Goal: Task Accomplishment & Management: Manage account settings

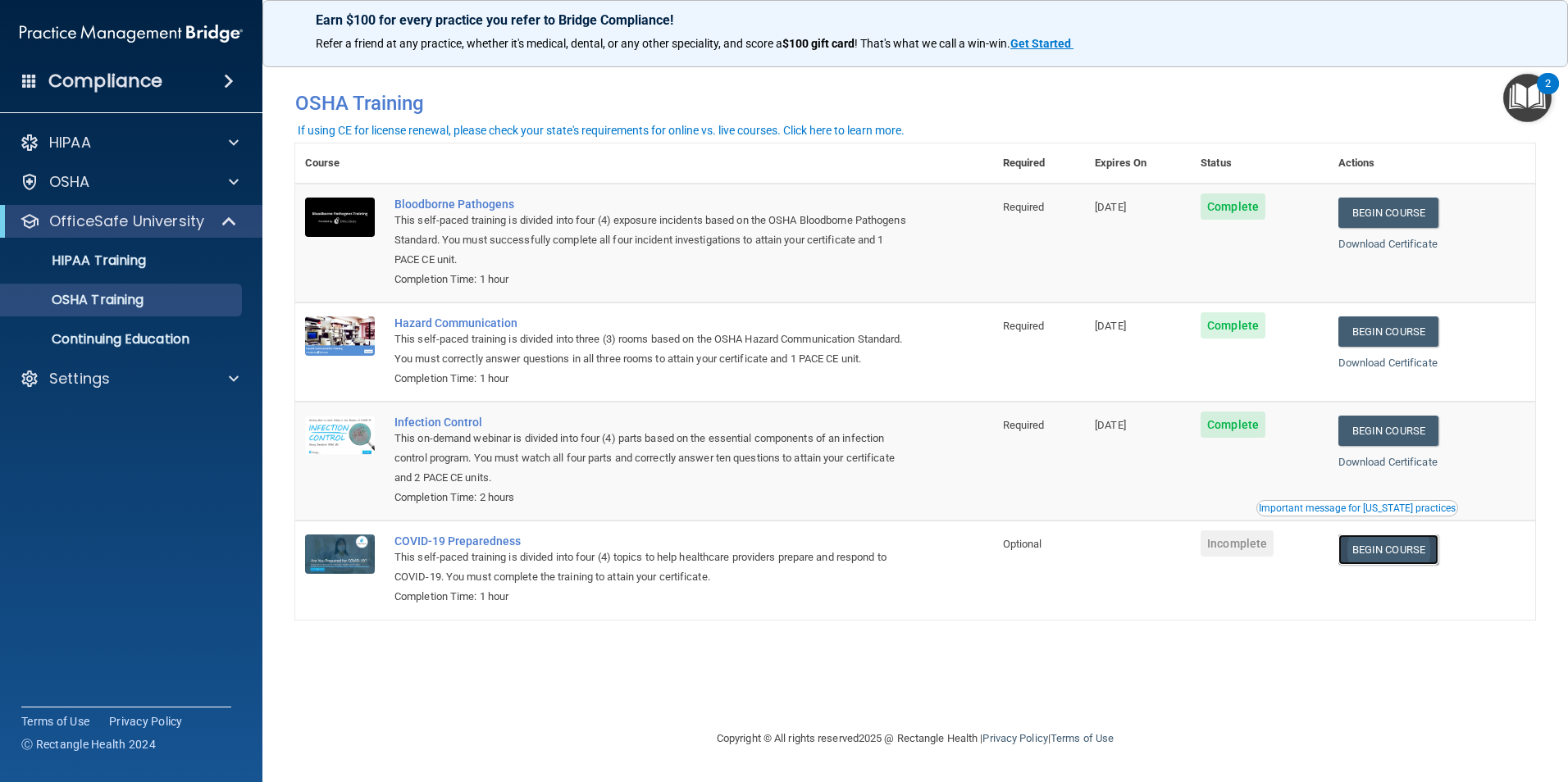
click at [1390, 565] on link "Begin Course" at bounding box center [1388, 550] width 100 height 30
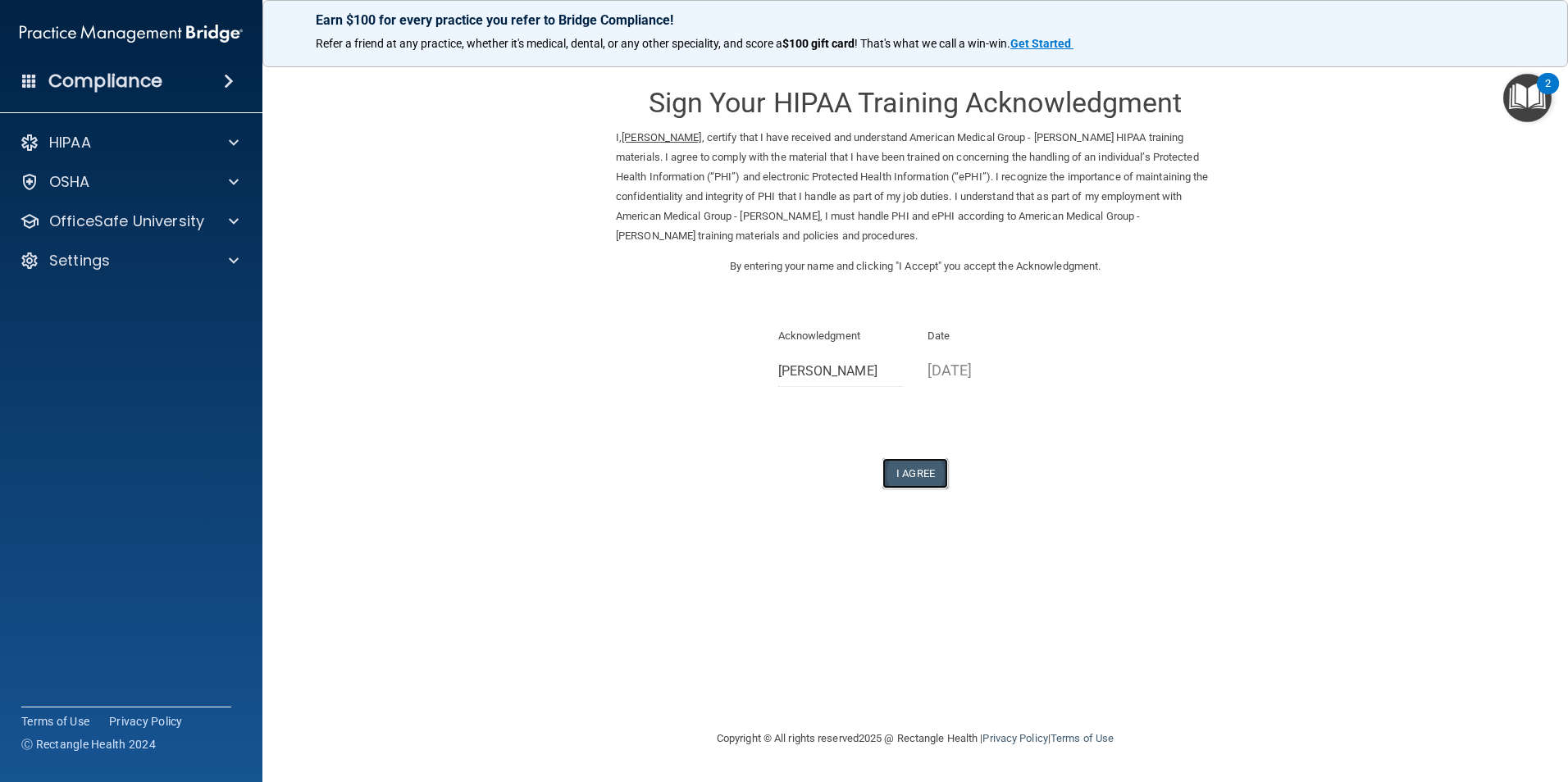
click at [931, 479] on button "I Agree" at bounding box center [915, 473] width 66 height 30
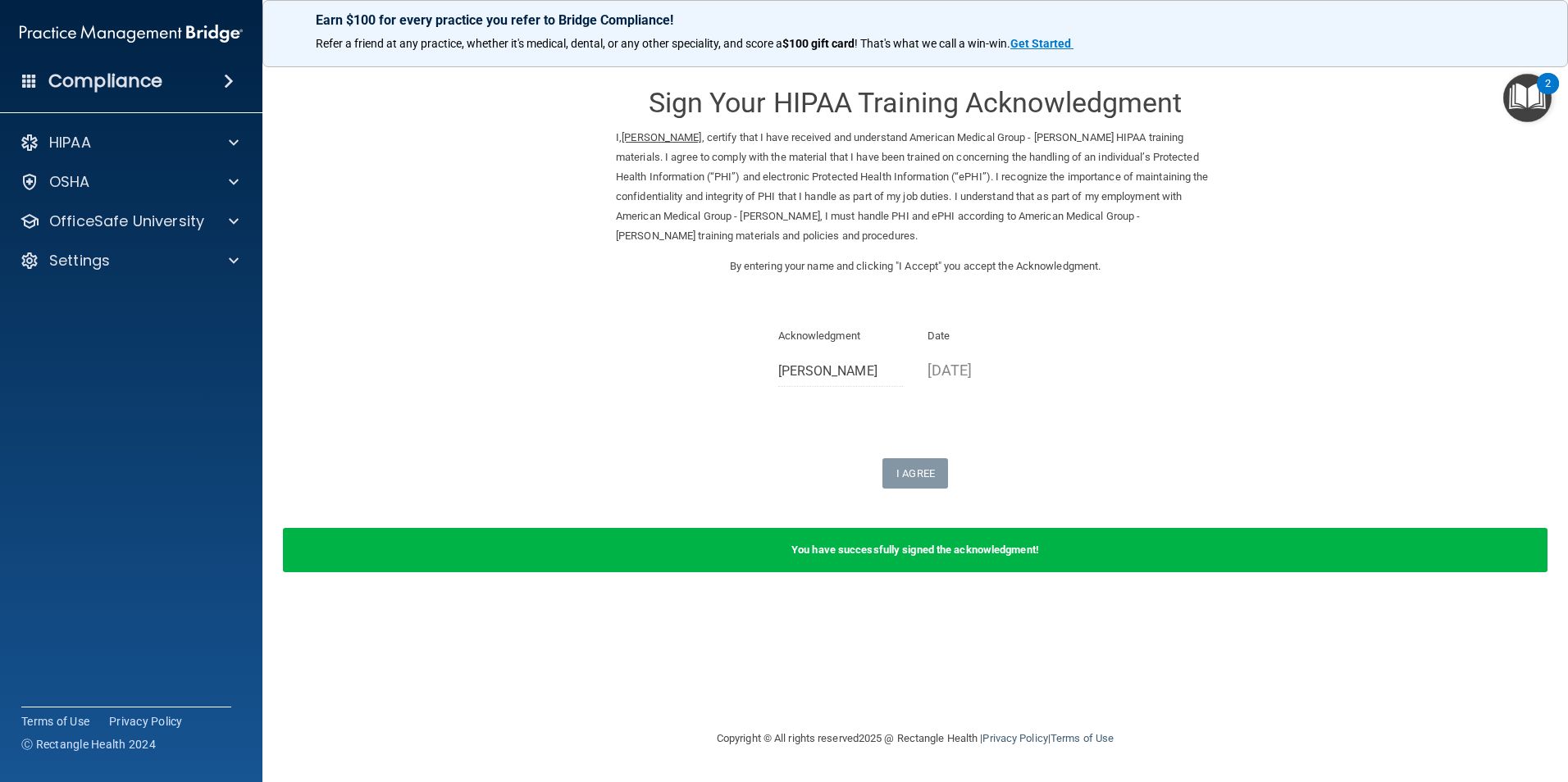
click at [669, 131] on ins "April Munoz" at bounding box center [661, 137] width 80 height 12
click at [663, 138] on ins "April Munoz" at bounding box center [661, 137] width 80 height 12
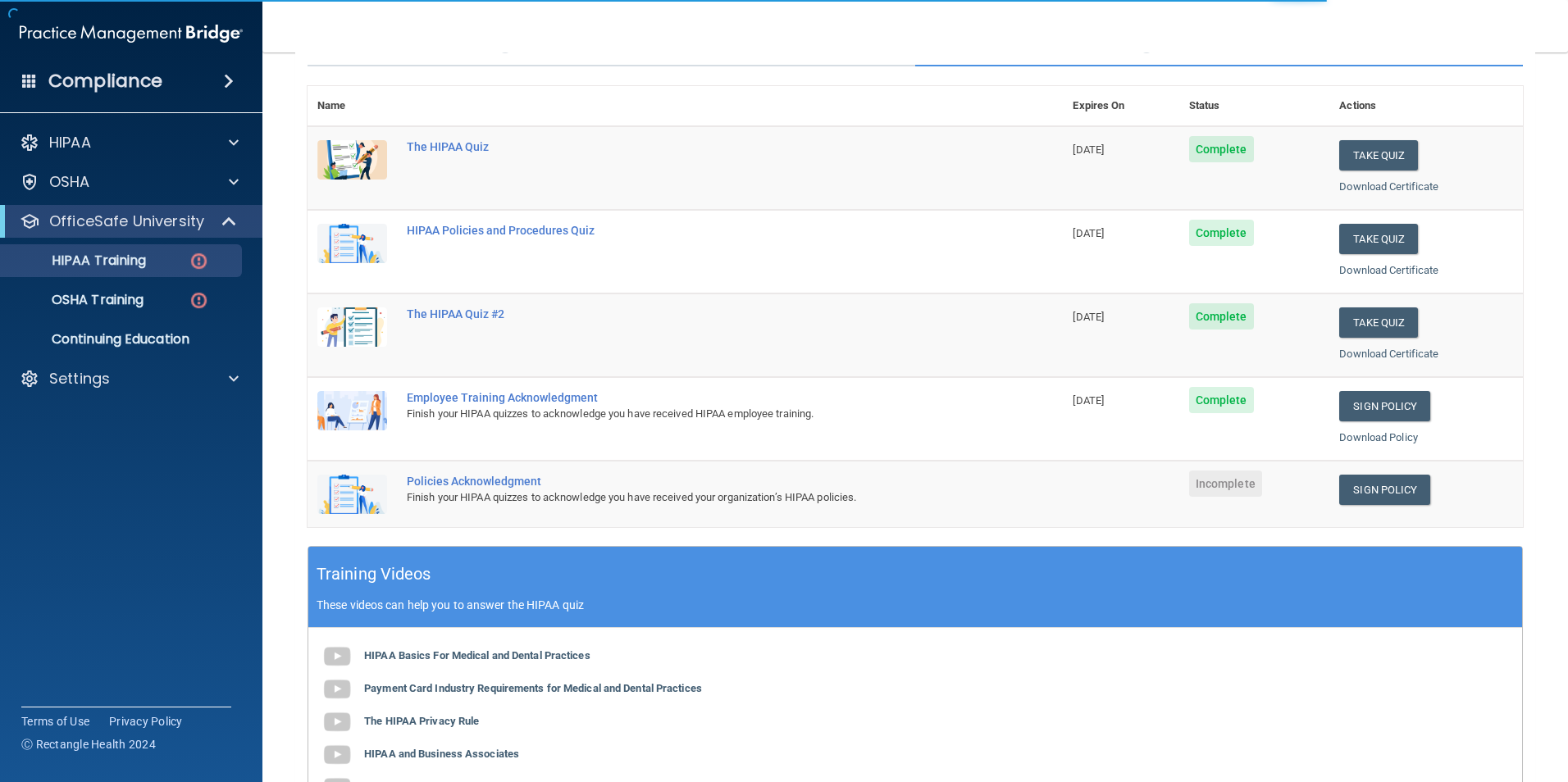
scroll to position [164, 0]
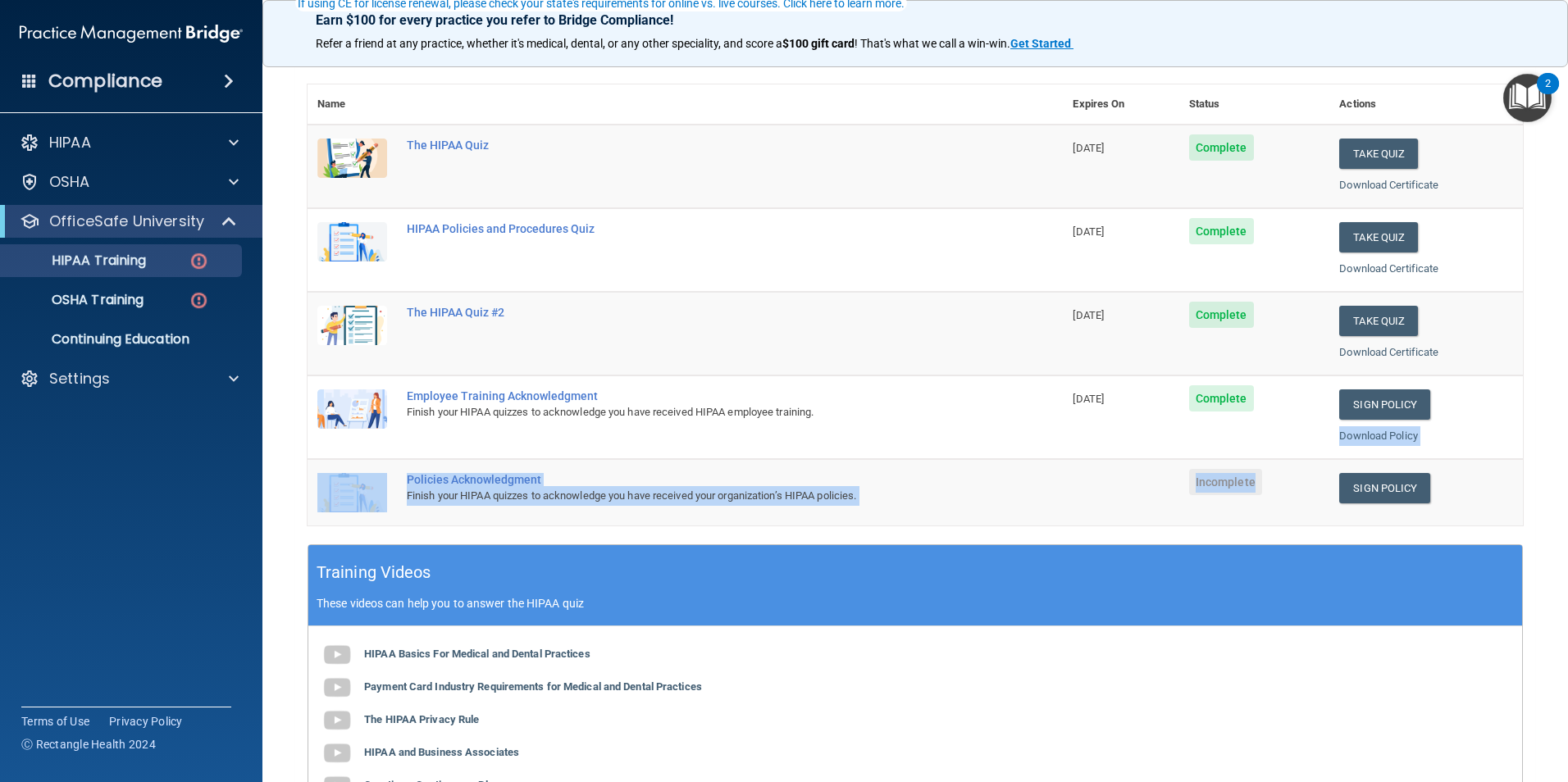
drag, startPoint x: 1308, startPoint y: 468, endPoint x: 1313, endPoint y: 476, distance: 9.6
click at [1313, 476] on tbody "The HIPAA Quiz [DATE] Complete Take Quiz Download Certificate HIPAA Policies an…" at bounding box center [914, 325] width 1215 height 401
drag, startPoint x: 1313, startPoint y: 476, endPoint x: 1364, endPoint y: 492, distance: 53.9
click at [1364, 492] on link "Sign Policy" at bounding box center [1384, 488] width 91 height 30
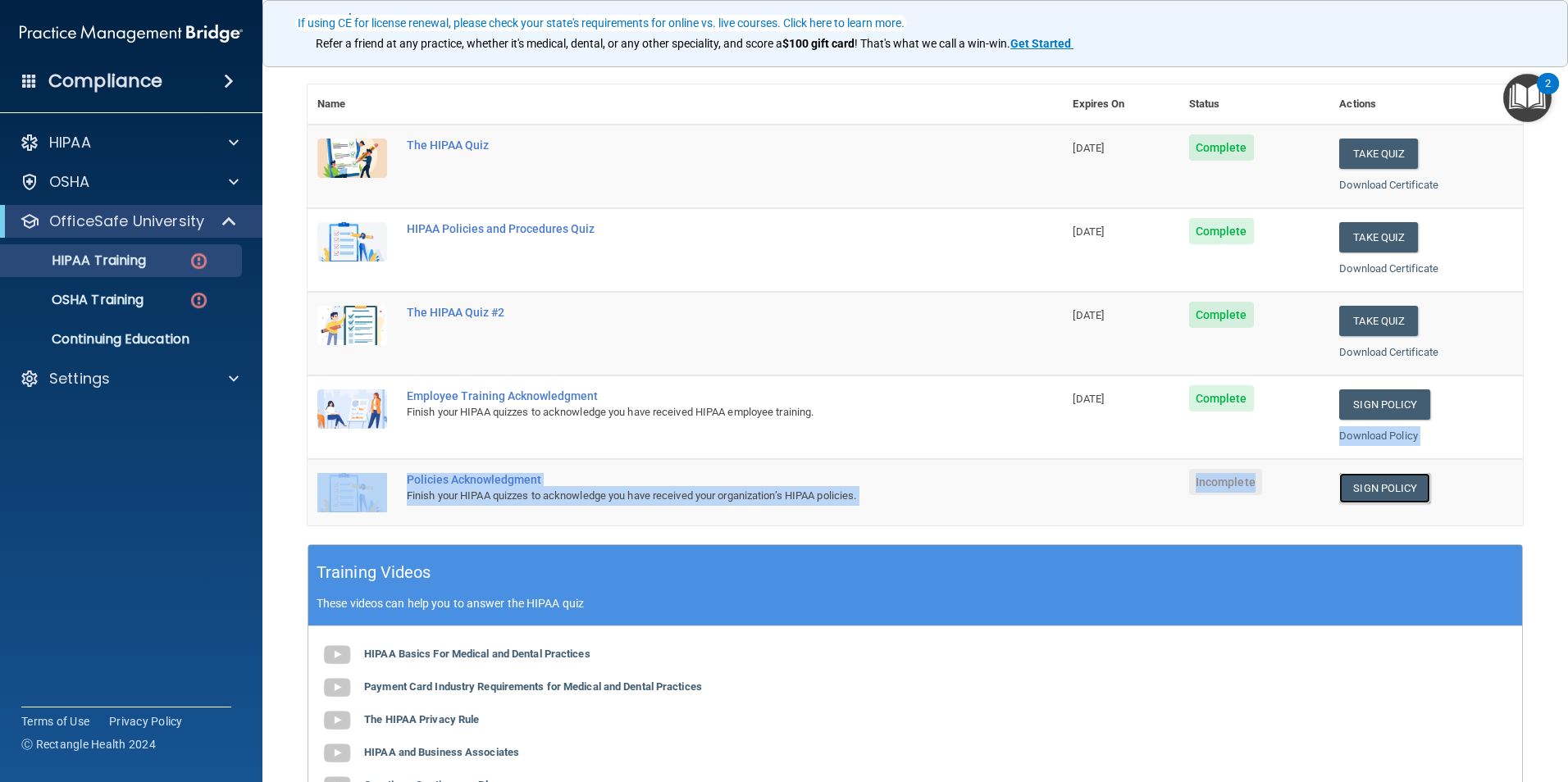
scroll to position [0, 0]
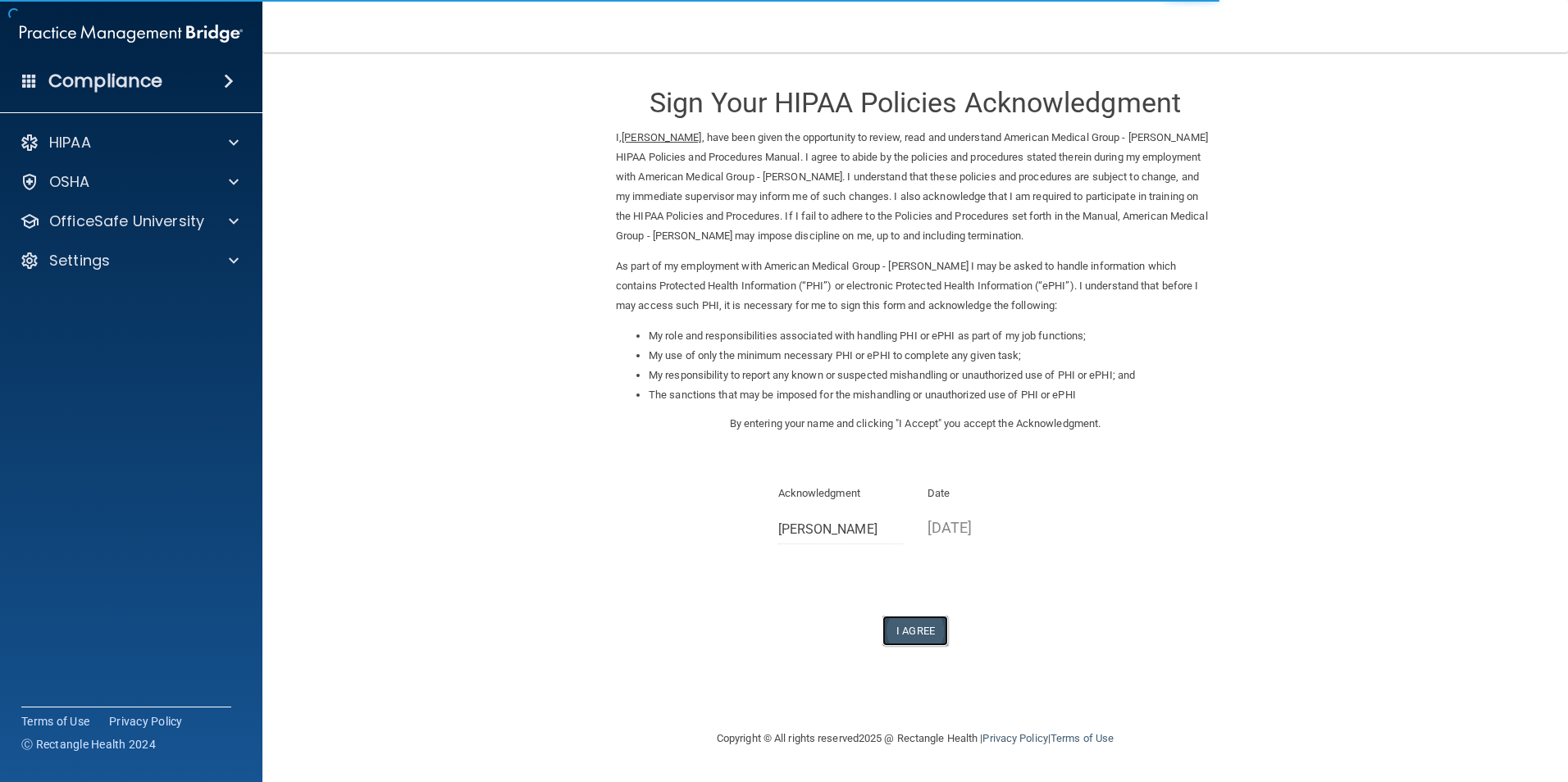
click at [912, 626] on button "I Agree" at bounding box center [915, 631] width 66 height 30
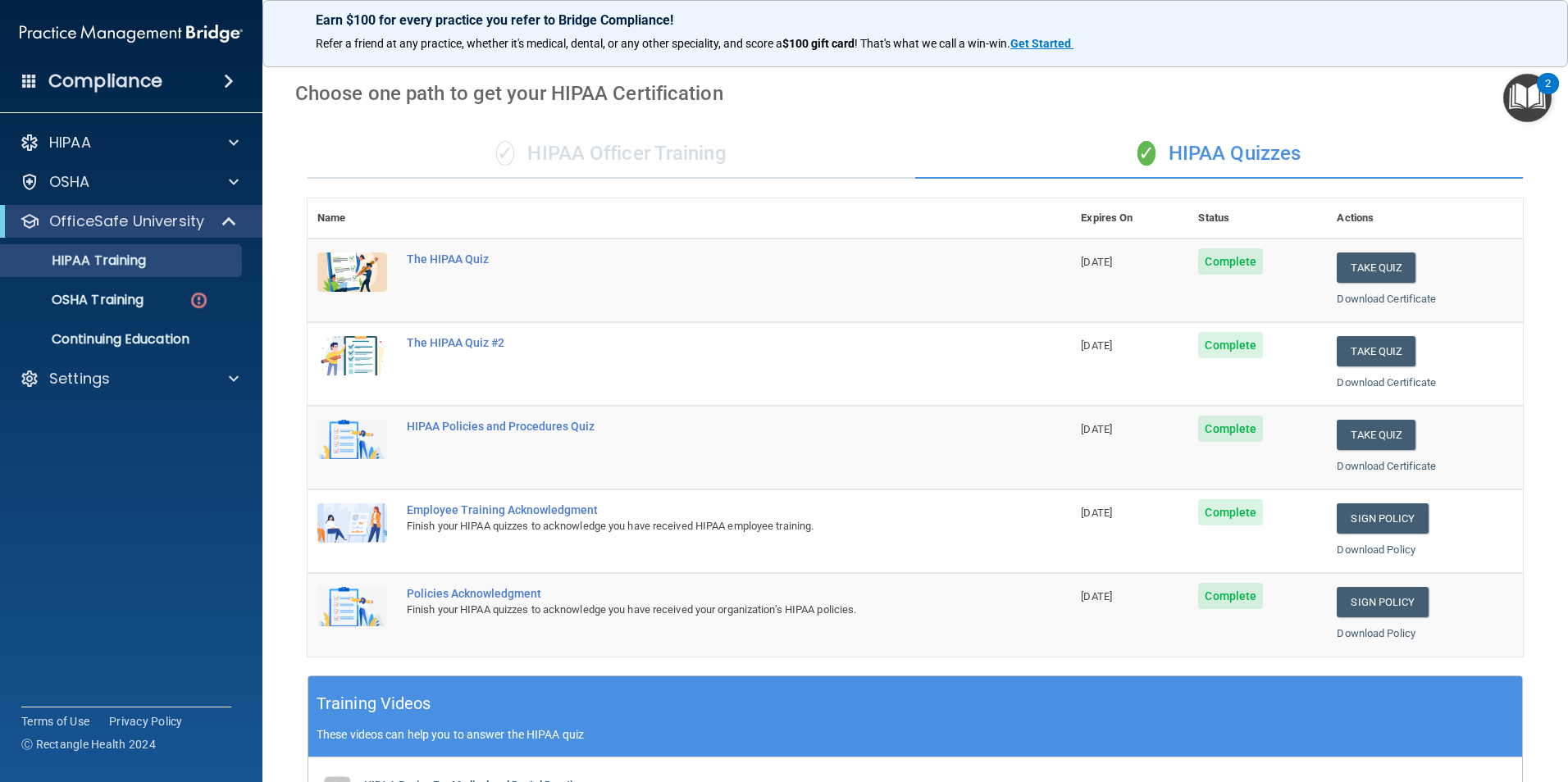
scroll to position [43, 0]
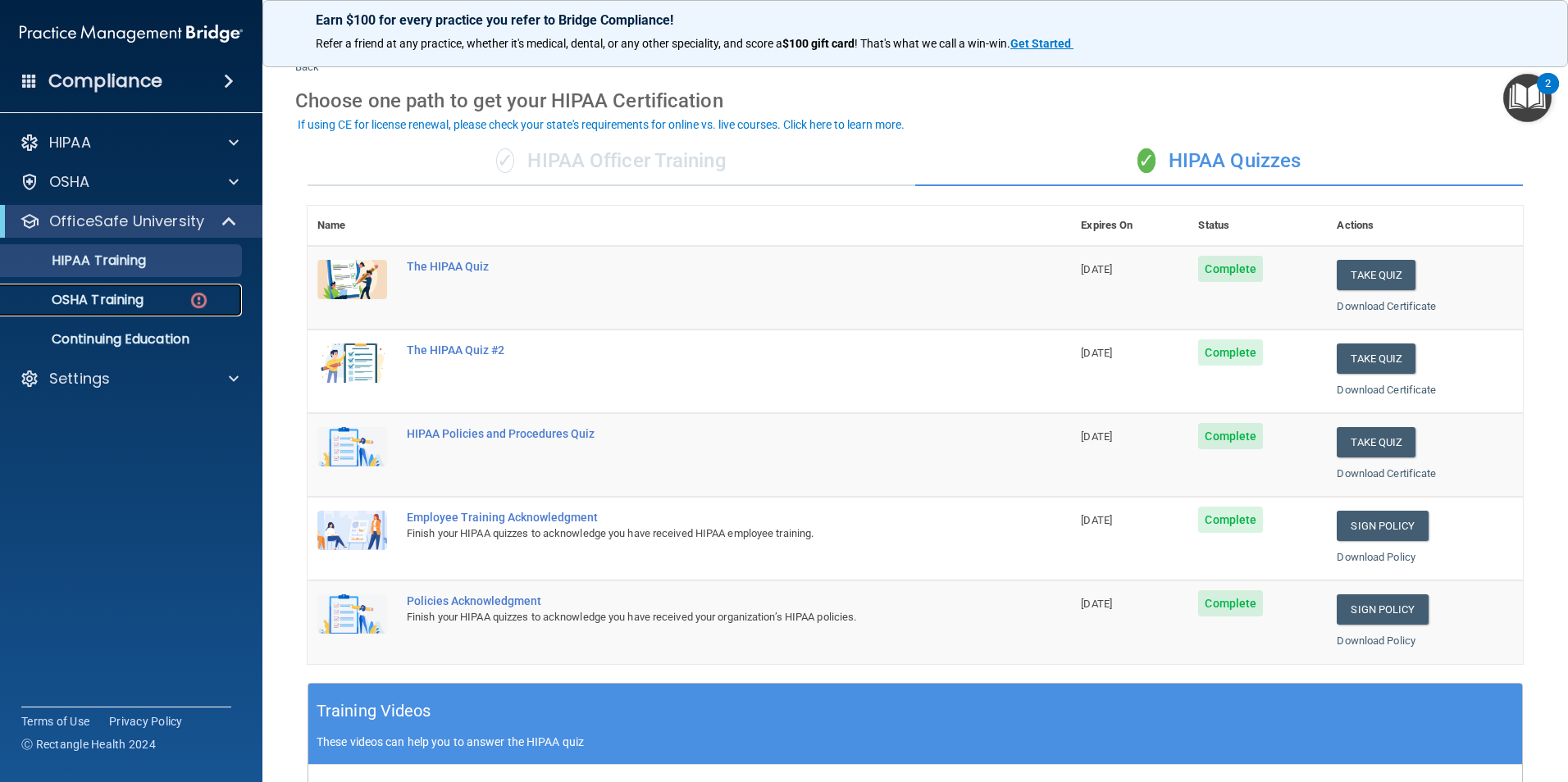
click at [180, 299] on div "OSHA Training" at bounding box center [123, 300] width 224 height 16
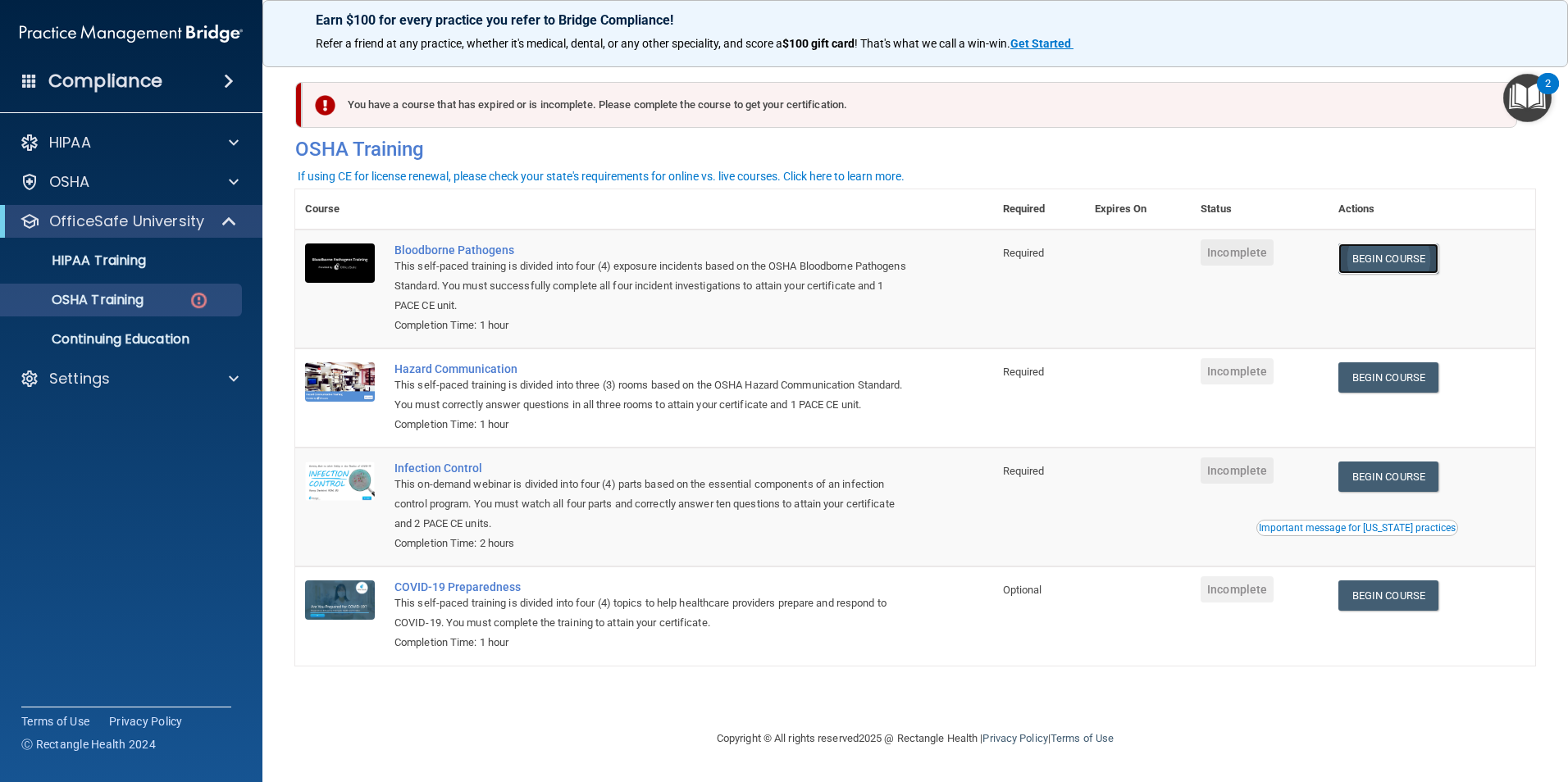
click at [1393, 264] on link "Begin Course" at bounding box center [1388, 258] width 100 height 30
click at [1393, 378] on link "Begin Course" at bounding box center [1388, 377] width 100 height 30
click at [1360, 492] on link "Begin Course" at bounding box center [1388, 477] width 100 height 30
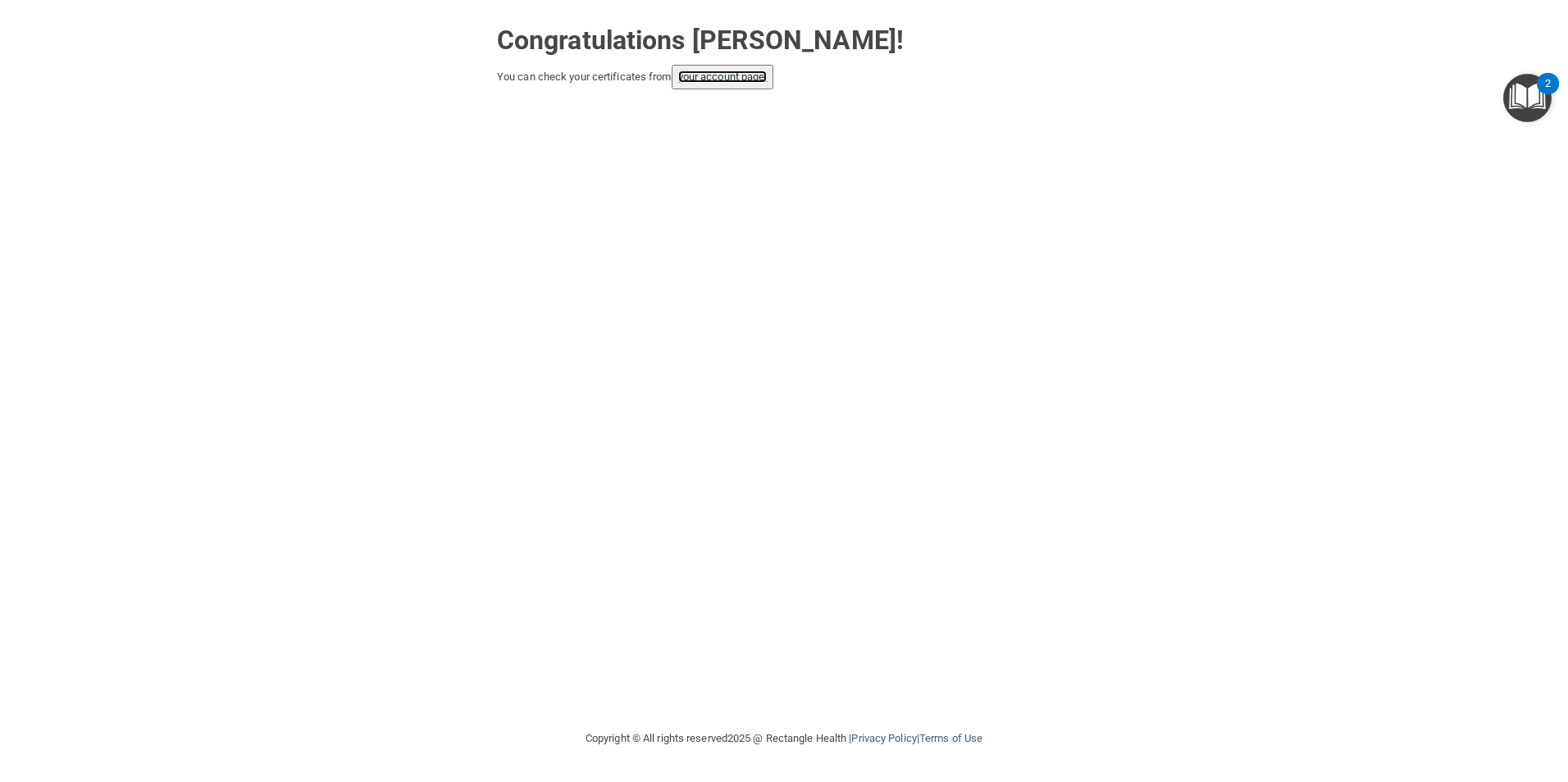
click at [702, 81] on link "your account page!" at bounding box center [722, 77] width 89 height 12
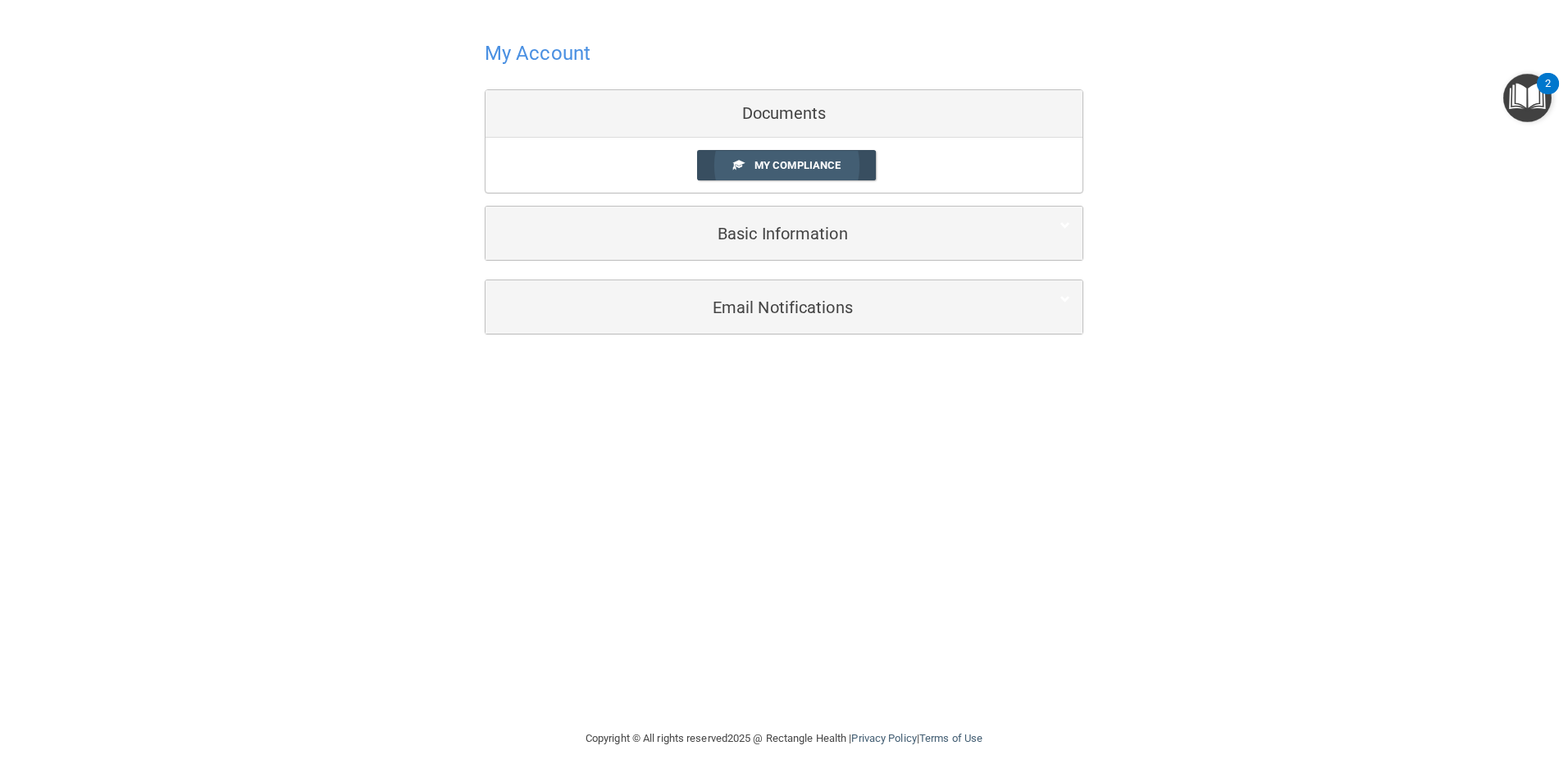
click at [791, 166] on span "My Compliance" at bounding box center [797, 165] width 86 height 12
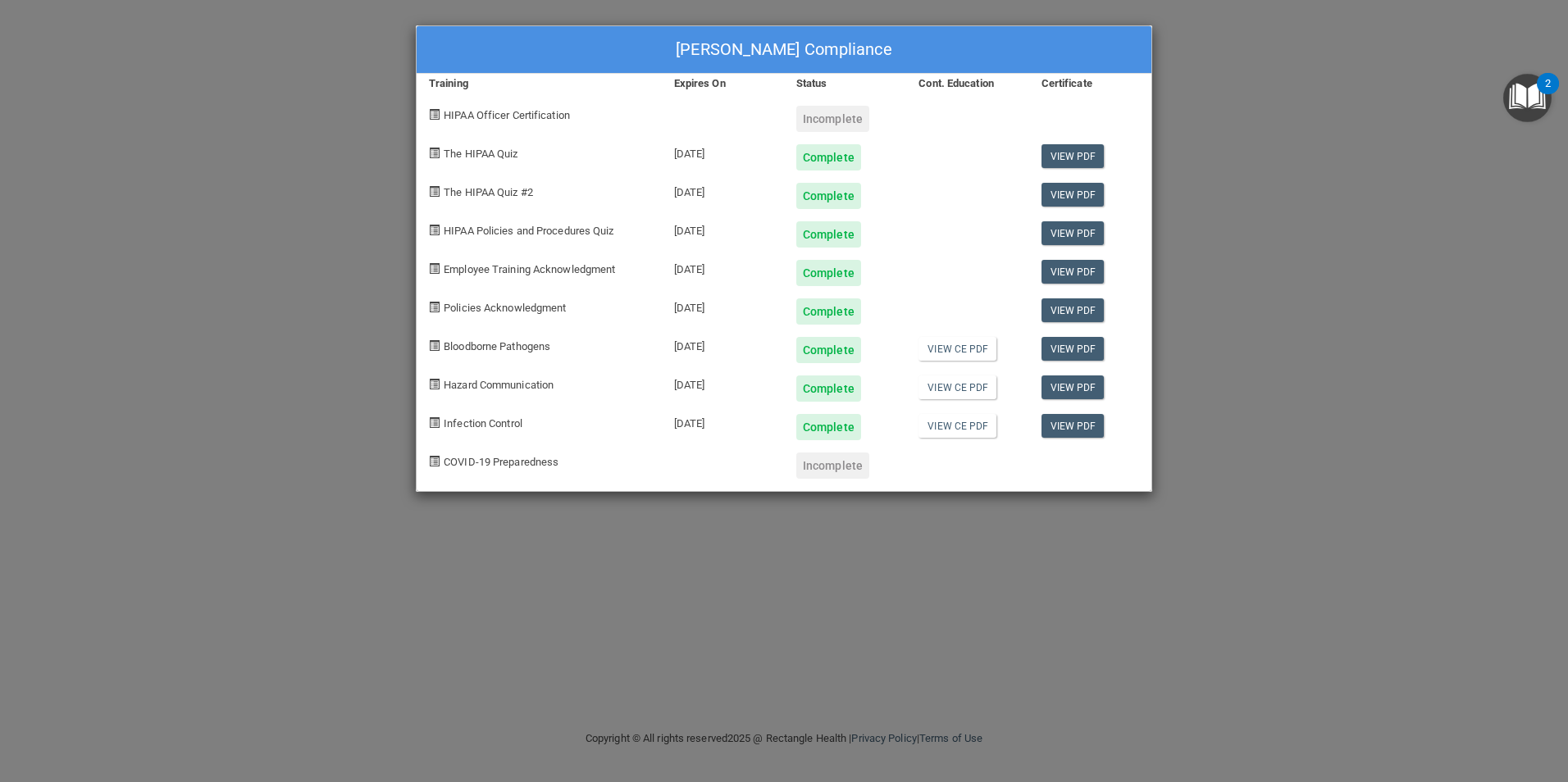
click at [831, 475] on div "Incomplete" at bounding box center [832, 466] width 73 height 26
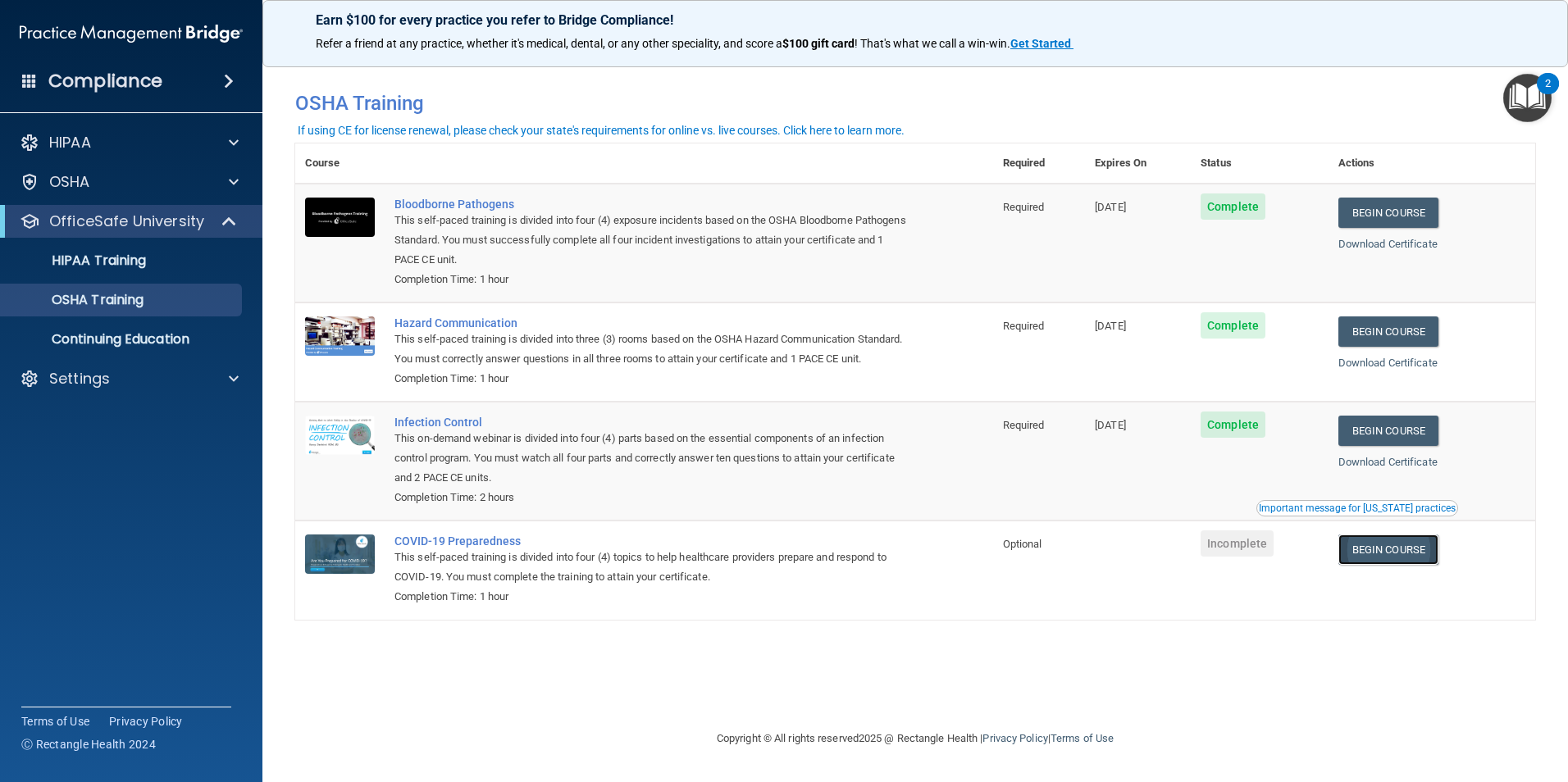
click at [1386, 565] on link "Begin Course" at bounding box center [1388, 550] width 100 height 30
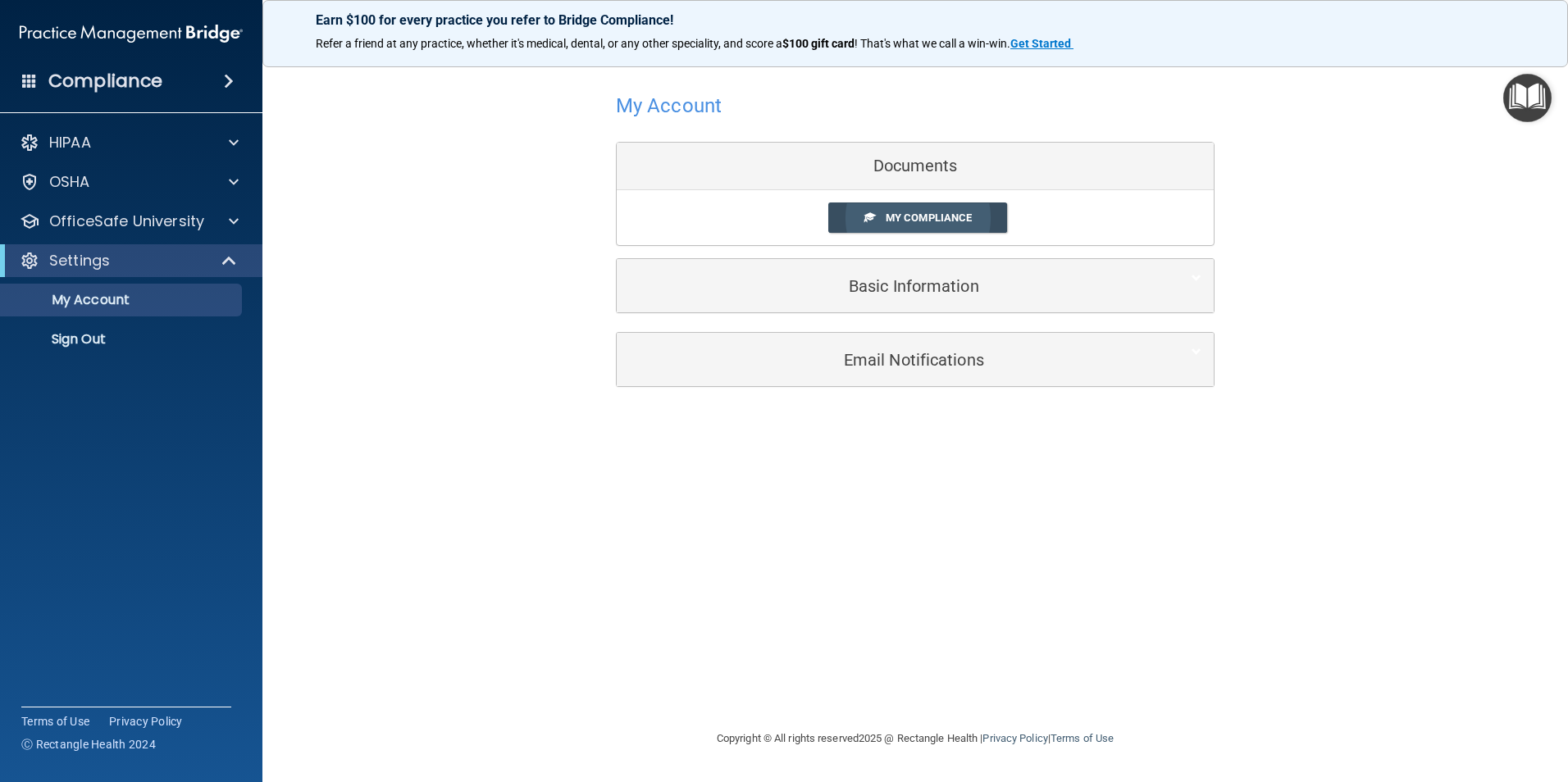
click at [888, 216] on span "My Compliance" at bounding box center [928, 218] width 86 height 12
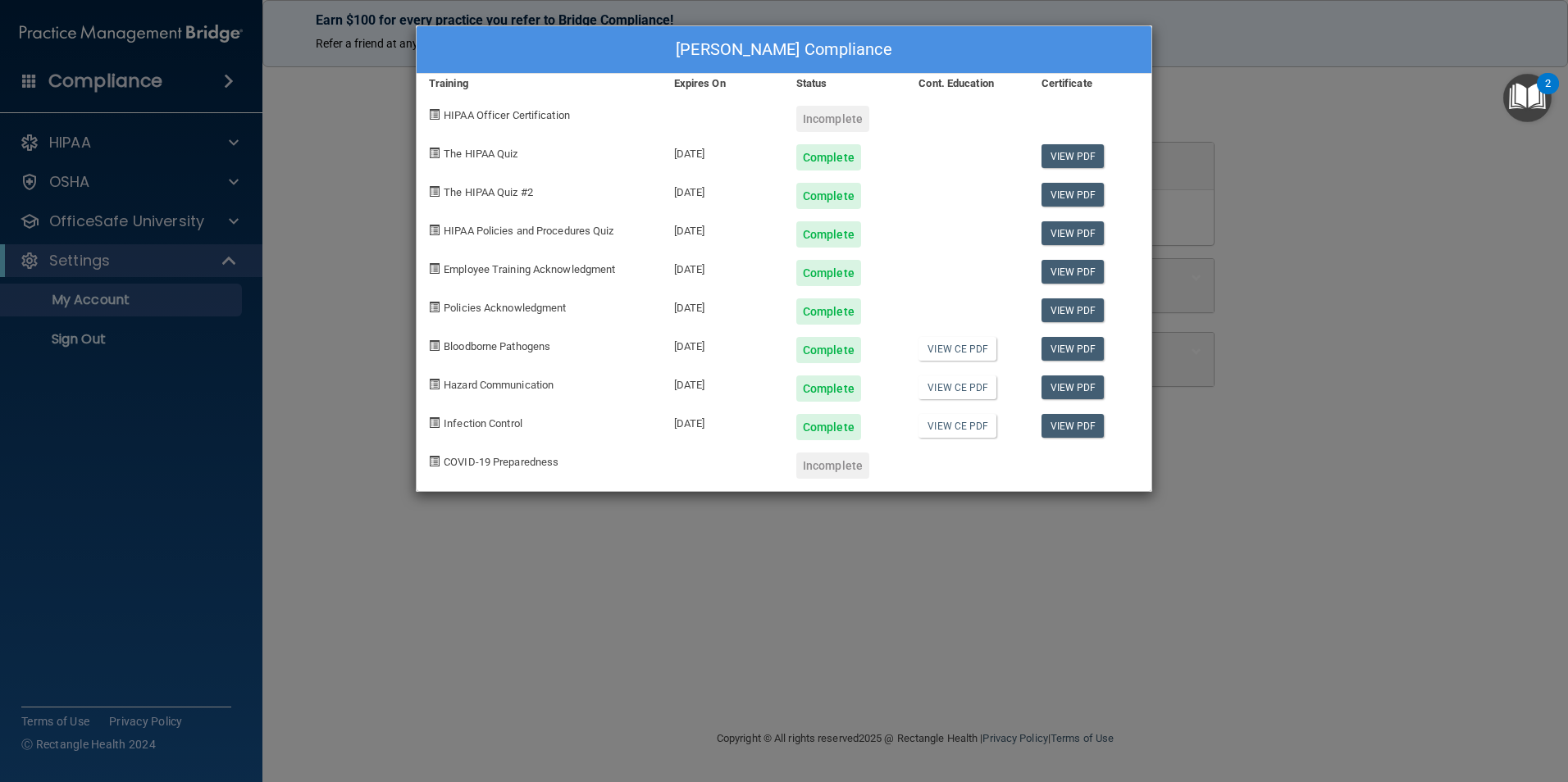
click at [824, 473] on div "Incomplete" at bounding box center [832, 466] width 73 height 26
click at [498, 454] on div "COVID-19 Preparedness" at bounding box center [538, 459] width 245 height 39
click at [500, 480] on div "[PERSON_NAME] Compliance Training Expires On Status Cont. Education Certificate…" at bounding box center [784, 258] width 736 height 466
drag, startPoint x: 503, startPoint y: 465, endPoint x: 590, endPoint y: 272, distance: 211.4
click at [504, 465] on span "COVID-19 Preparedness" at bounding box center [501, 462] width 115 height 12
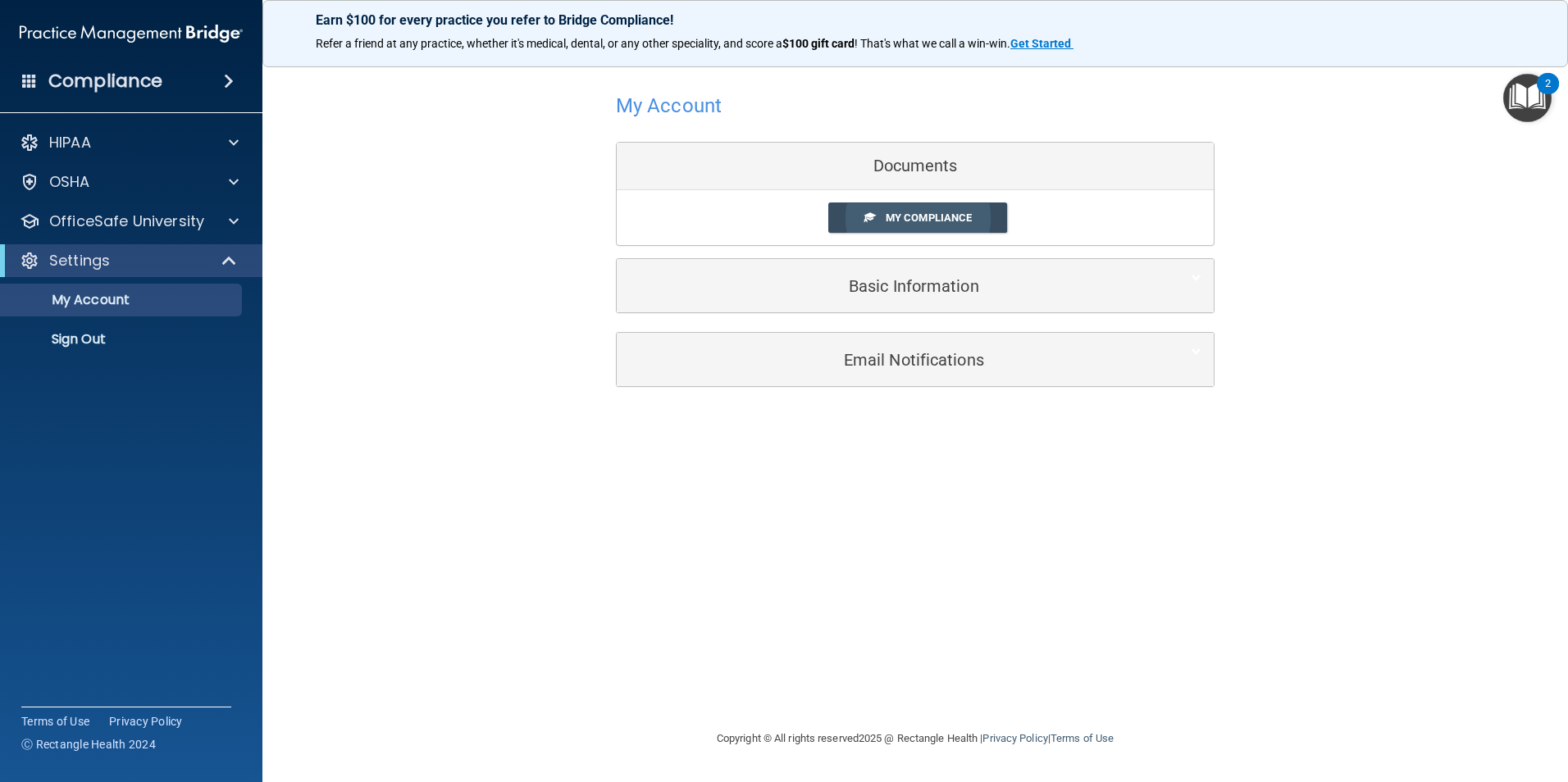
click at [896, 210] on link "My Compliance" at bounding box center [918, 218] width 180 height 30
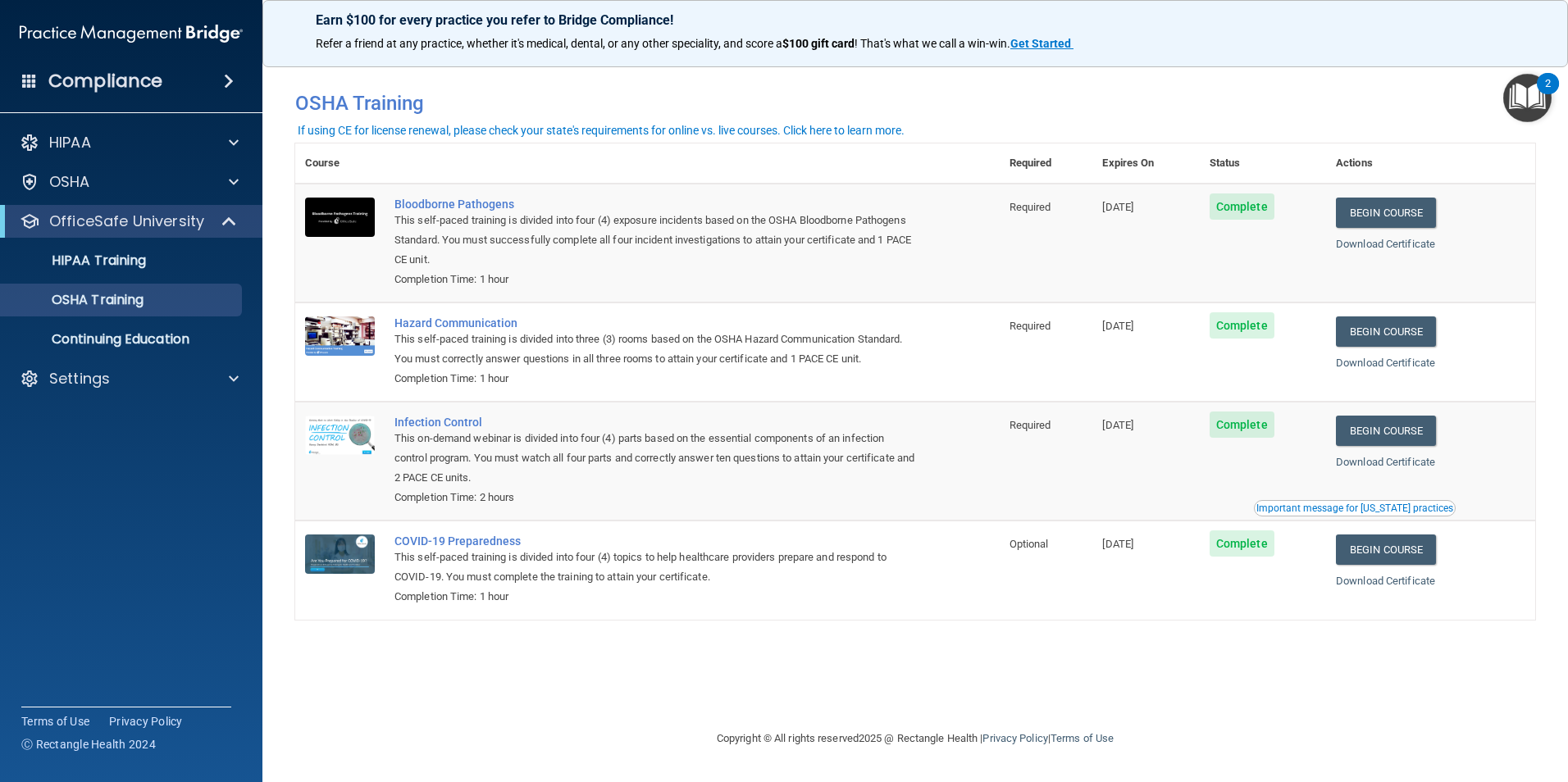
click at [169, 82] on div "Compliance" at bounding box center [131, 81] width 262 height 36
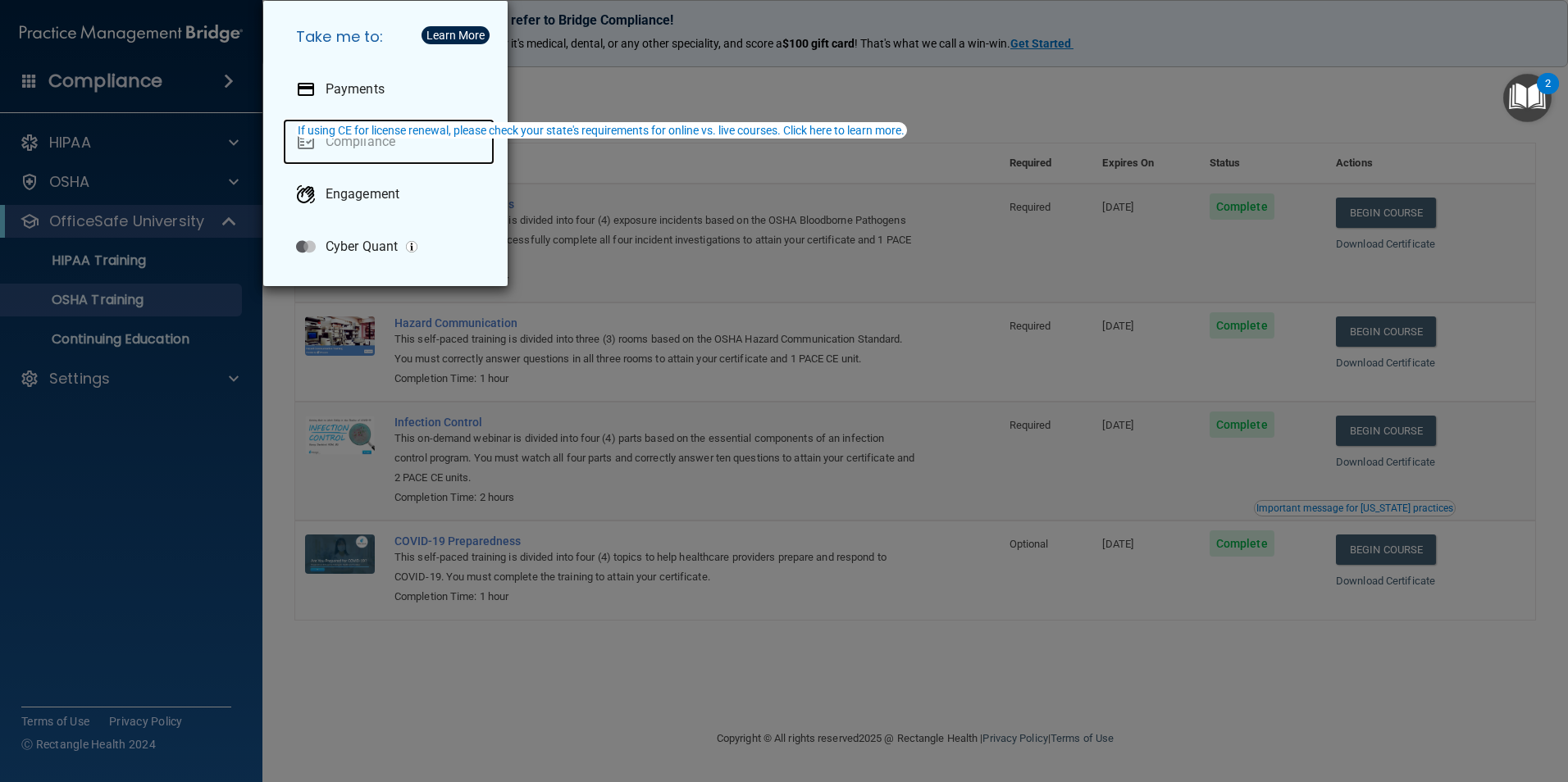
click at [420, 145] on link "Compliance" at bounding box center [389, 142] width 212 height 46
click at [346, 143] on link "Compliance" at bounding box center [389, 142] width 212 height 46
click at [344, 136] on div "If using CE for license renewal, please check your state's requirements for onl…" at bounding box center [601, 130] width 607 height 11
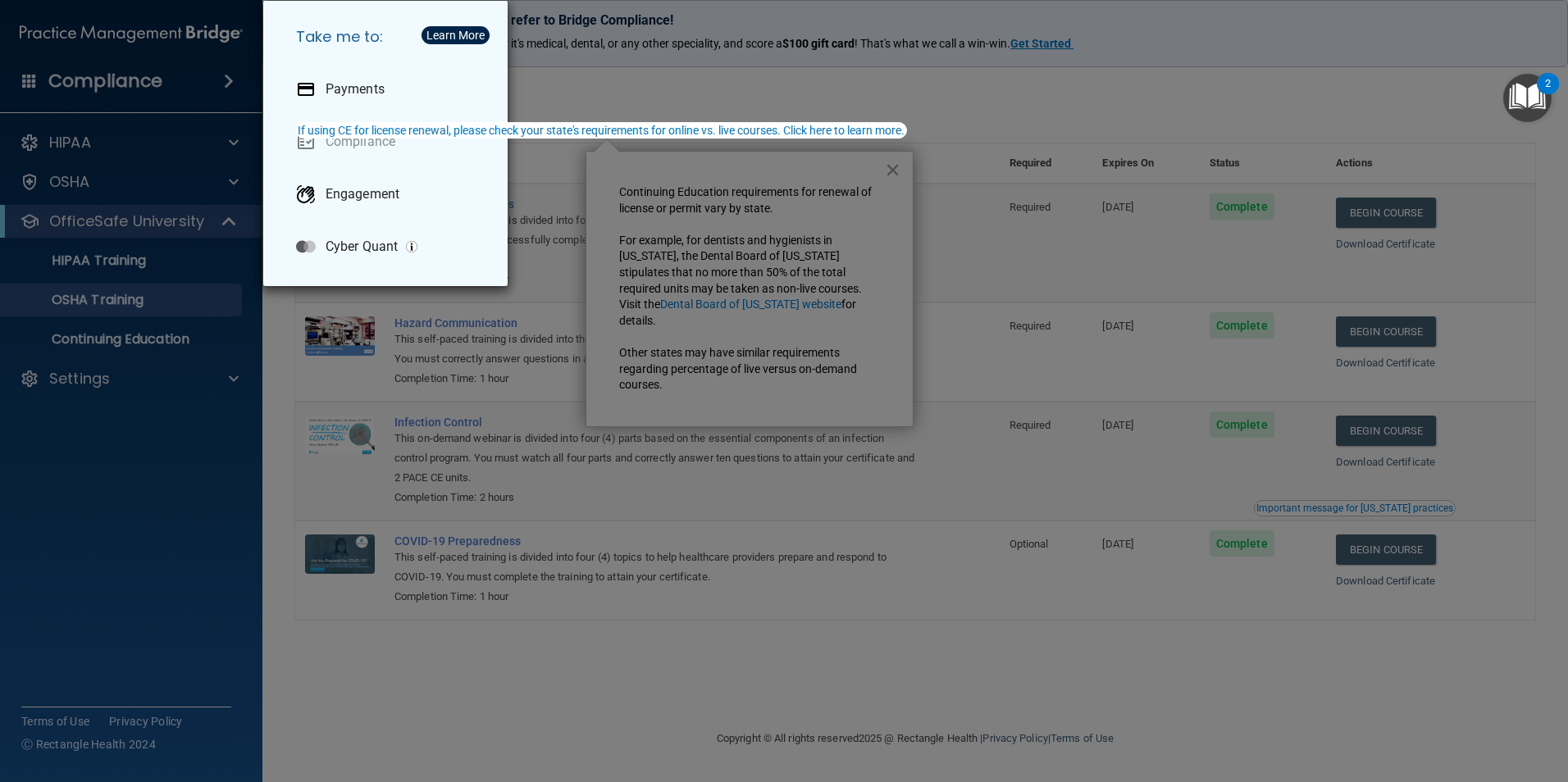
click at [70, 86] on div "Take me to: Payments Compliance Engagement Cyber Quant" at bounding box center [784, 391] width 1568 height 782
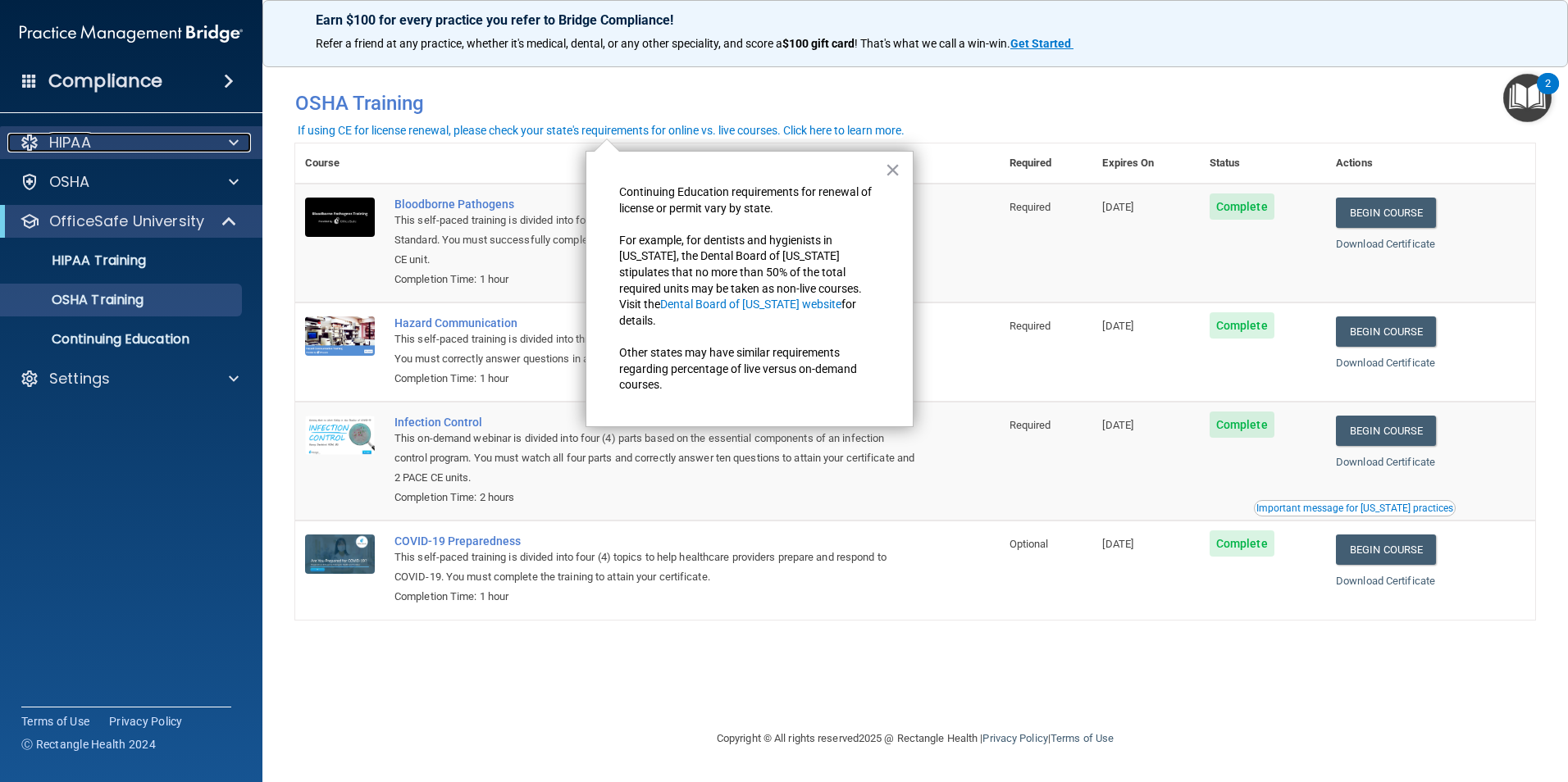
click at [65, 140] on p "HIPAA" at bounding box center [70, 143] width 42 height 20
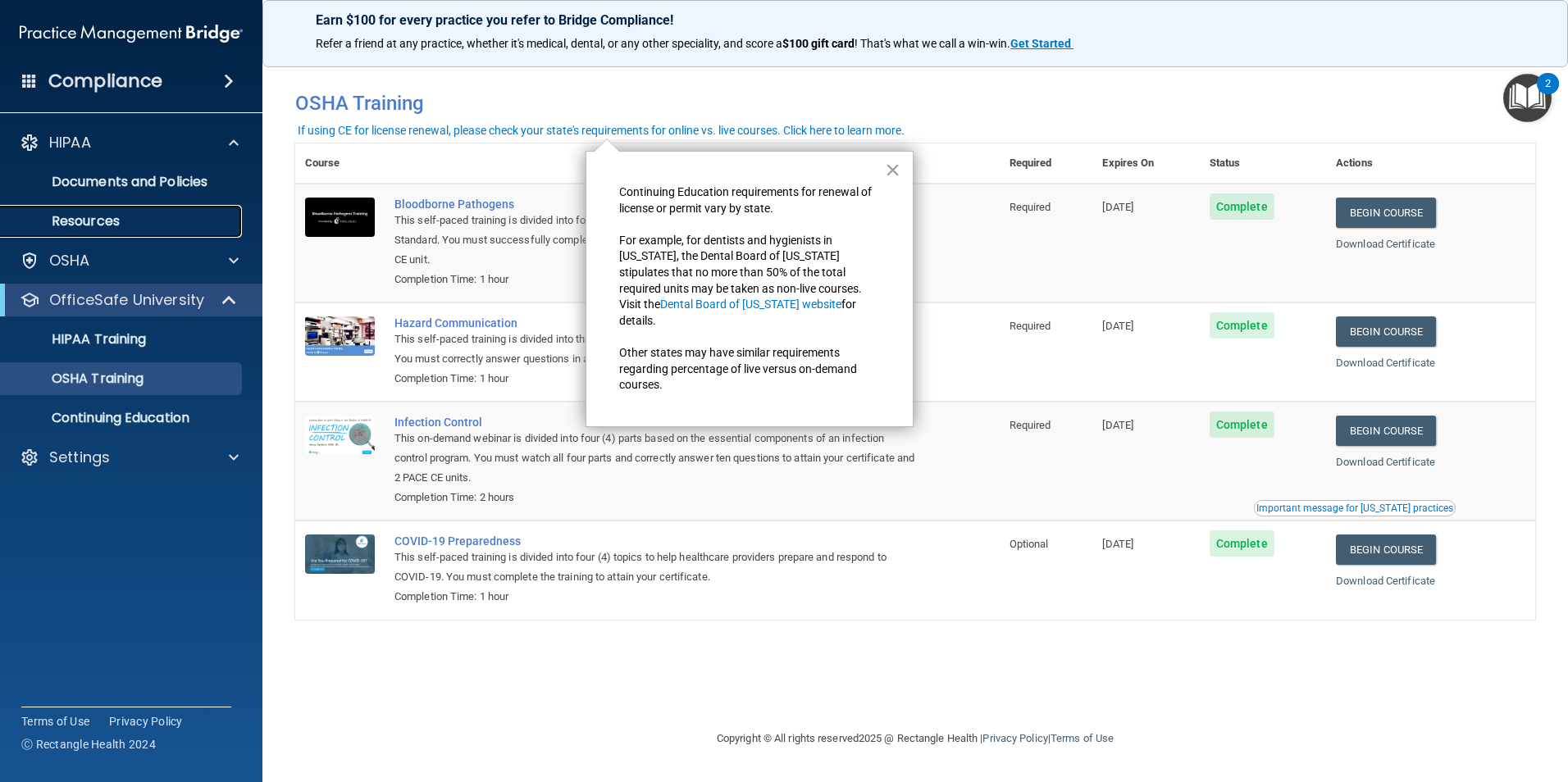
click at [90, 230] on p "Resources" at bounding box center [123, 221] width 224 height 16
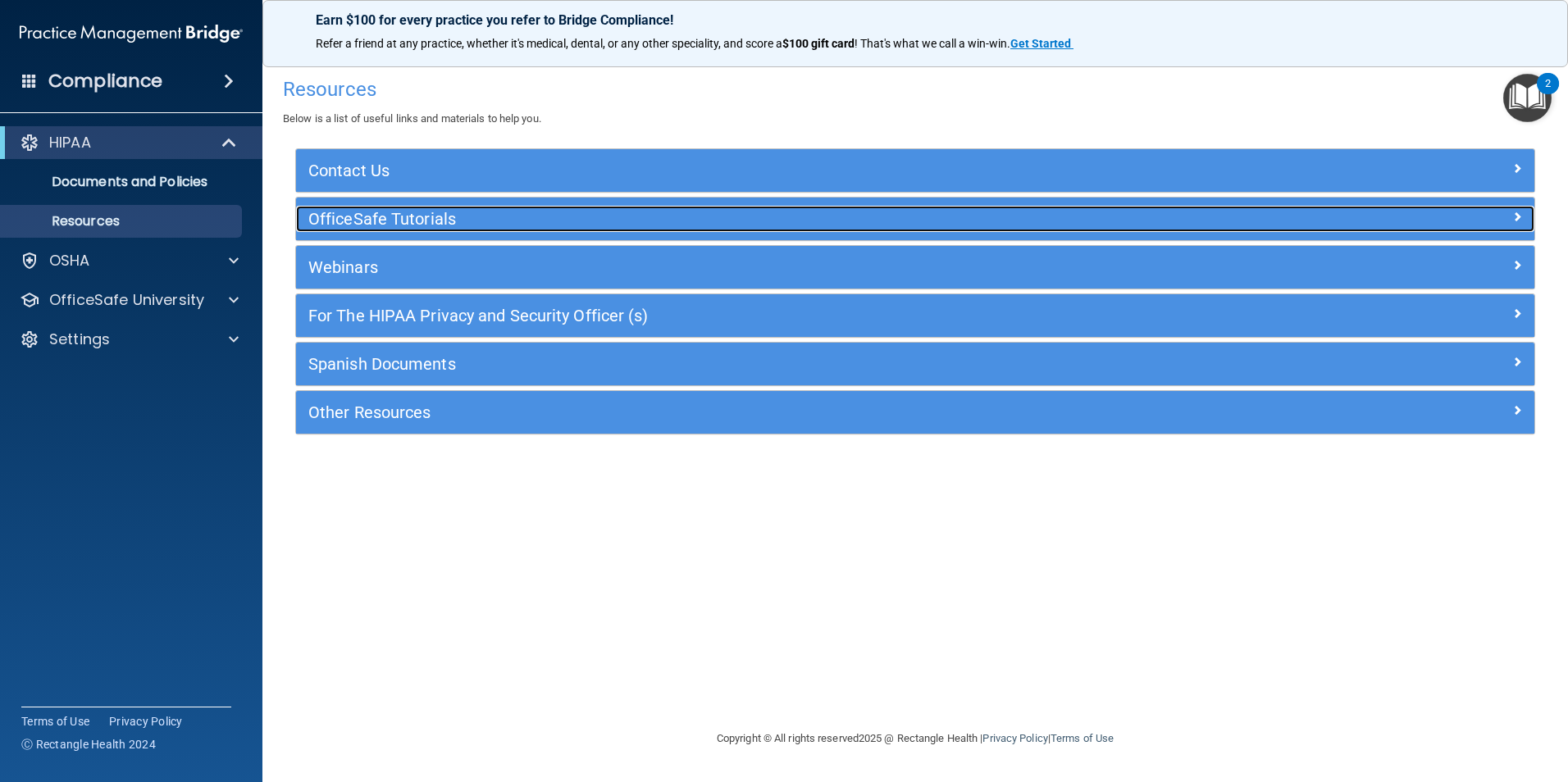
click at [370, 216] on h5 "OfficeSafe Tutorials" at bounding box center [760, 219] width 904 height 18
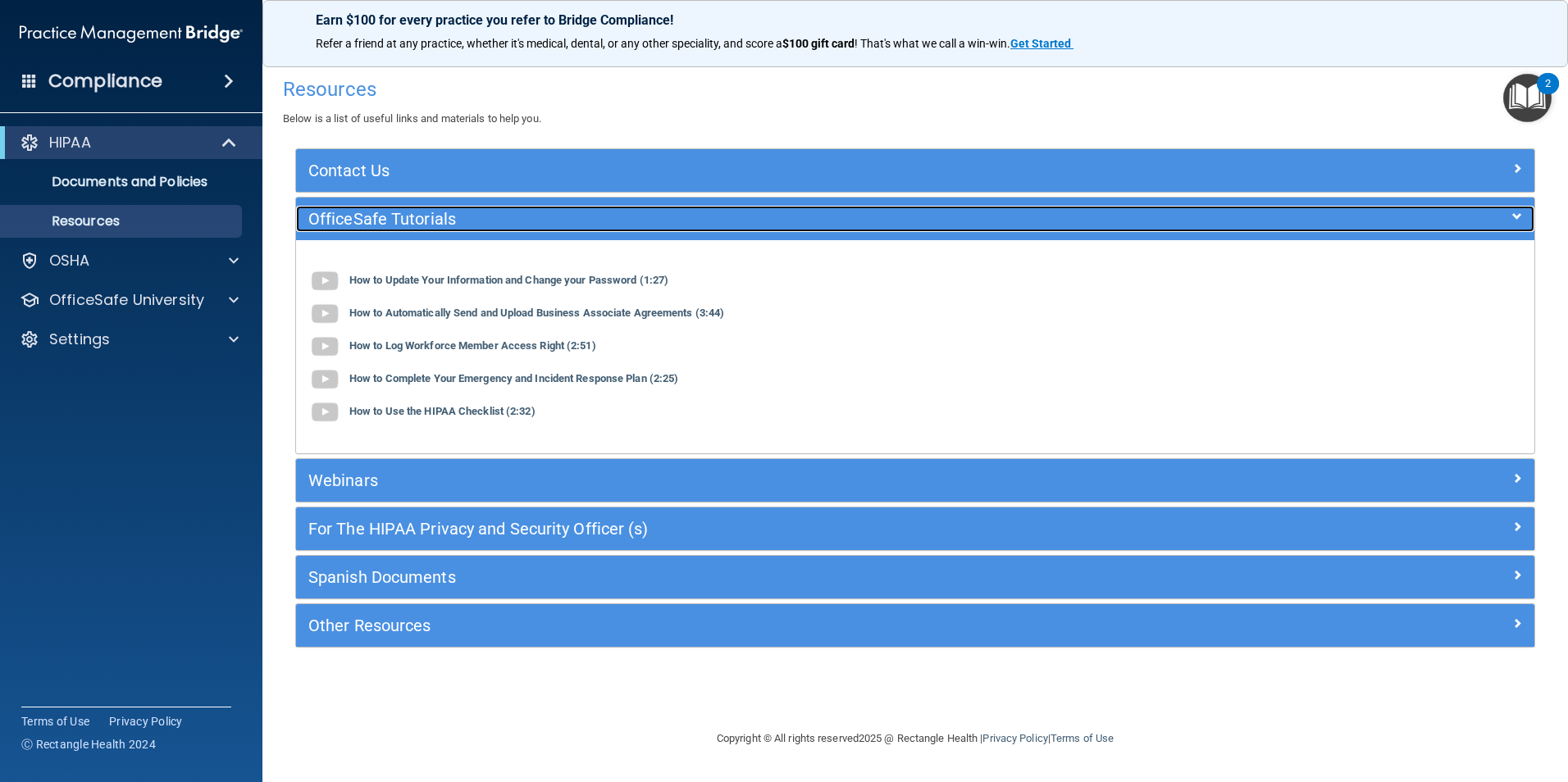
click at [370, 216] on h5 "OfficeSafe Tutorials" at bounding box center [760, 219] width 904 height 18
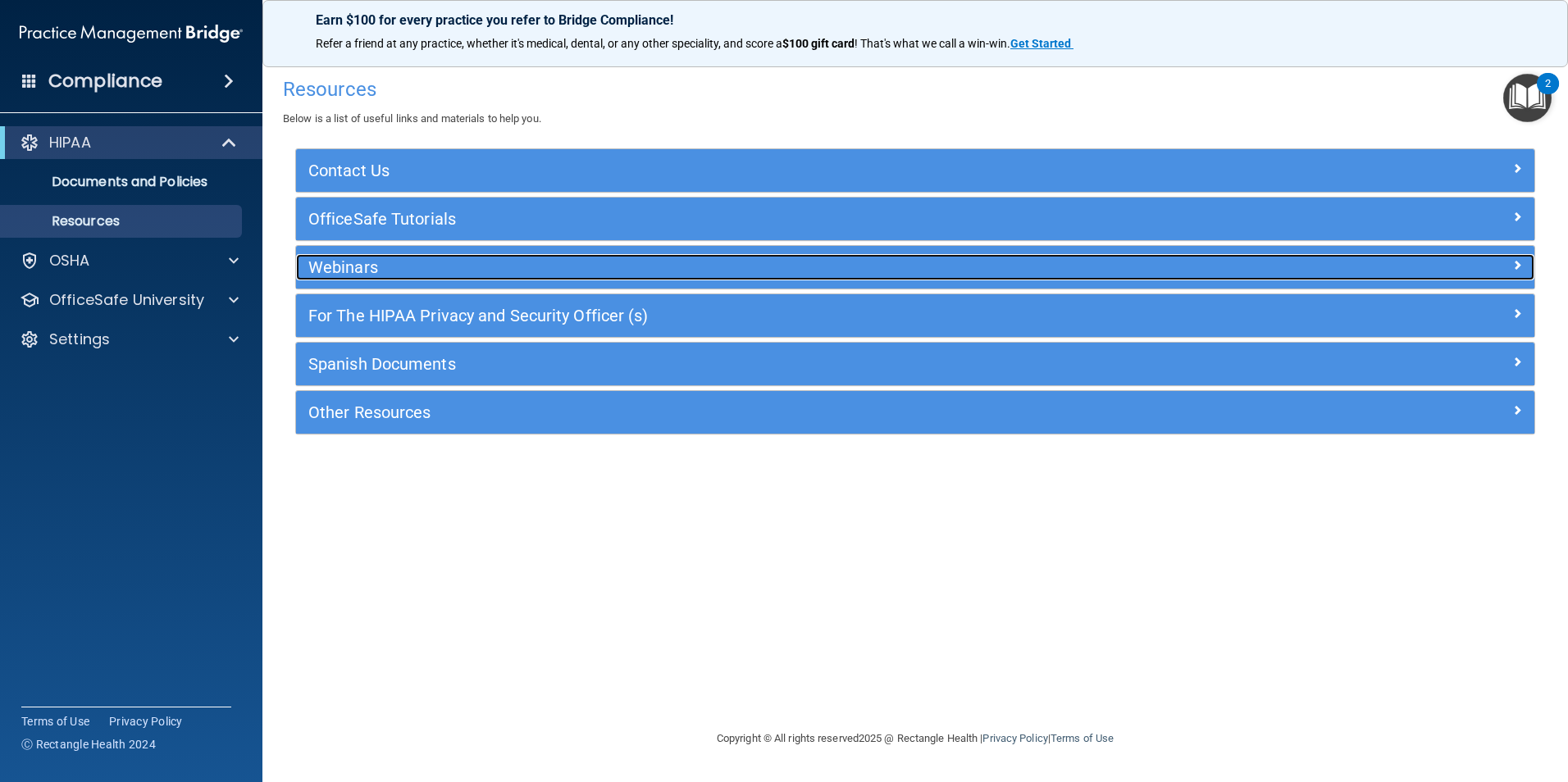
click at [371, 265] on h5 "Webinars" at bounding box center [760, 267] width 904 height 18
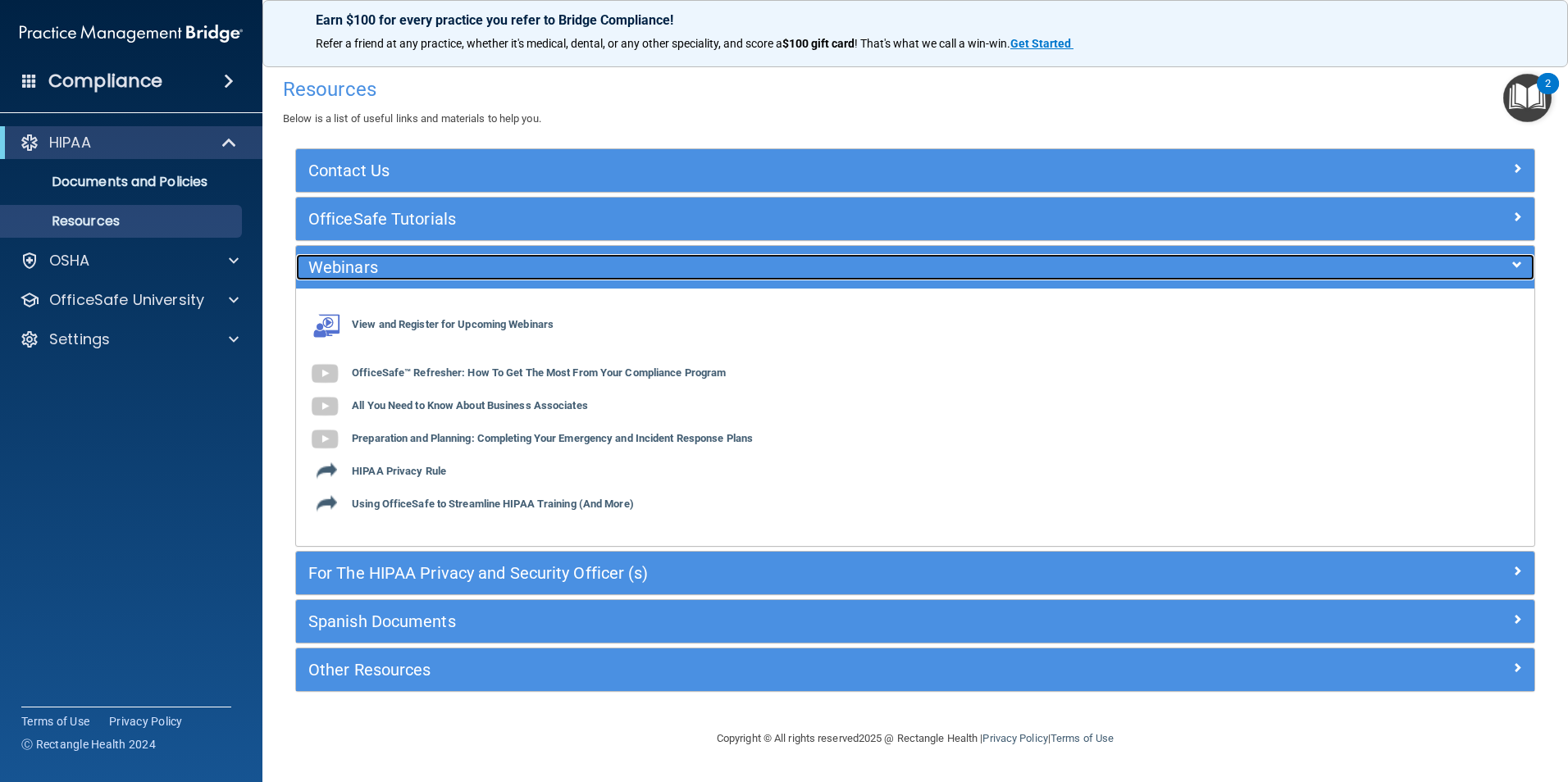
click at [371, 265] on h5 "Webinars" at bounding box center [760, 267] width 904 height 18
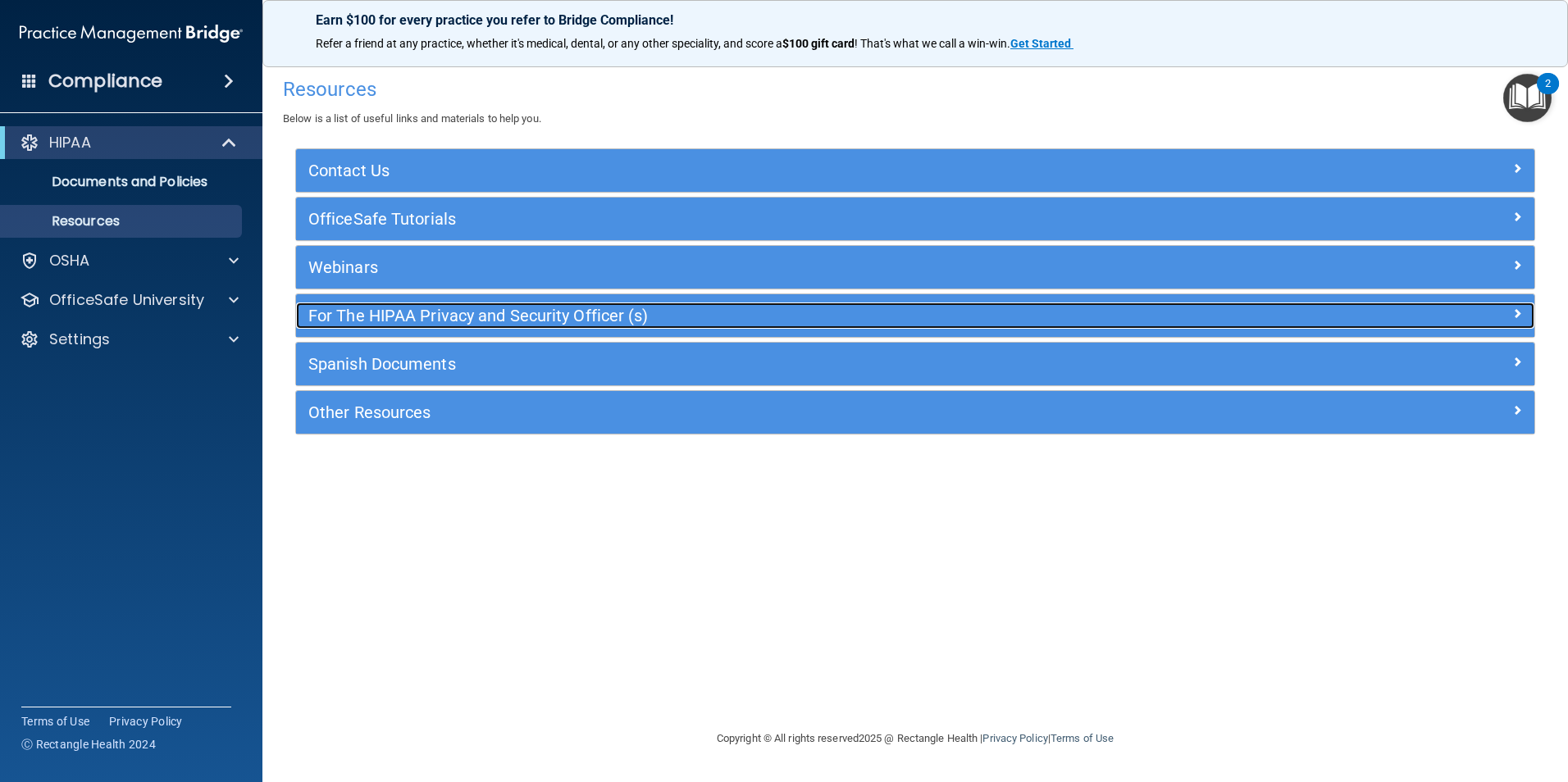
click at [377, 305] on div "For The HIPAA Privacy and Security Officer (s)" at bounding box center [760, 316] width 929 height 26
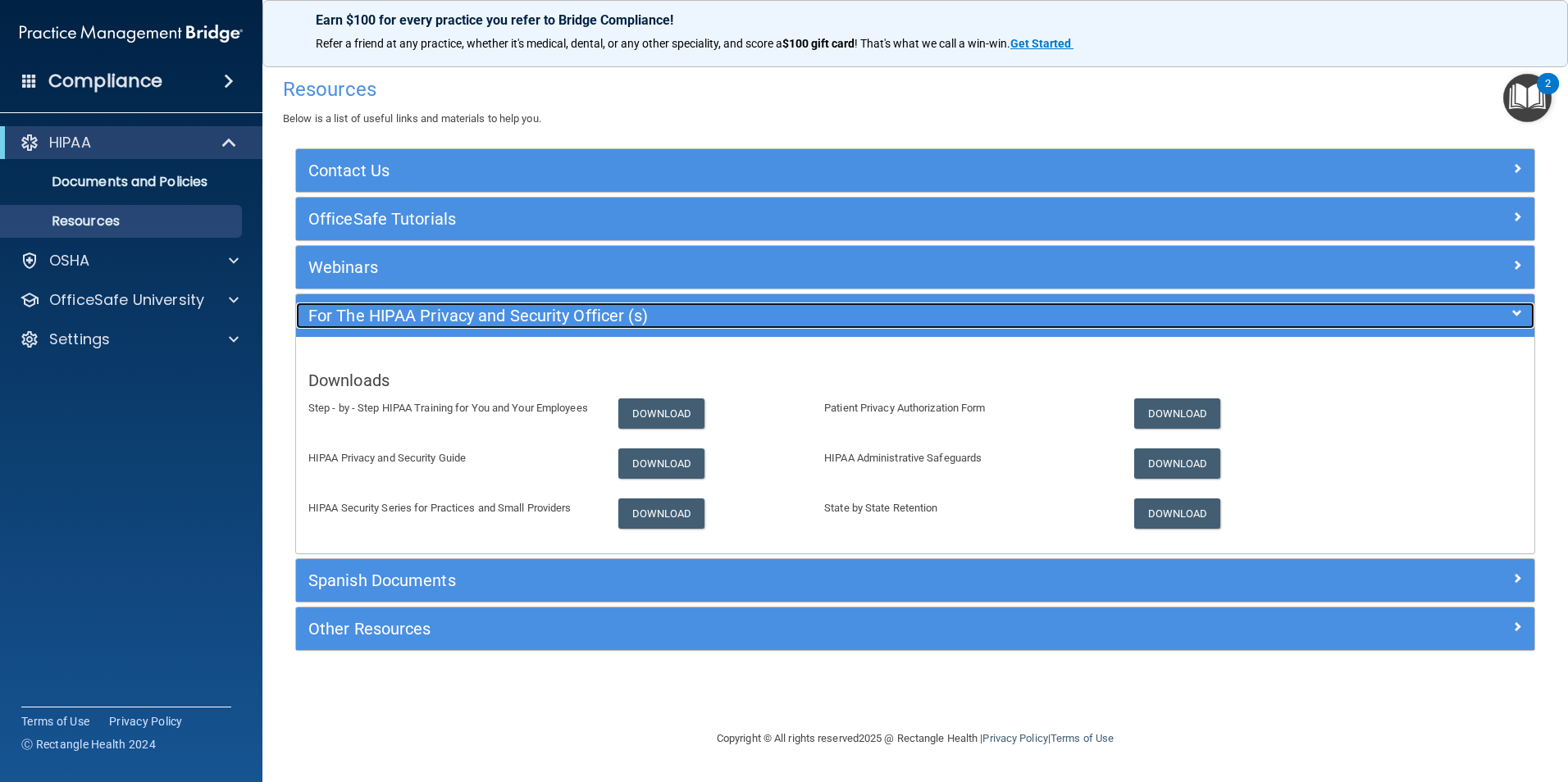
click at [377, 305] on div "For The HIPAA Privacy and Security Officer (s)" at bounding box center [760, 316] width 929 height 26
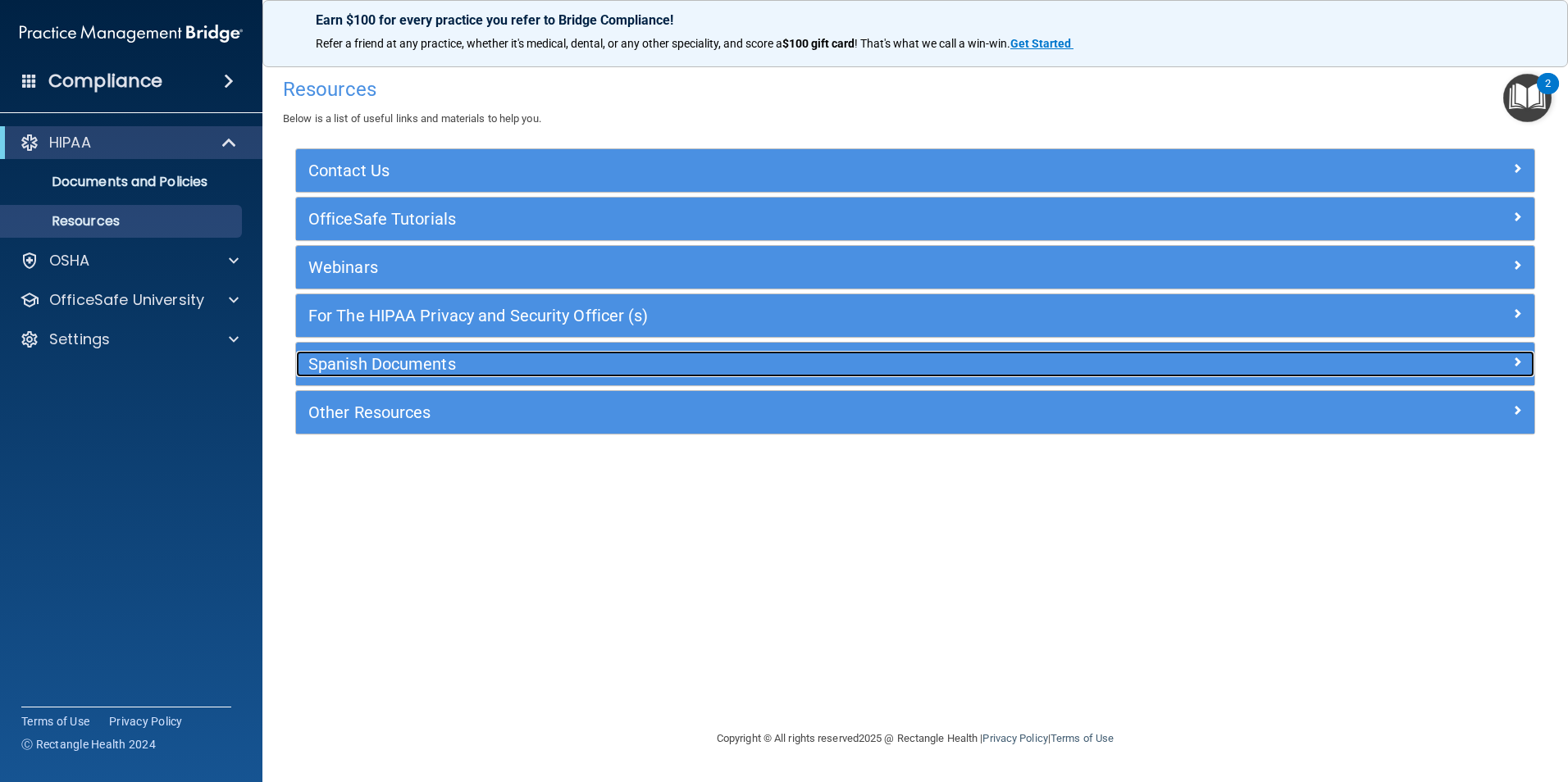
click at [385, 365] on h5 "Spanish Documents" at bounding box center [760, 364] width 904 height 18
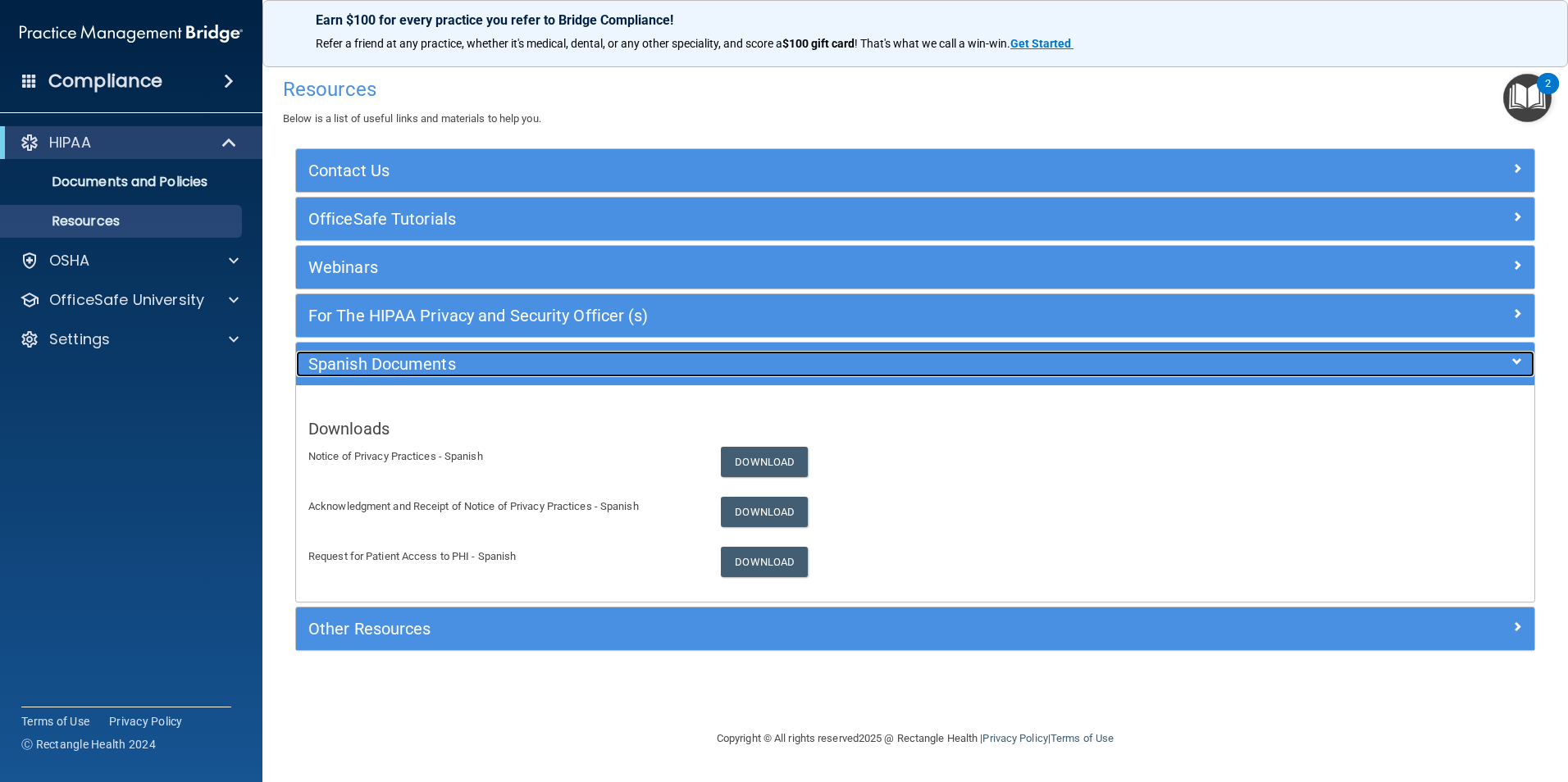
click at [385, 365] on h5 "Spanish Documents" at bounding box center [760, 364] width 904 height 18
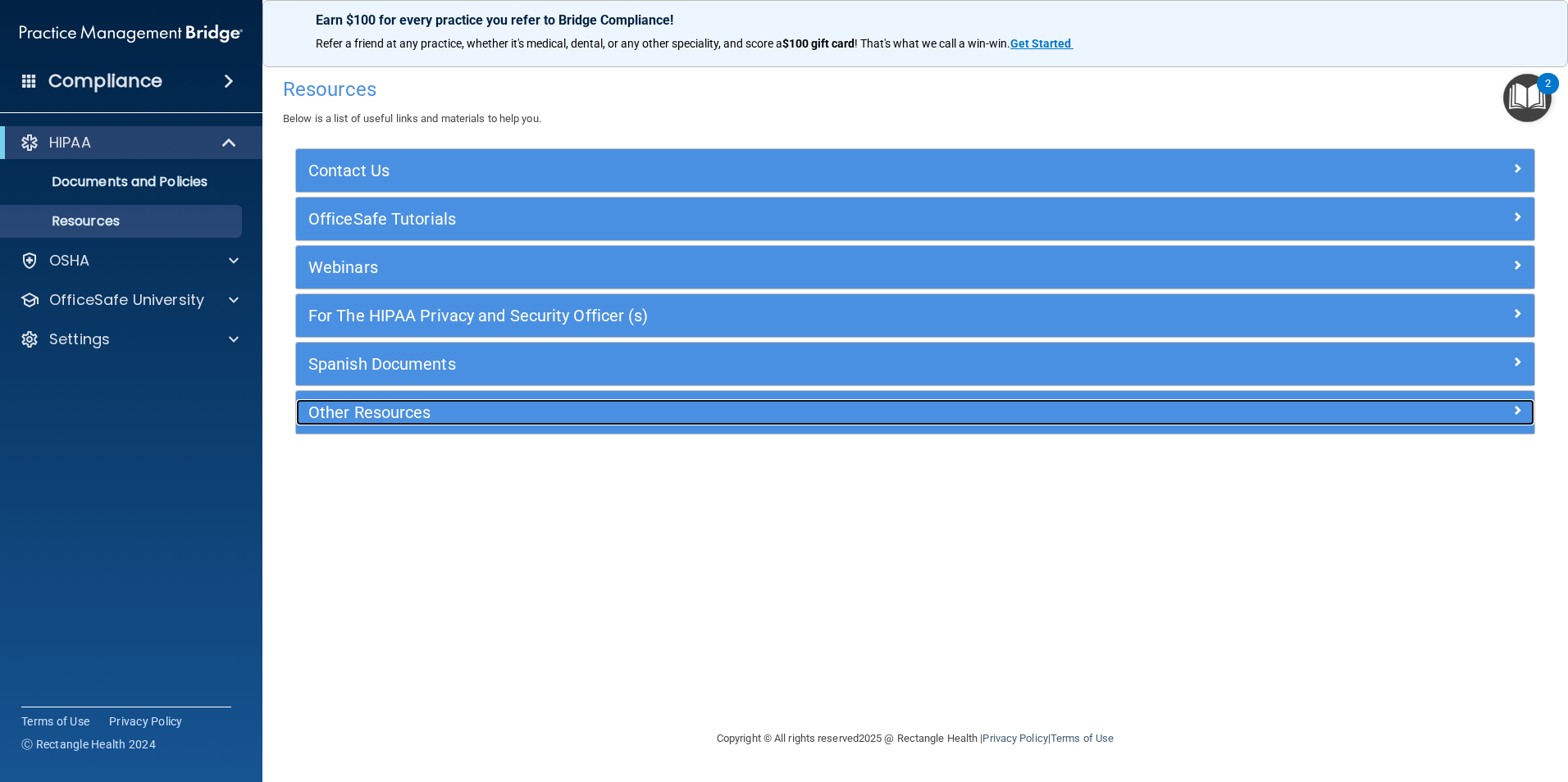
click at [385, 411] on h5 "Other Resources" at bounding box center [760, 412] width 904 height 18
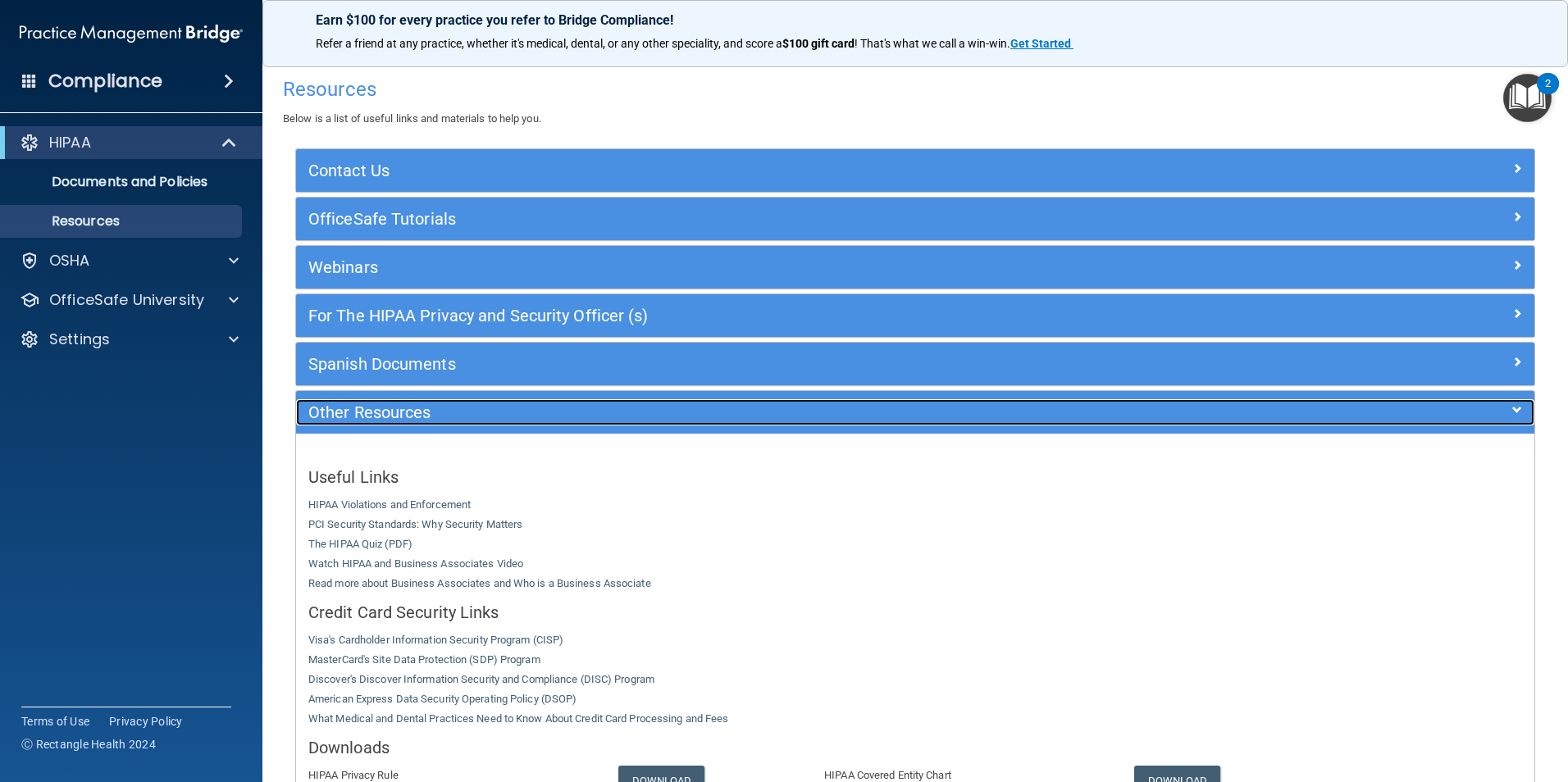
click at [385, 411] on h5 "Other Resources" at bounding box center [760, 412] width 904 height 18
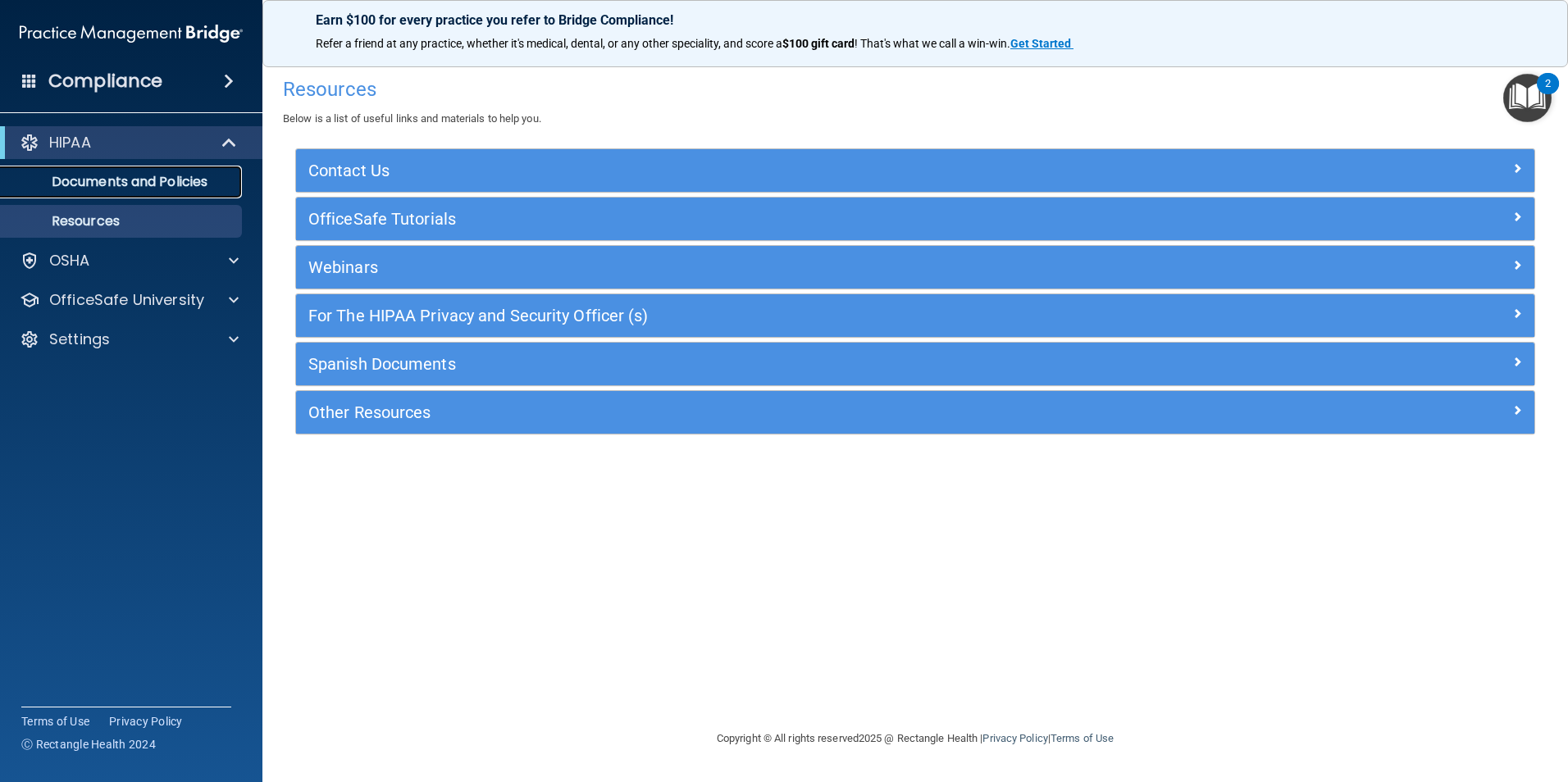
click at [148, 189] on p "Documents and Policies" at bounding box center [123, 182] width 224 height 16
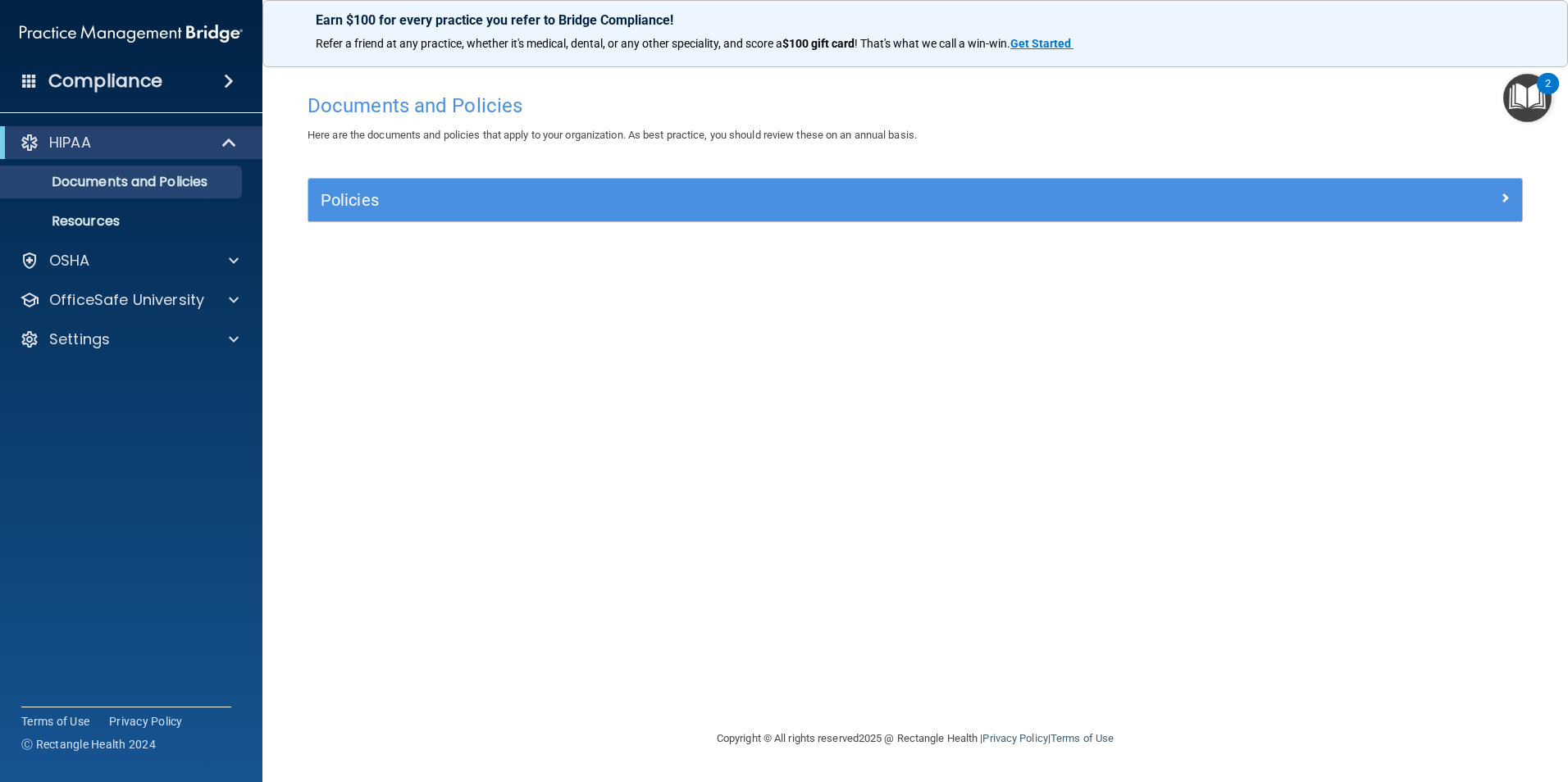
click at [44, 84] on div "Compliance" at bounding box center [131, 81] width 262 height 36
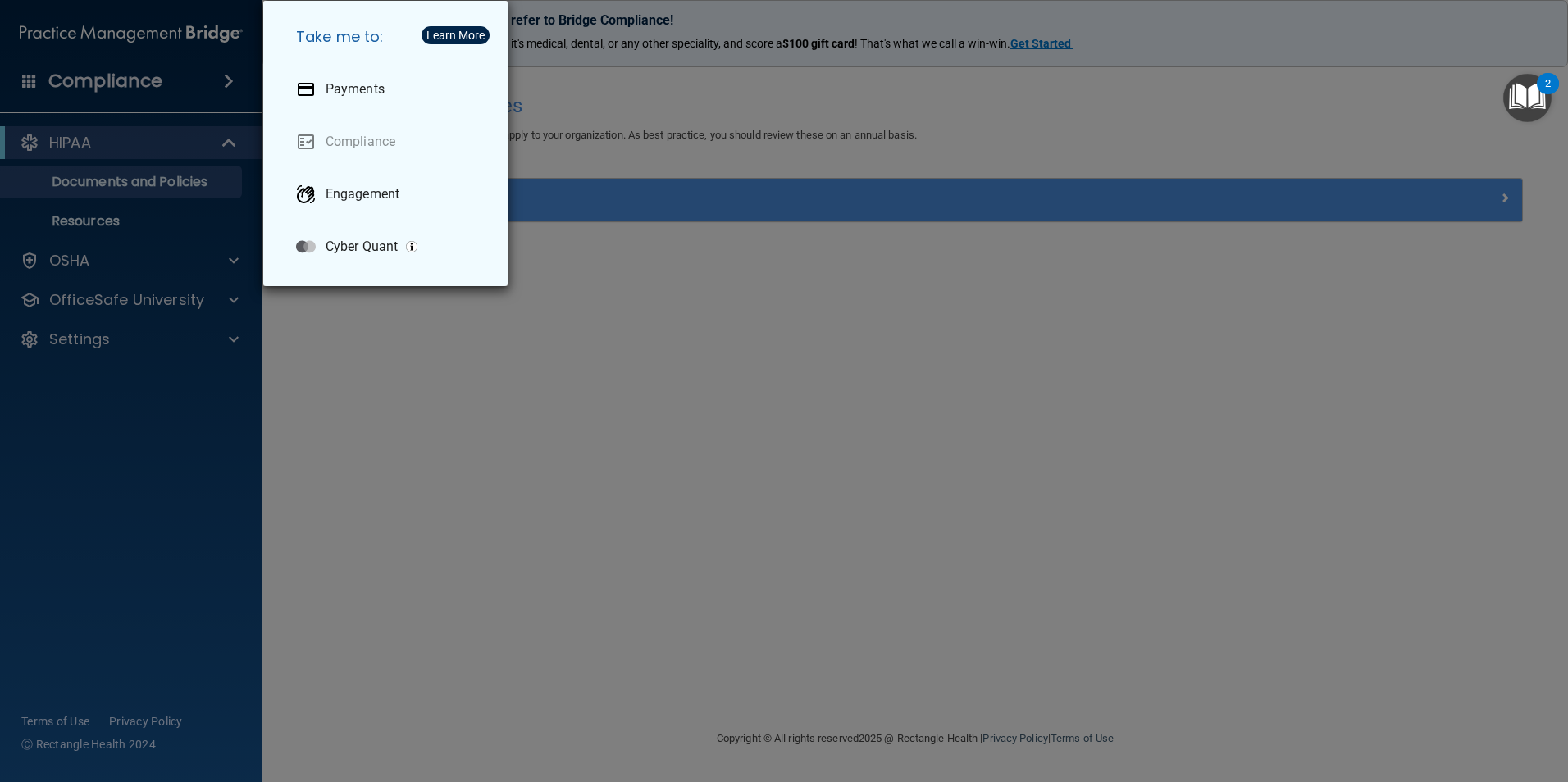
click at [373, 42] on h5 "Take me to:" at bounding box center [389, 37] width 212 height 46
click at [457, 34] on div "Learn More" at bounding box center [455, 35] width 58 height 11
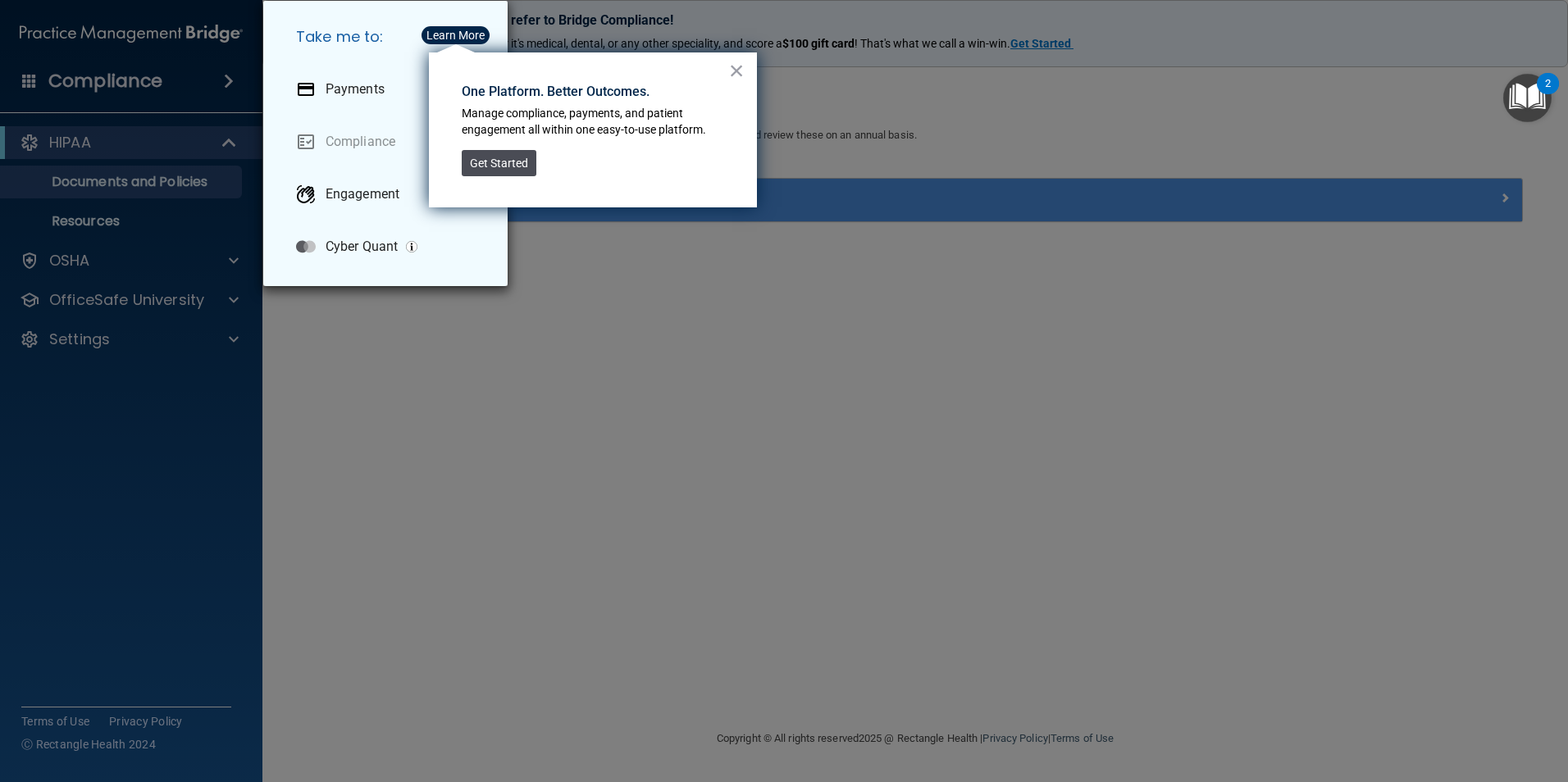
click at [512, 169] on button "Get Started" at bounding box center [499, 163] width 75 height 26
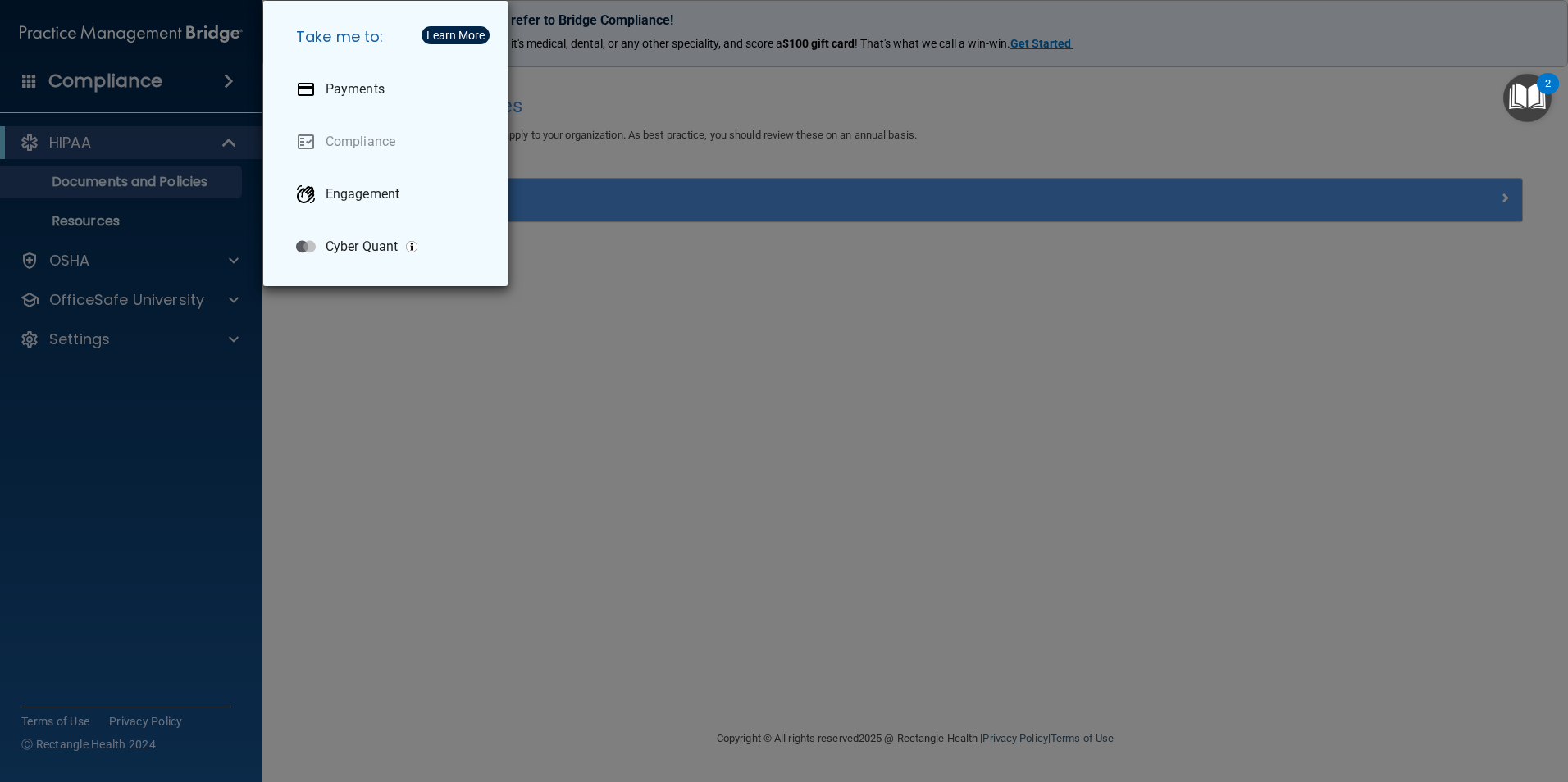
click at [690, 288] on div "Take me to: Payments Compliance Engagement Cyber Quant" at bounding box center [784, 391] width 1568 height 782
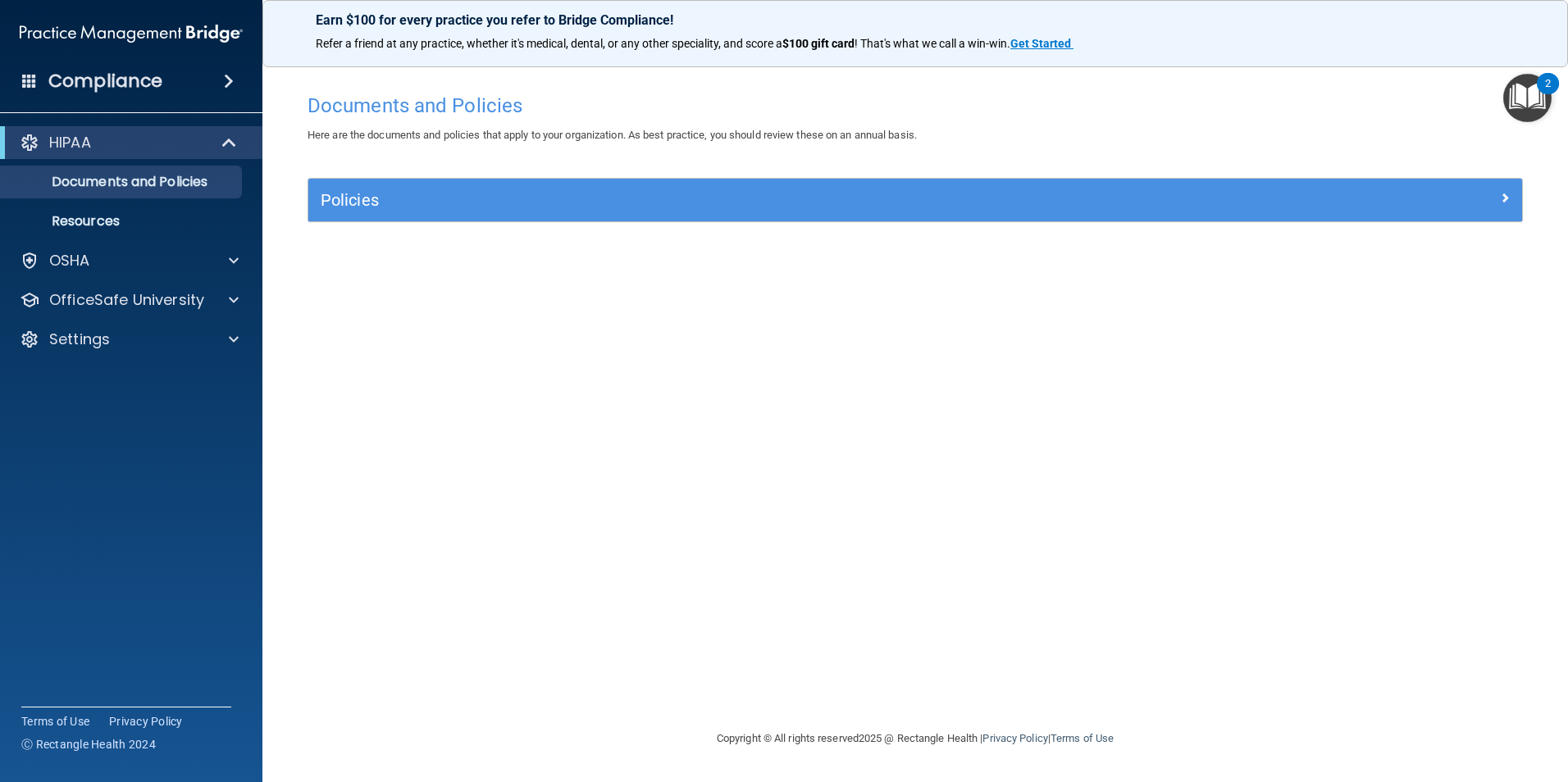
click at [187, 84] on div "Compliance" at bounding box center [131, 81] width 262 height 36
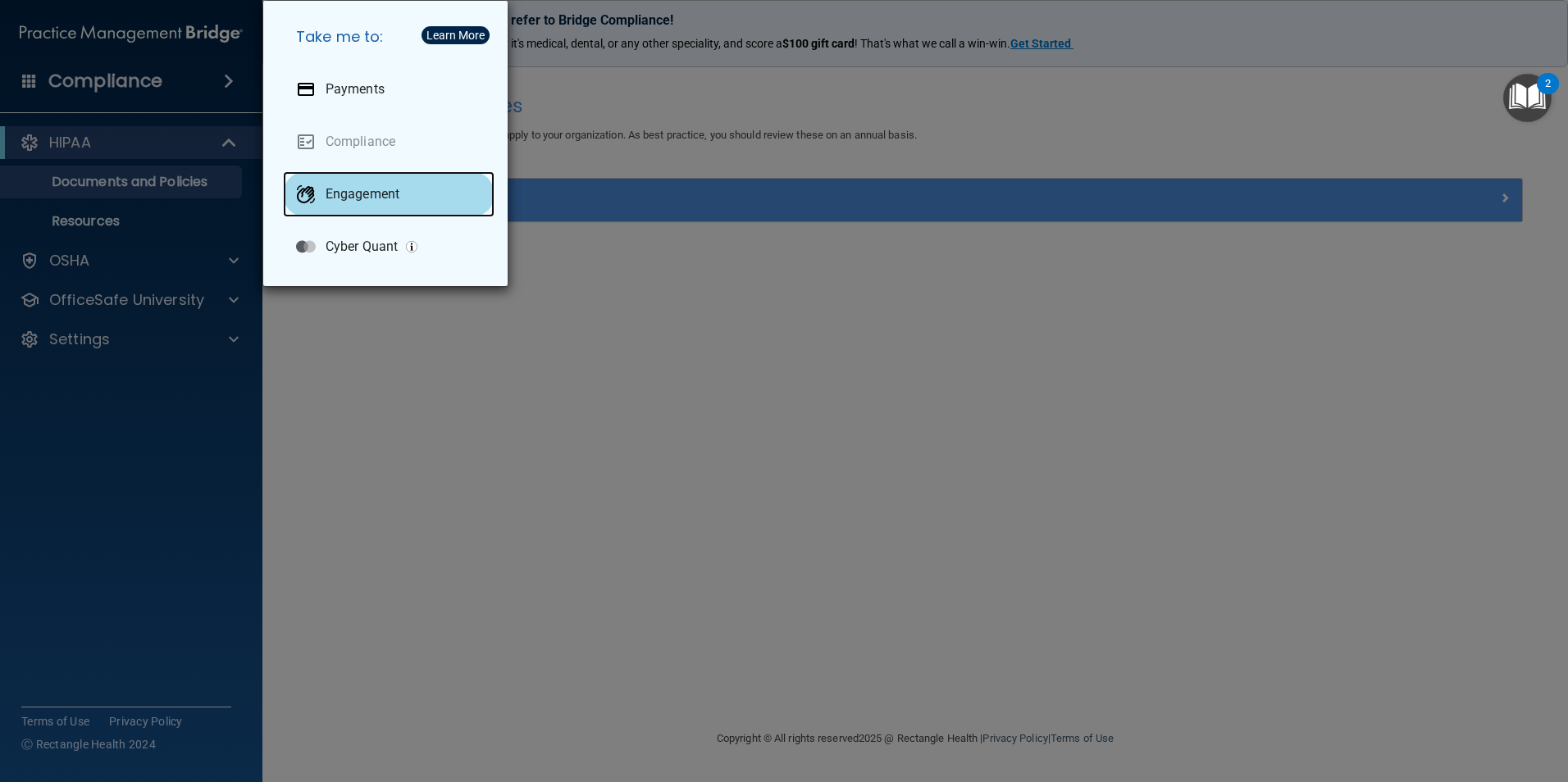
click at [403, 202] on div "Engagement" at bounding box center [389, 194] width 212 height 46
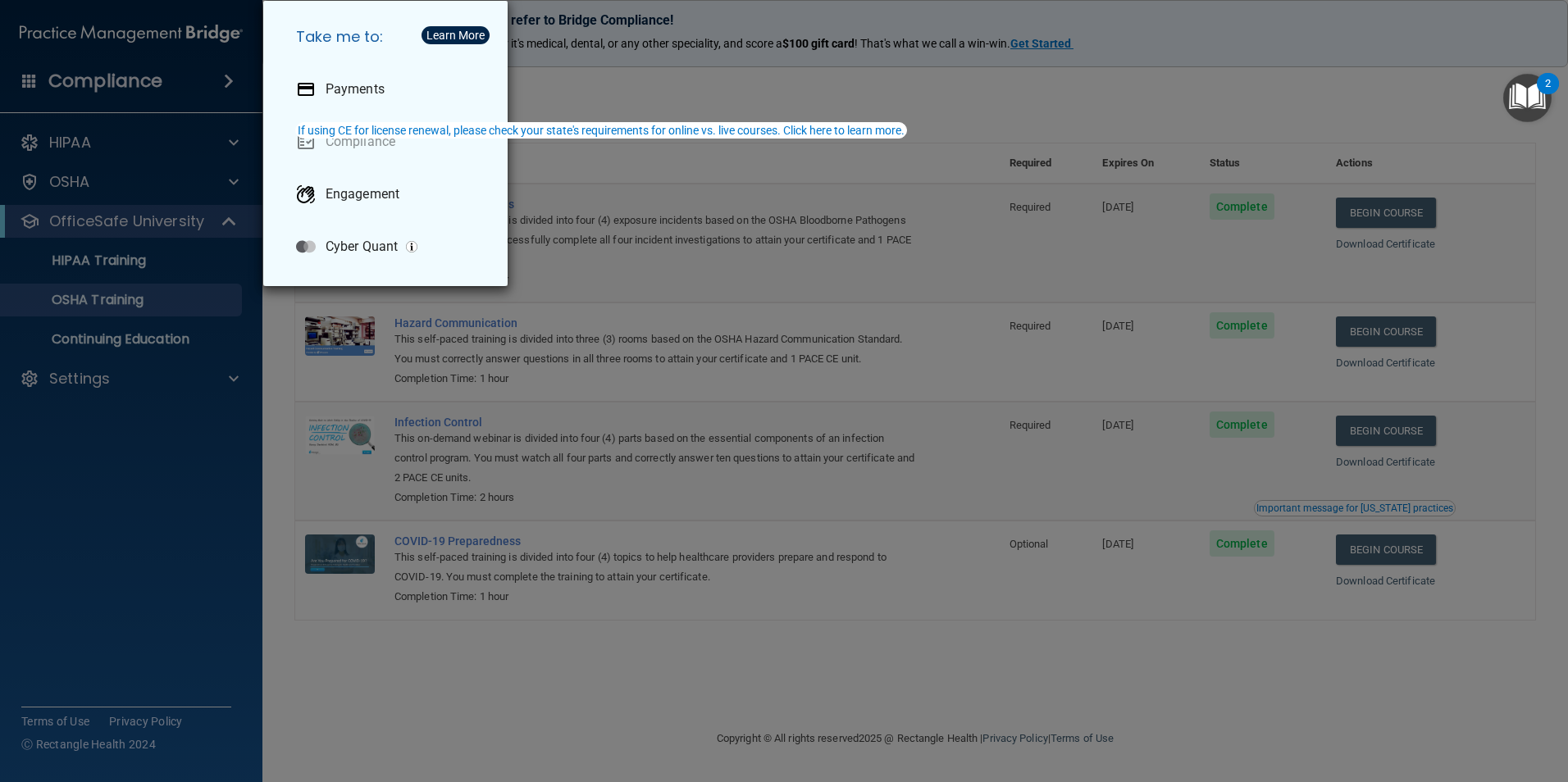
click at [634, 245] on div "Take me to: Payments Compliance Engagement Cyber Quant" at bounding box center [784, 391] width 1568 height 782
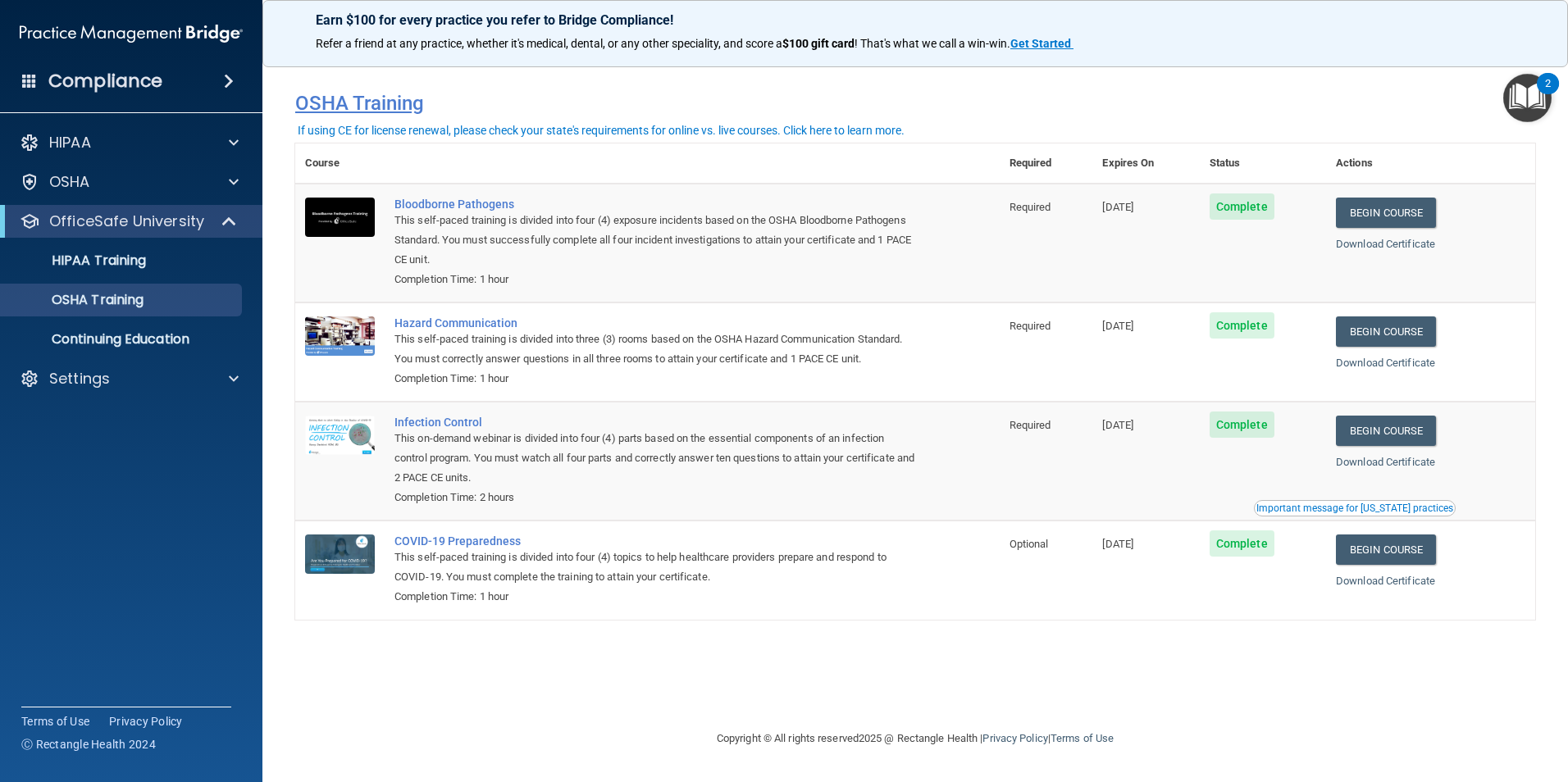
click at [342, 106] on h4 "OSHA Training" at bounding box center [915, 103] width 1240 height 23
click at [375, 99] on h4 "OSHA Training" at bounding box center [915, 103] width 1240 height 23
click at [104, 392] on div "Settings" at bounding box center [131, 378] width 263 height 33
click at [43, 377] on div "Settings" at bounding box center [108, 379] width 203 height 20
click at [121, 431] on link "My Account" at bounding box center [113, 418] width 258 height 33
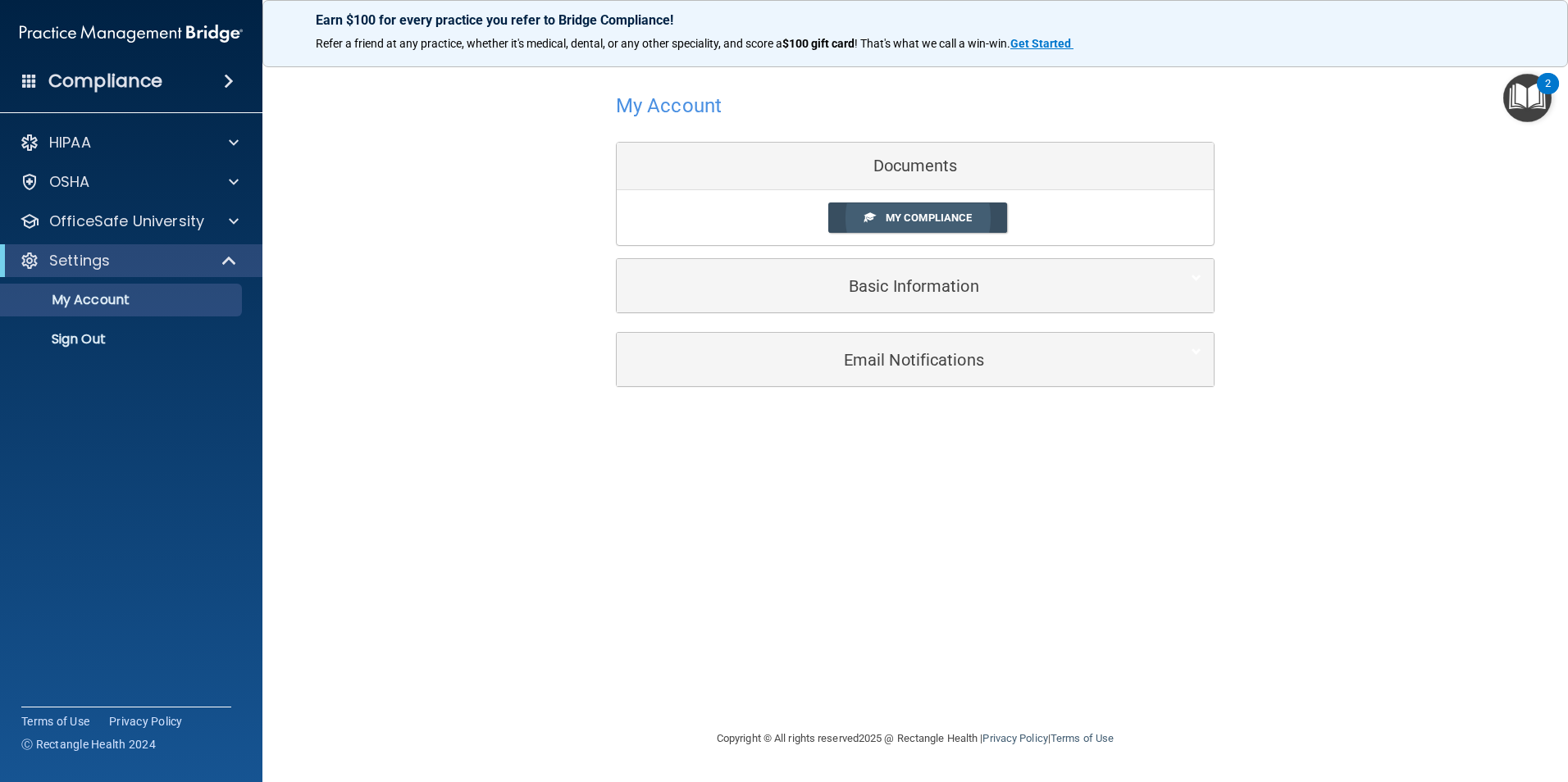
click at [844, 220] on link "My Compliance" at bounding box center [918, 218] width 180 height 30
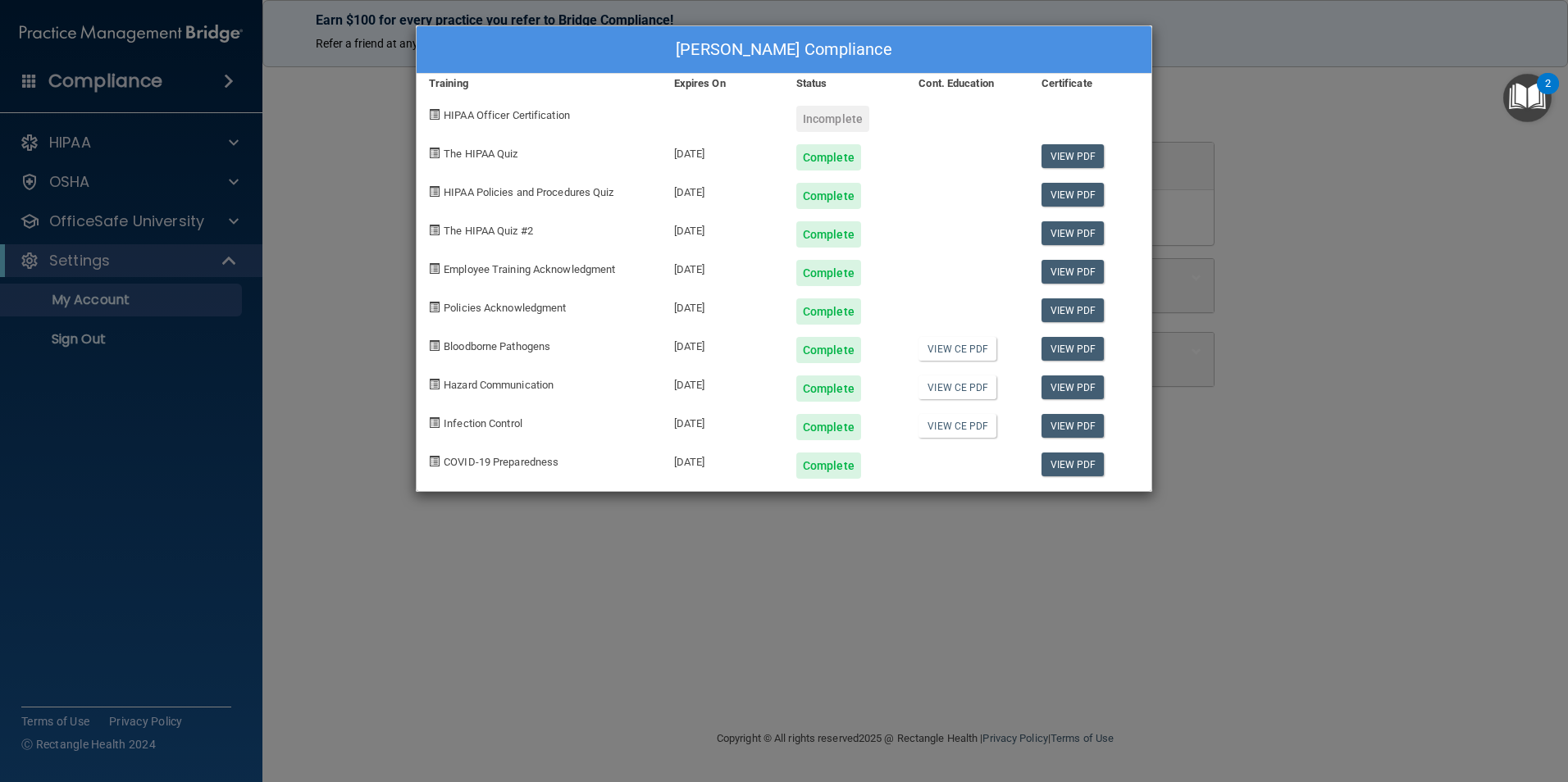
click at [476, 115] on span "HIPAA Officer Certification" at bounding box center [507, 115] width 126 height 12
click at [1285, 169] on div "April Munoz's Compliance Training Expires On Status Cont. Education Certificate…" at bounding box center [784, 391] width 1568 height 782
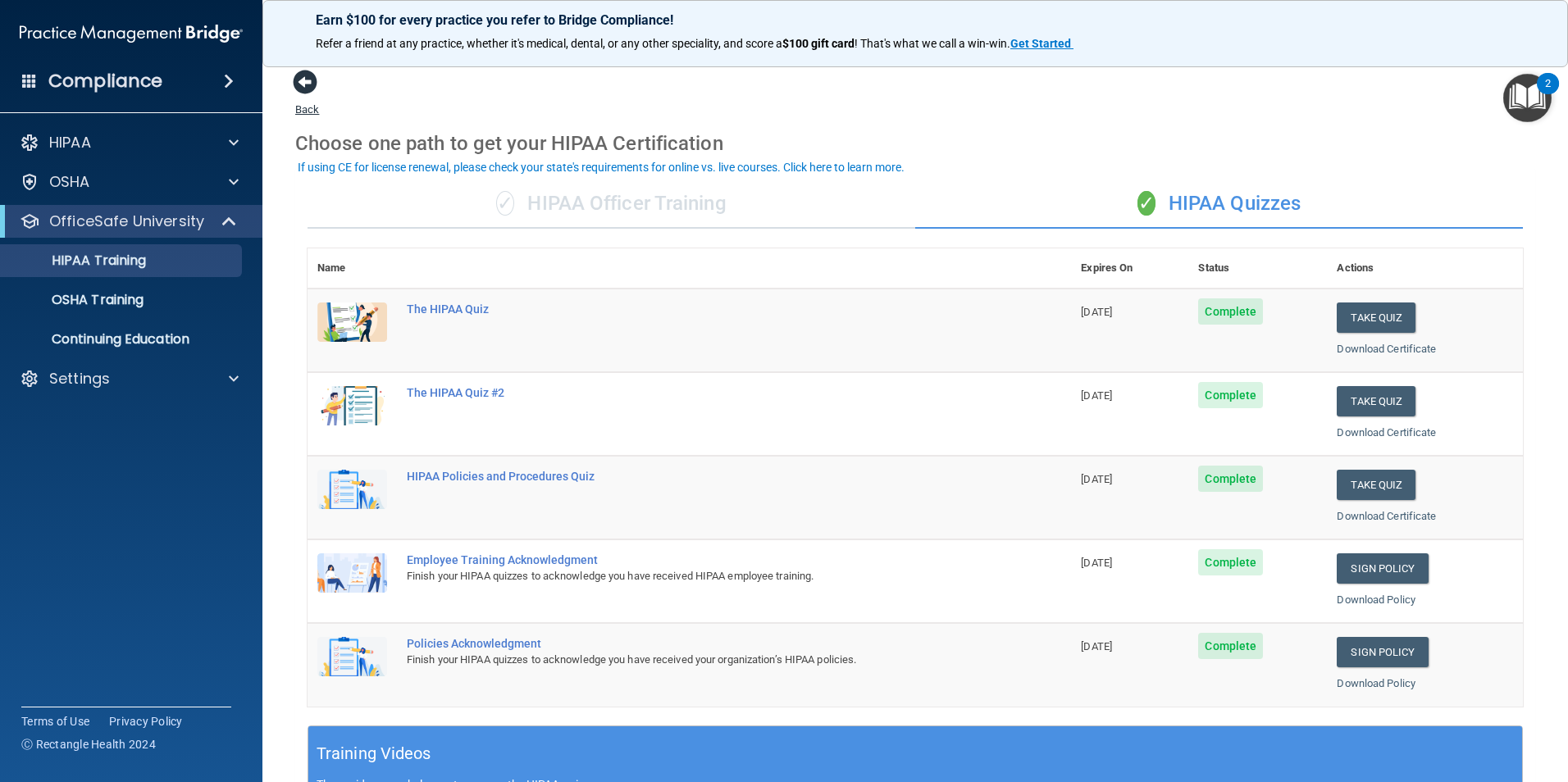
click at [303, 91] on span at bounding box center [305, 82] width 25 height 25
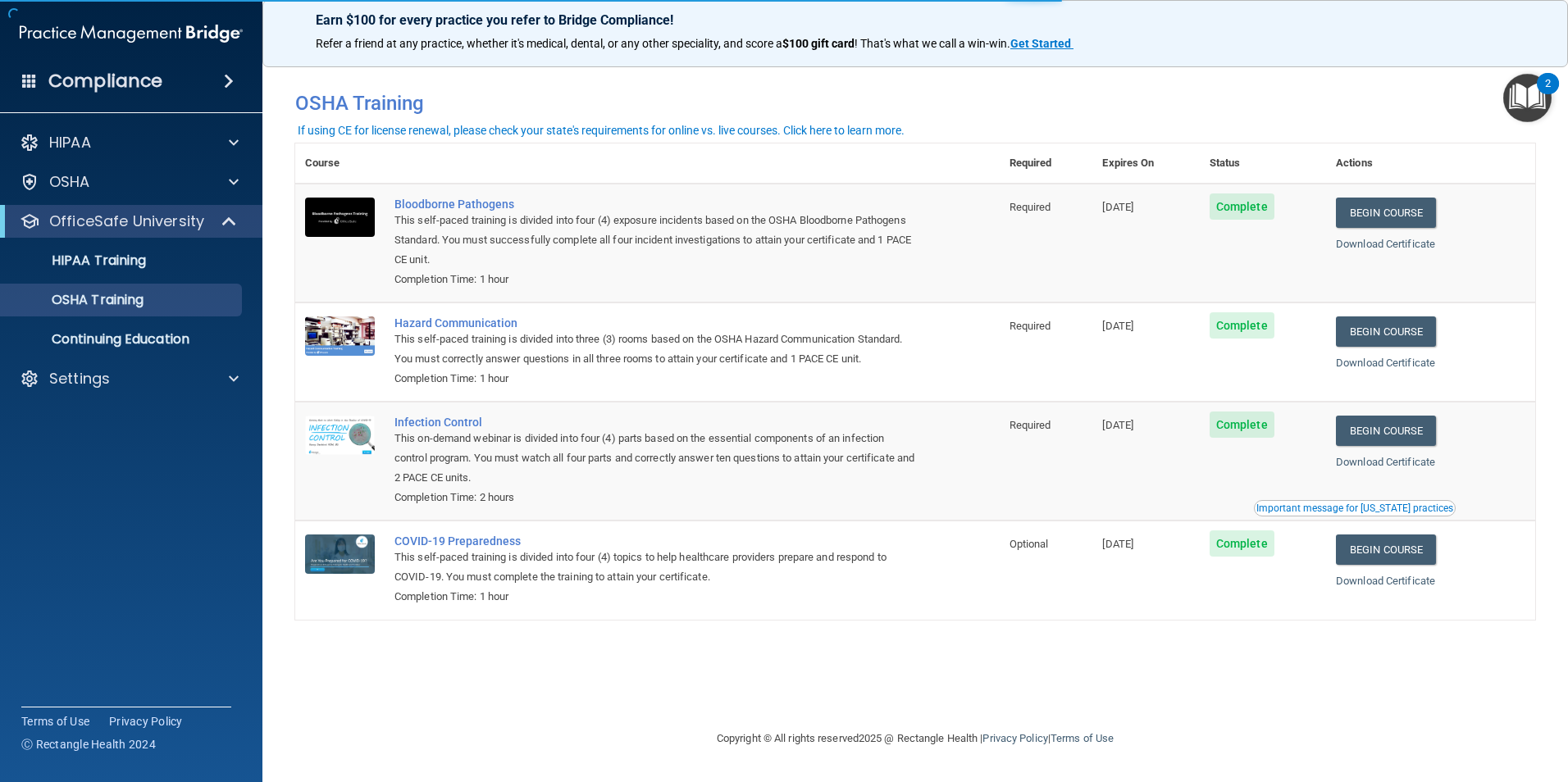
click at [303, 92] on h4 "OSHA Training" at bounding box center [915, 103] width 1240 height 23
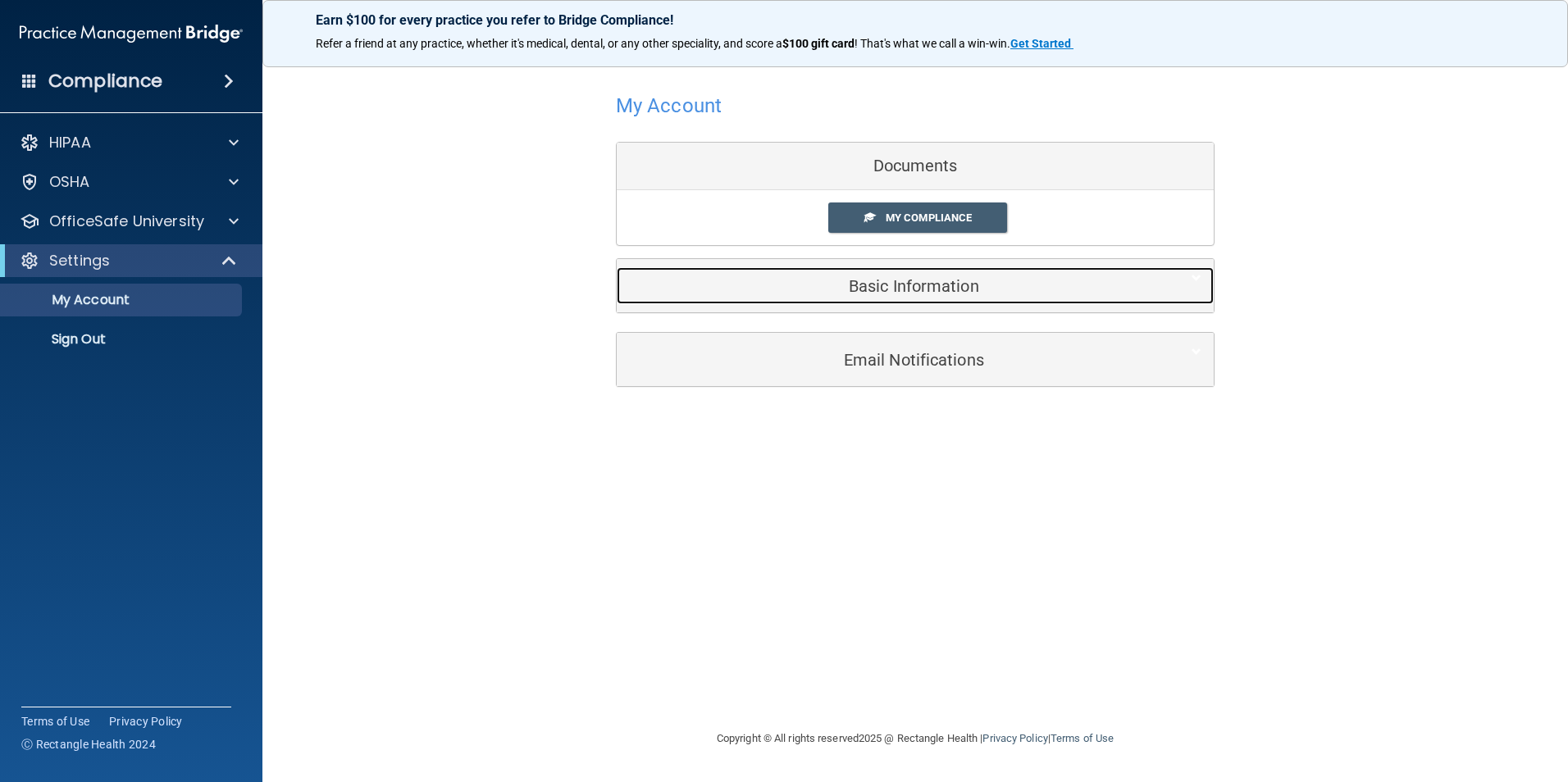
click at [920, 290] on h5 "Basic Information" at bounding box center [890, 286] width 522 height 18
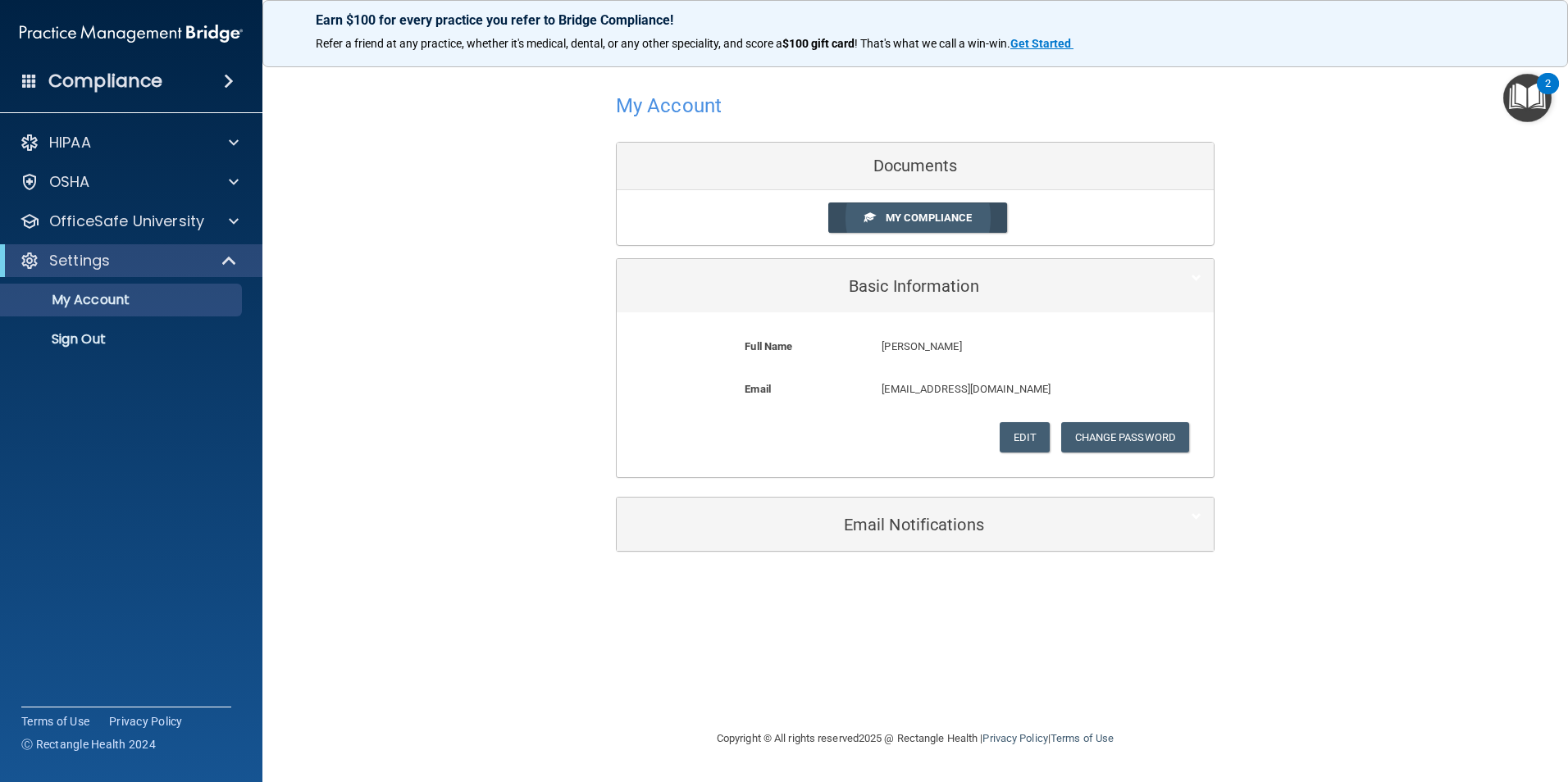
click at [887, 210] on link "My Compliance" at bounding box center [918, 218] width 180 height 30
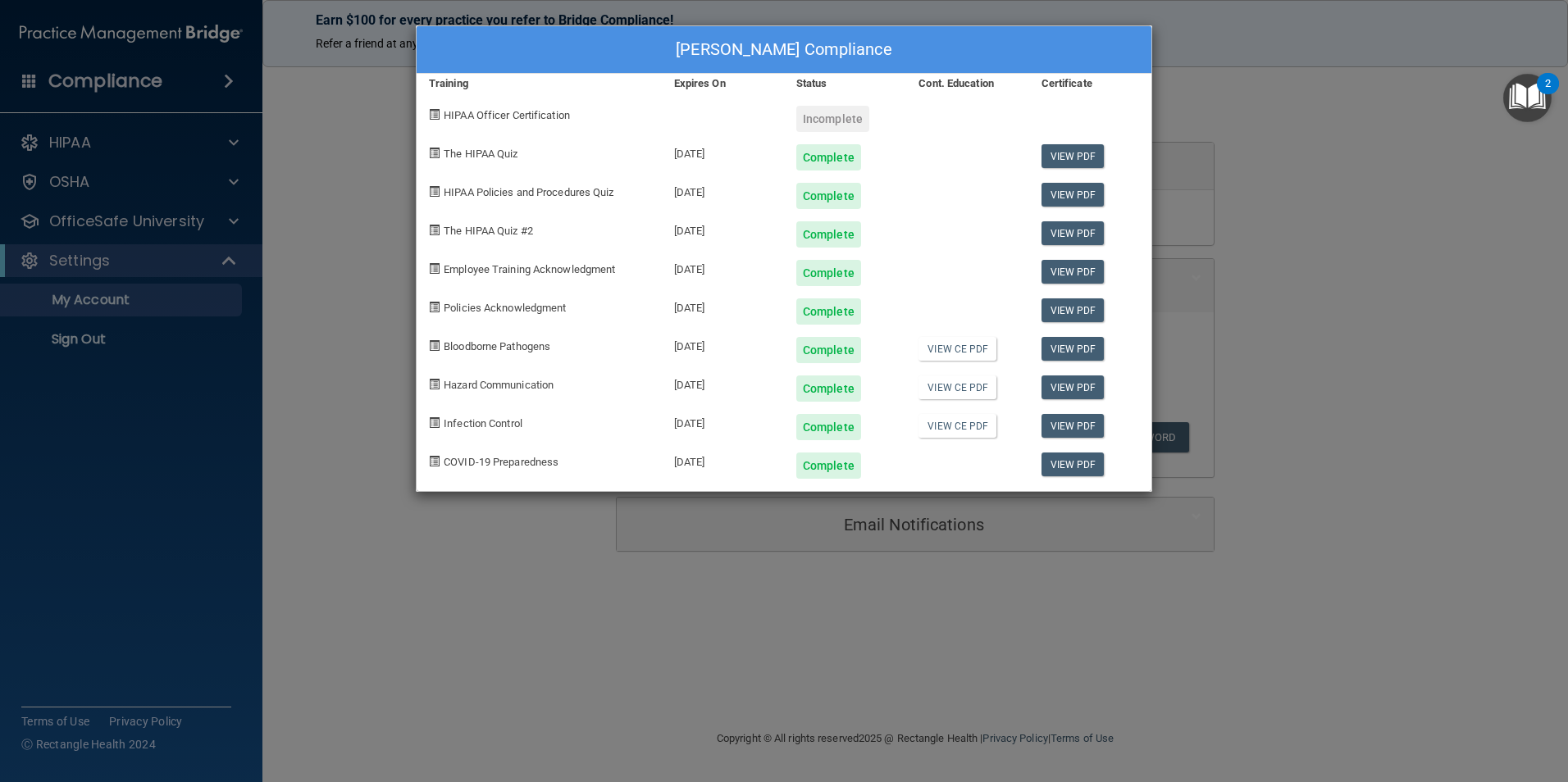
click at [1366, 123] on div "April Munoz's Compliance Training Expires On Status Cont. Education Certificate…" at bounding box center [784, 391] width 1568 height 782
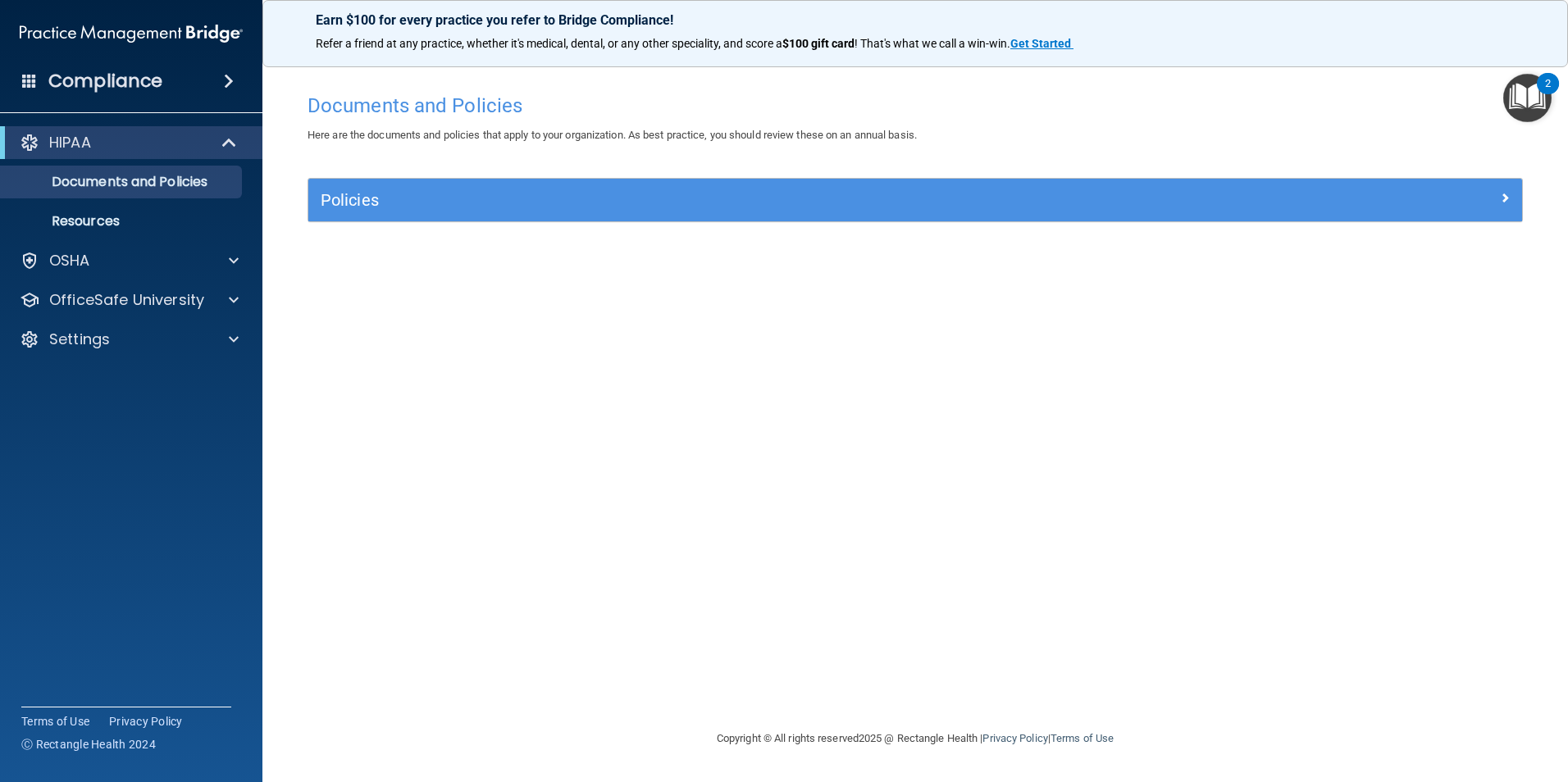
click at [143, 84] on h4 "Compliance" at bounding box center [105, 81] width 114 height 23
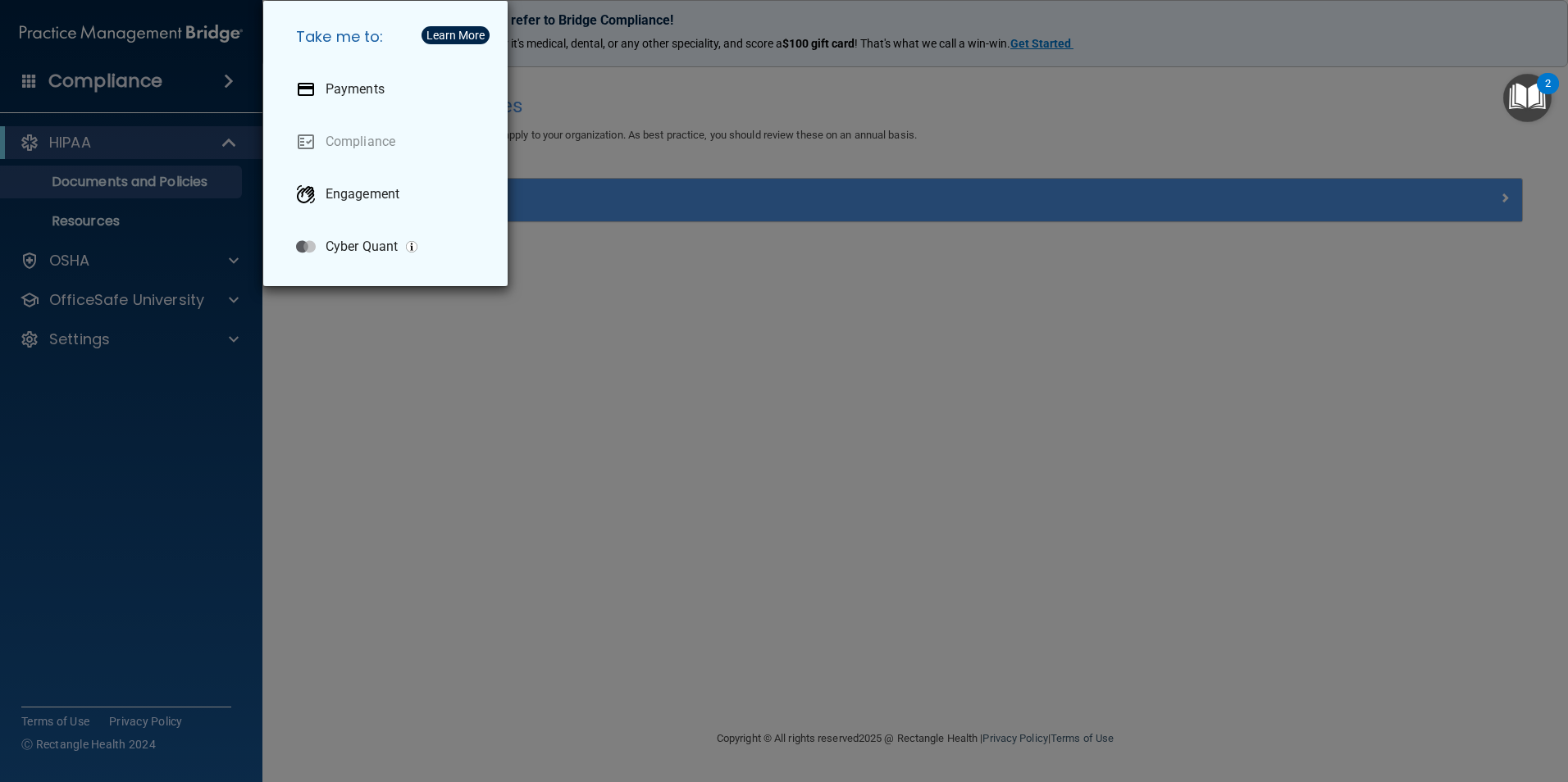
click at [149, 98] on div "Take me to: Payments Compliance Engagement Cyber Quant" at bounding box center [784, 391] width 1568 height 782
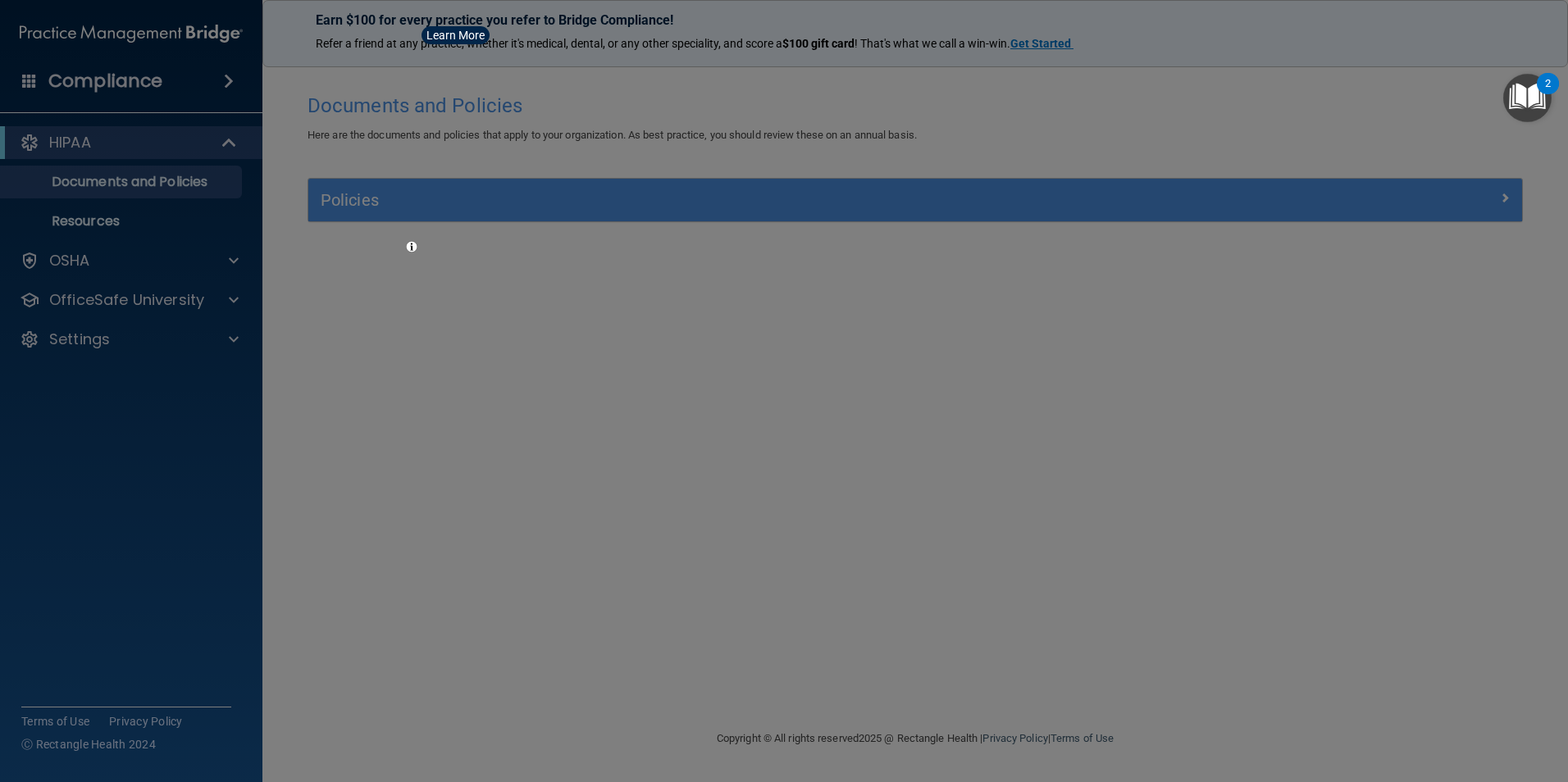
click at [144, 82] on div at bounding box center [784, 391] width 1568 height 782
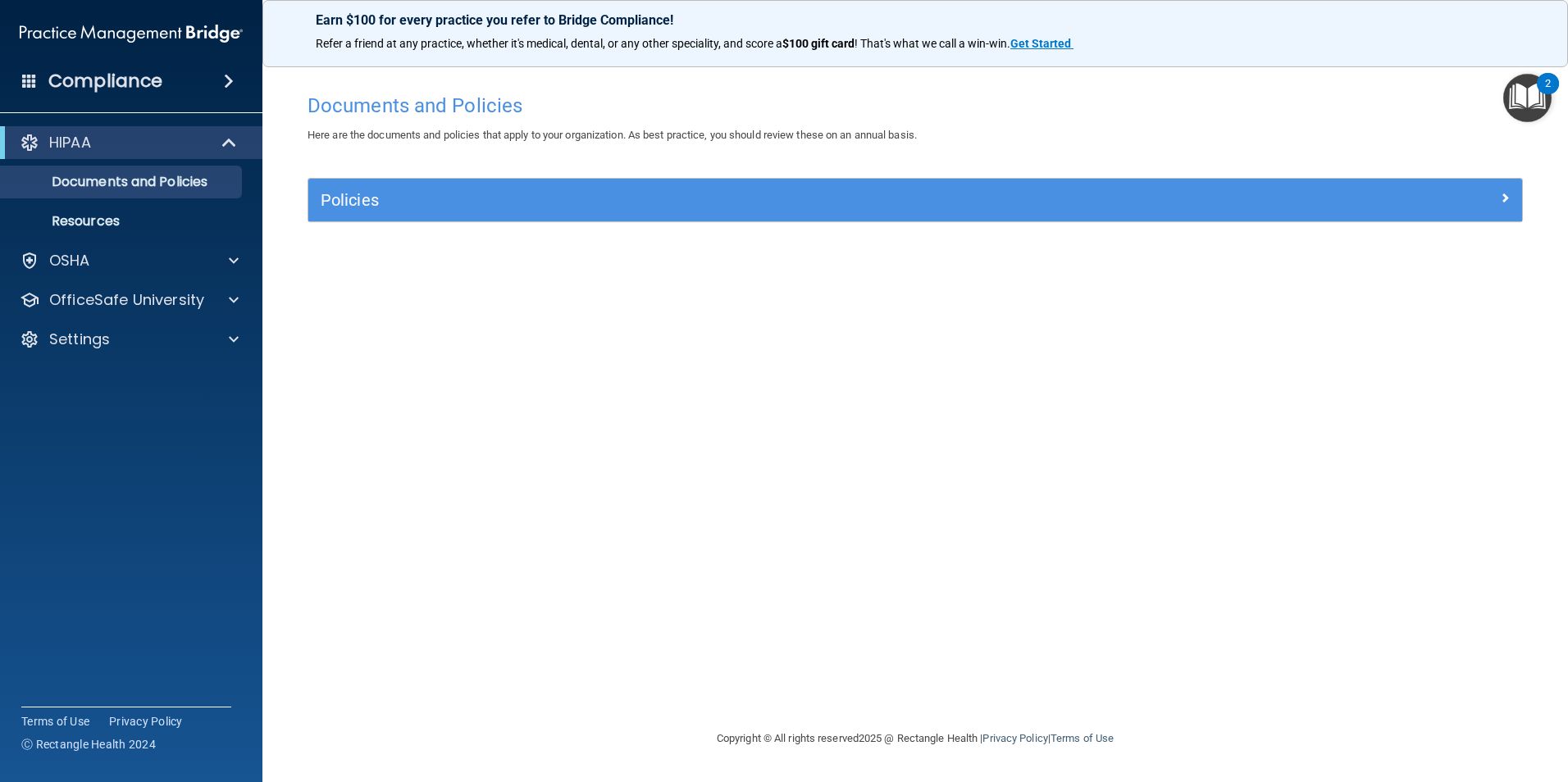
click at [141, 91] on h4 "Compliance" at bounding box center [105, 81] width 114 height 23
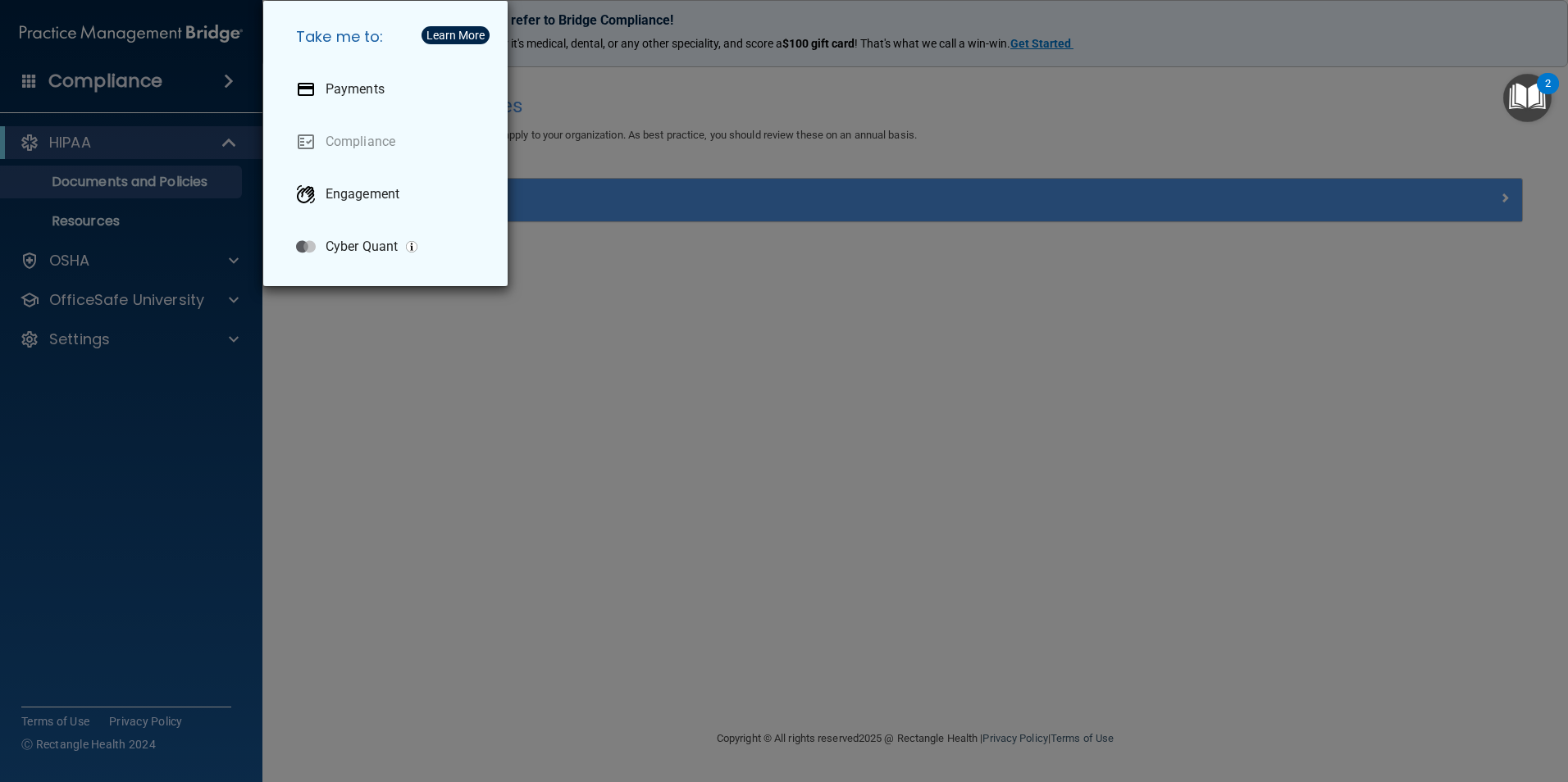
click at [182, 132] on div "Take me to: Payments Compliance Engagement Cyber Quant" at bounding box center [784, 391] width 1568 height 782
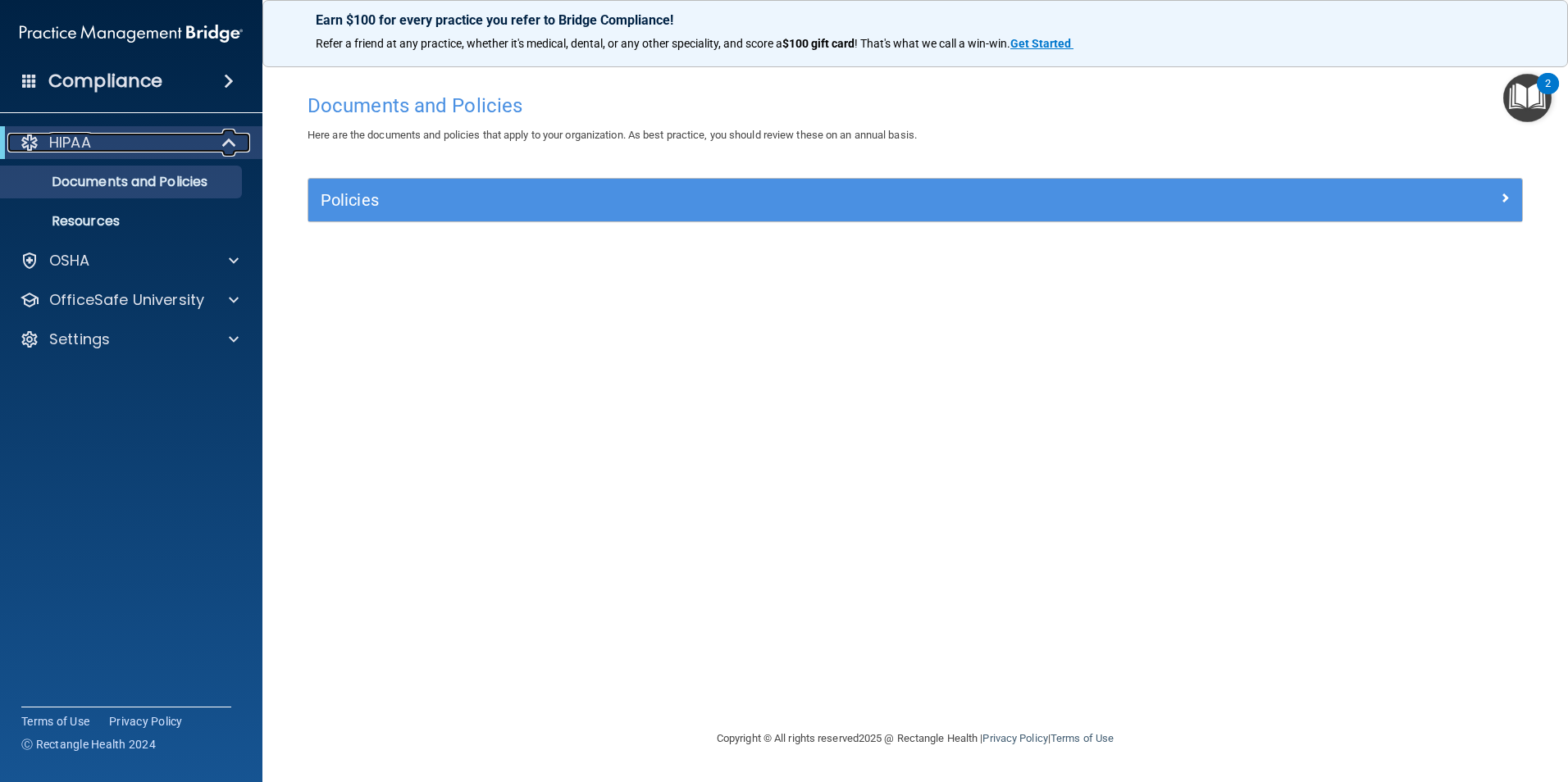
click at [179, 147] on div "HIPAA" at bounding box center [108, 143] width 203 height 20
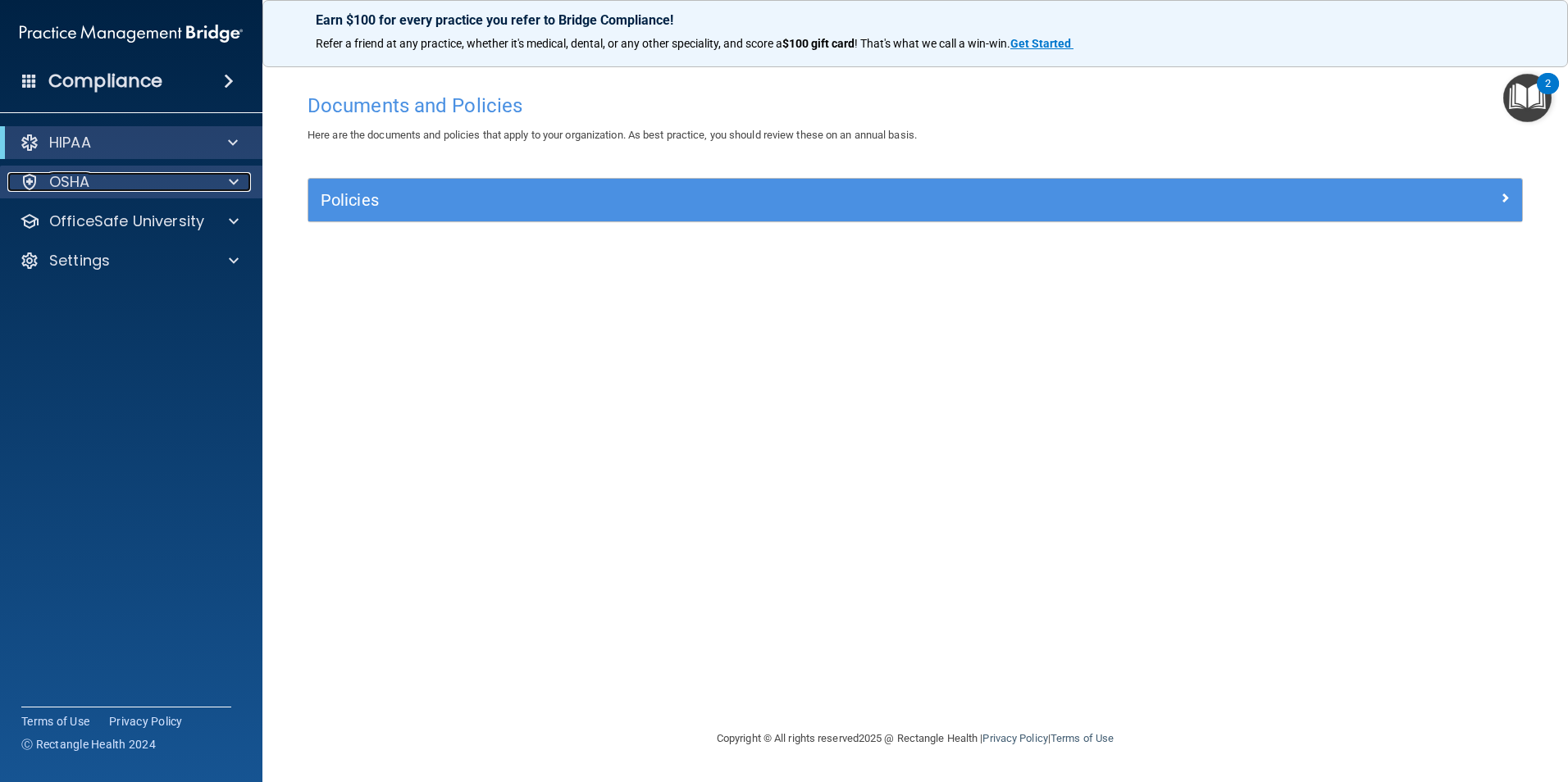
click at [189, 187] on div "OSHA" at bounding box center [108, 182] width 203 height 20
click at [237, 130] on div "HIPAA" at bounding box center [131, 142] width 262 height 33
click at [237, 139] on span at bounding box center [233, 143] width 10 height 20
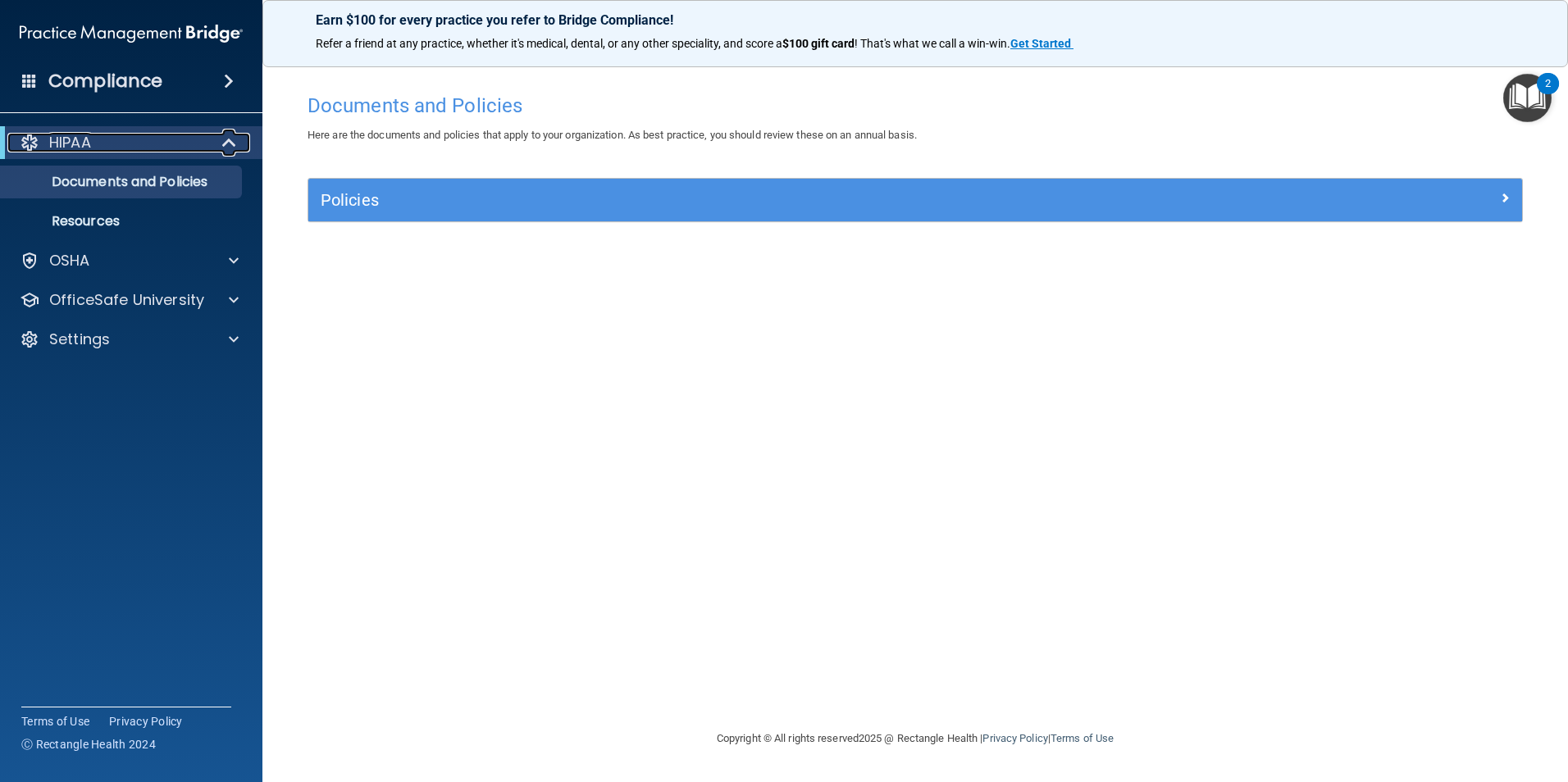
click at [10, 141] on div "HIPAA" at bounding box center [108, 143] width 203 height 20
click at [15, 138] on div "HIPAA" at bounding box center [108, 143] width 203 height 20
click at [12, 140] on div "HIPAA" at bounding box center [108, 143] width 203 height 20
click at [0, 147] on div "HIPAA" at bounding box center [131, 142] width 262 height 33
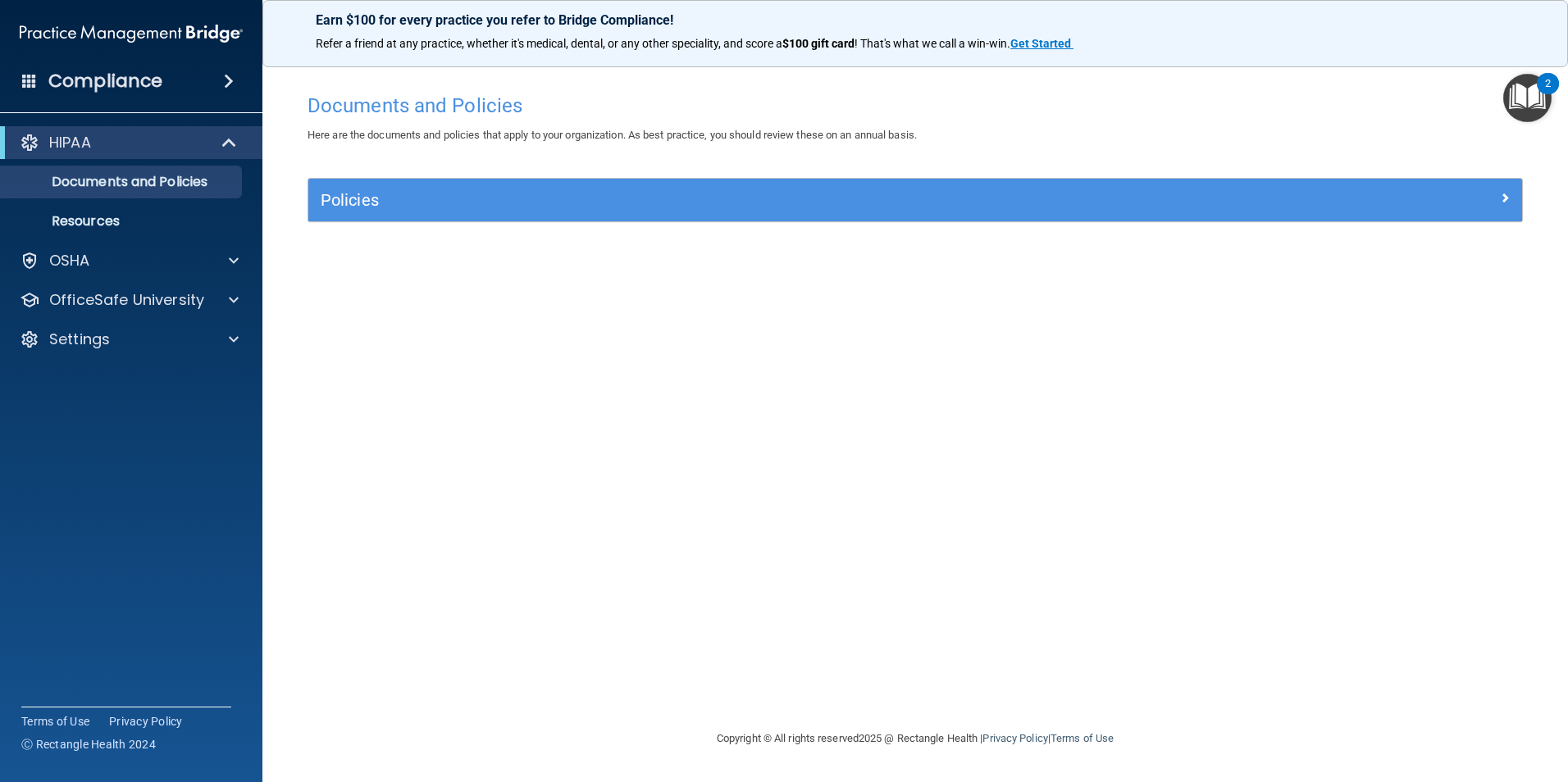
click at [0, 147] on div "HIPAA" at bounding box center [131, 142] width 262 height 33
click at [1, 147] on div "HIPAA" at bounding box center [131, 142] width 262 height 33
click at [39, 134] on div at bounding box center [30, 143] width 20 height 20
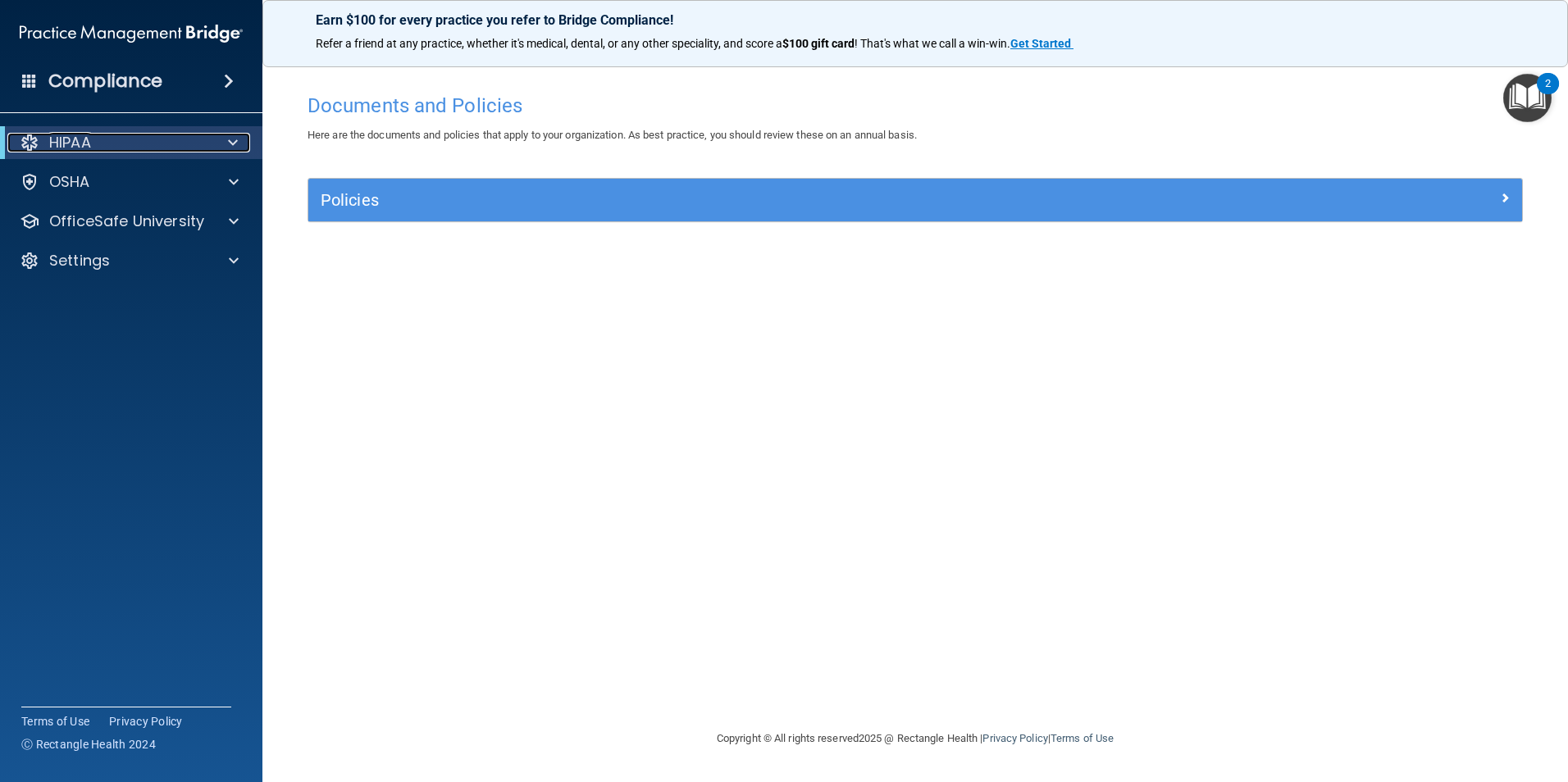
click at [39, 134] on div at bounding box center [30, 143] width 20 height 20
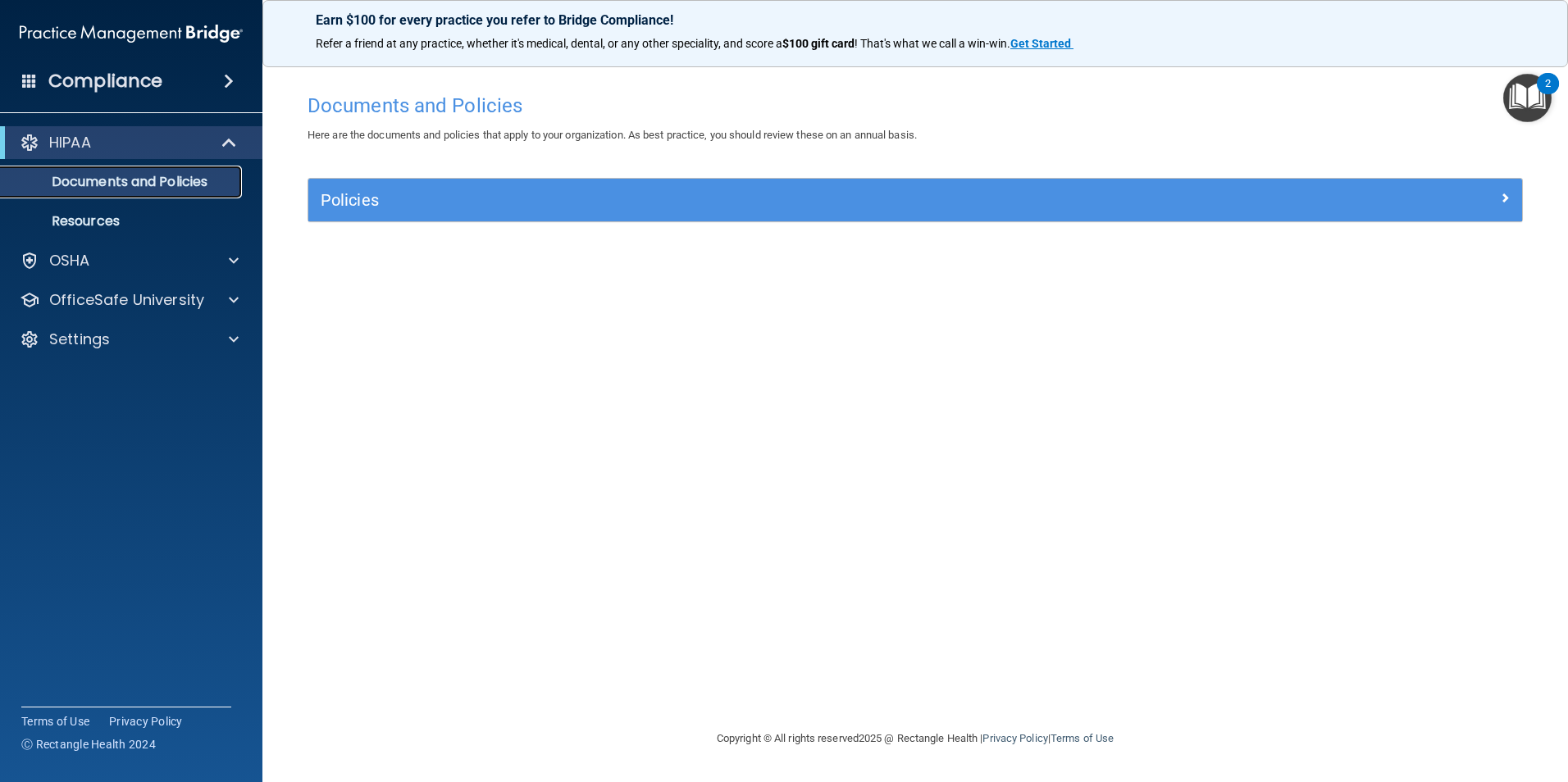
click at [126, 181] on p "Documents and Policies" at bounding box center [123, 182] width 224 height 16
click at [113, 87] on h4 "Compliance" at bounding box center [105, 81] width 114 height 23
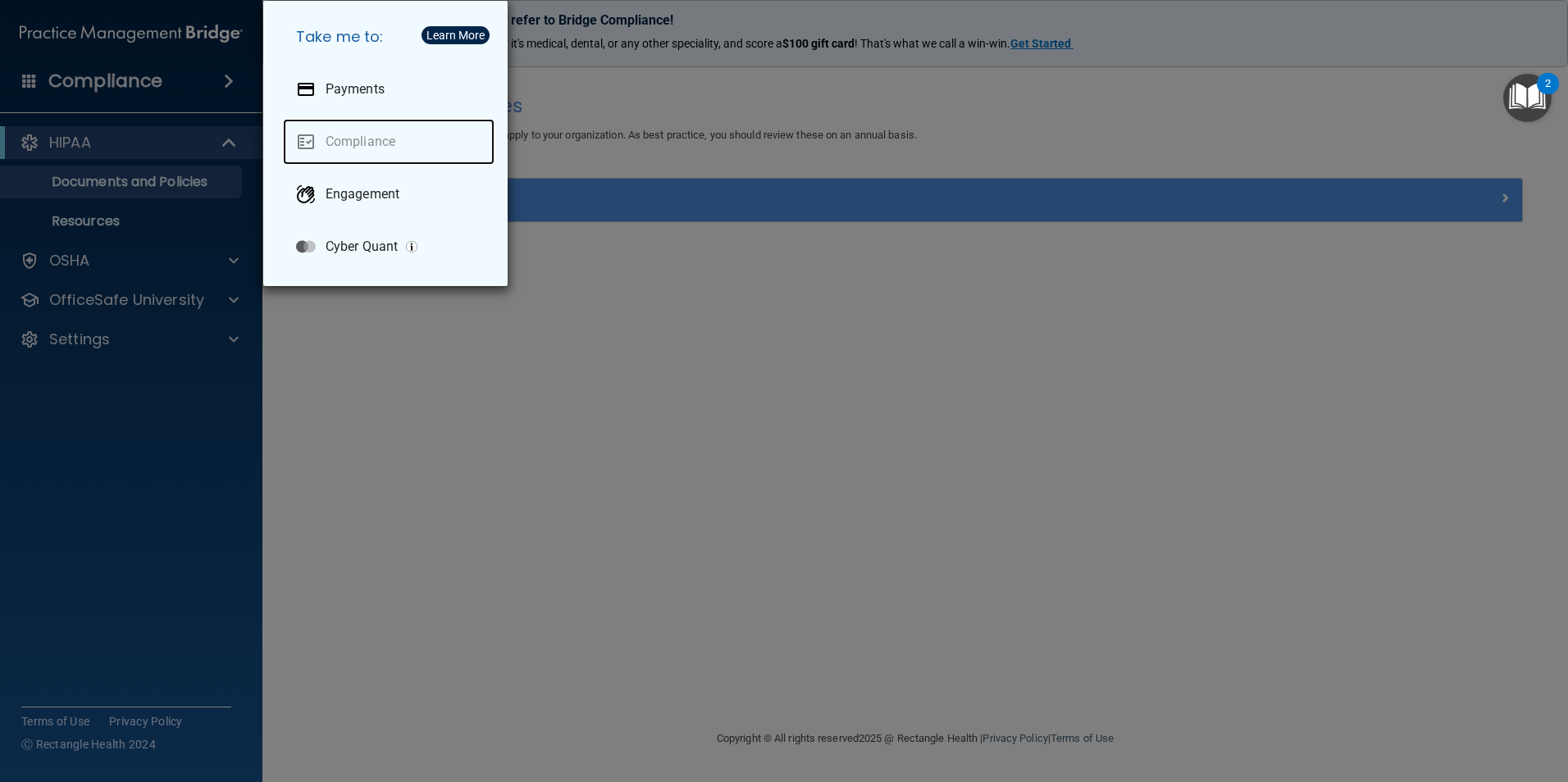
click at [407, 139] on link "Compliance" at bounding box center [389, 142] width 212 height 46
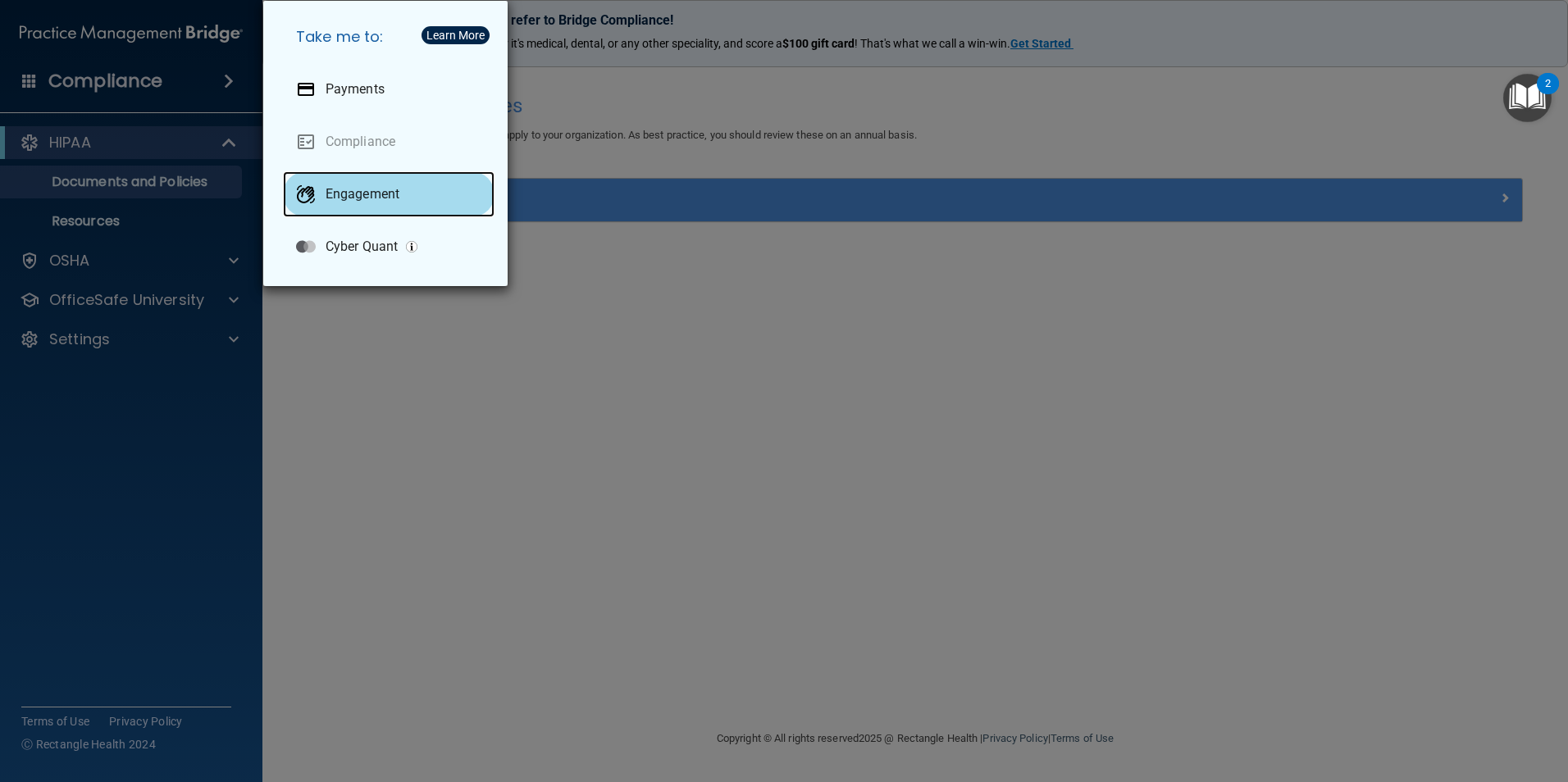
click at [378, 198] on p "Engagement" at bounding box center [362, 194] width 74 height 16
click at [762, 332] on div "Take me to: Payments Compliance Engagement Cyber Quant" at bounding box center [784, 391] width 1568 height 782
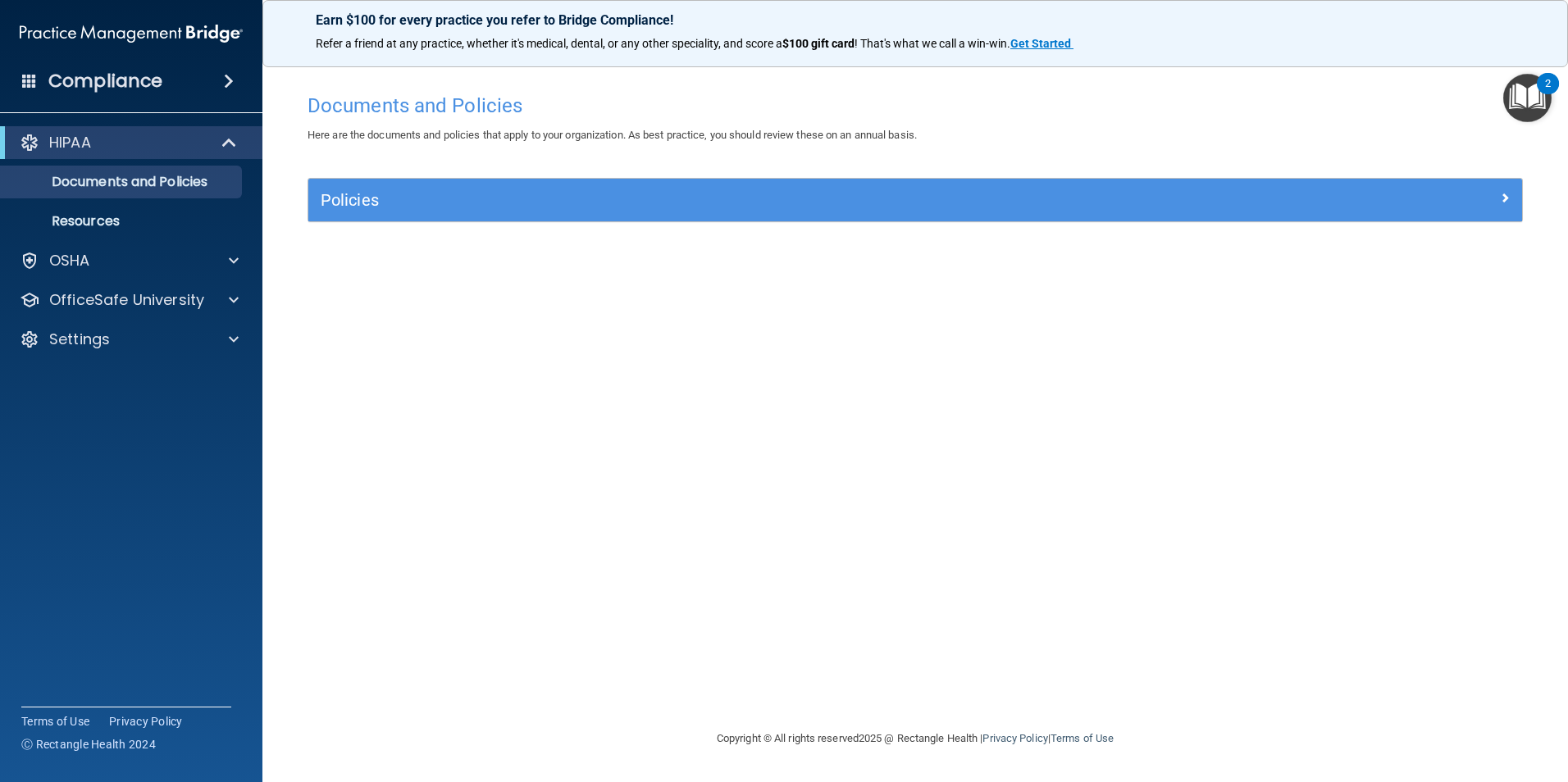
click at [389, 98] on h4 "Documents and Policies" at bounding box center [914, 105] width 1215 height 21
click at [380, 111] on h4 "Documents and Policies" at bounding box center [914, 105] width 1215 height 21
click at [89, 89] on h4 "Compliance" at bounding box center [105, 81] width 114 height 23
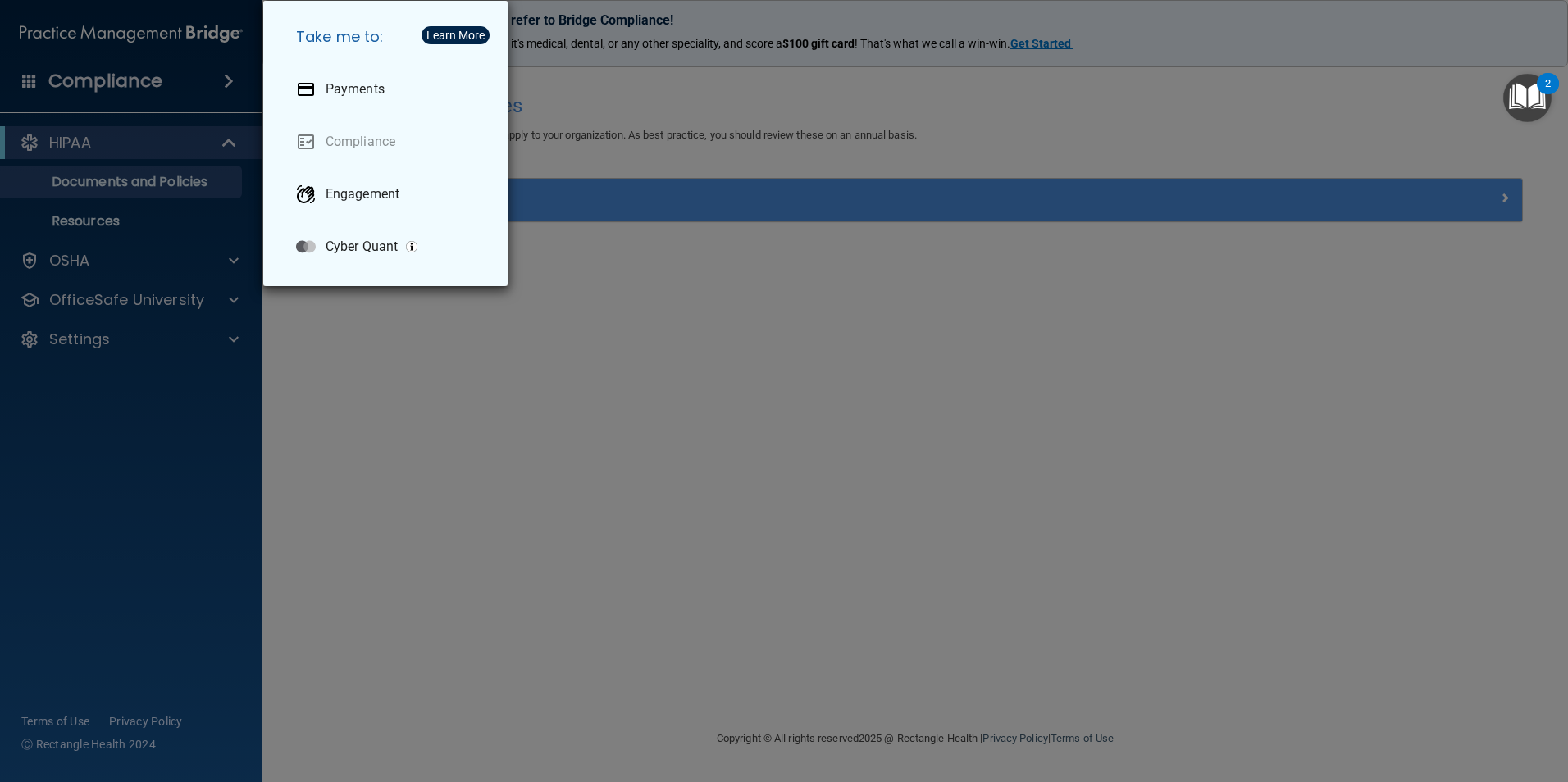
click at [167, 43] on div "Take me to: Payments Compliance Engagement Cyber Quant" at bounding box center [784, 391] width 1568 height 782
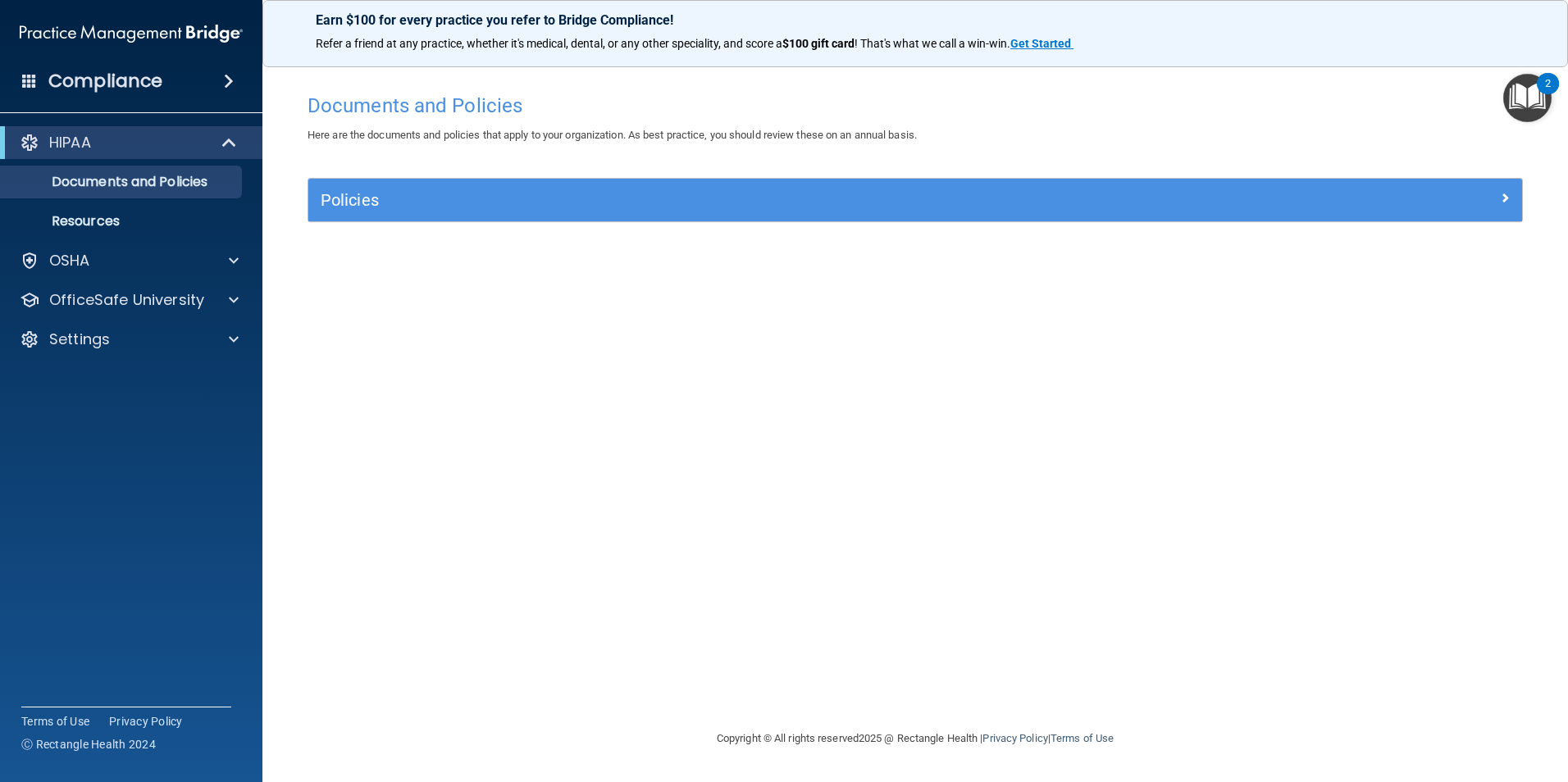
click at [165, 36] on img at bounding box center [131, 33] width 223 height 33
click at [164, 31] on img at bounding box center [131, 33] width 223 height 33
click at [108, 349] on div "Settings" at bounding box center [131, 339] width 263 height 33
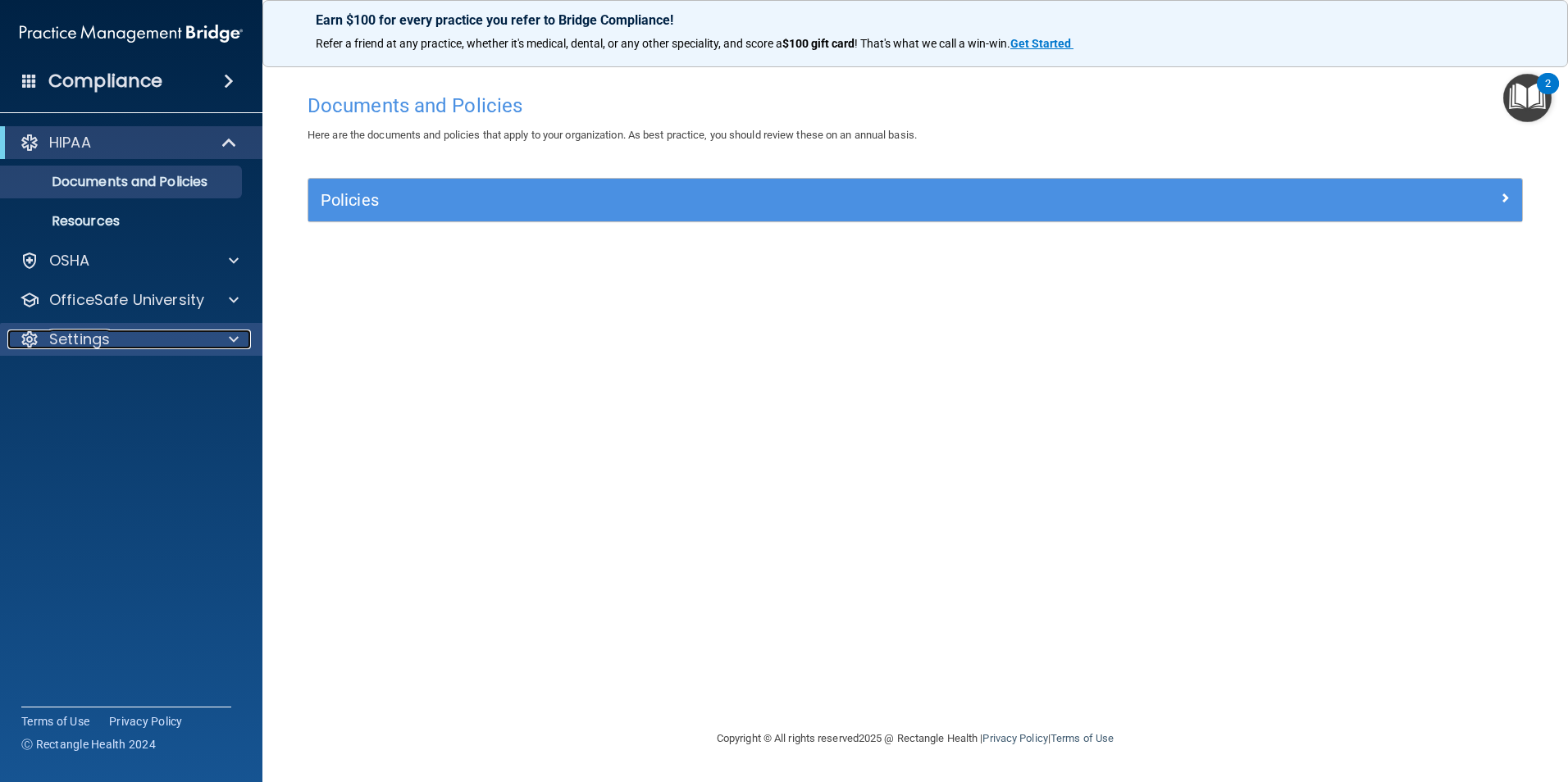
click at [234, 331] on span at bounding box center [234, 340] width 10 height 20
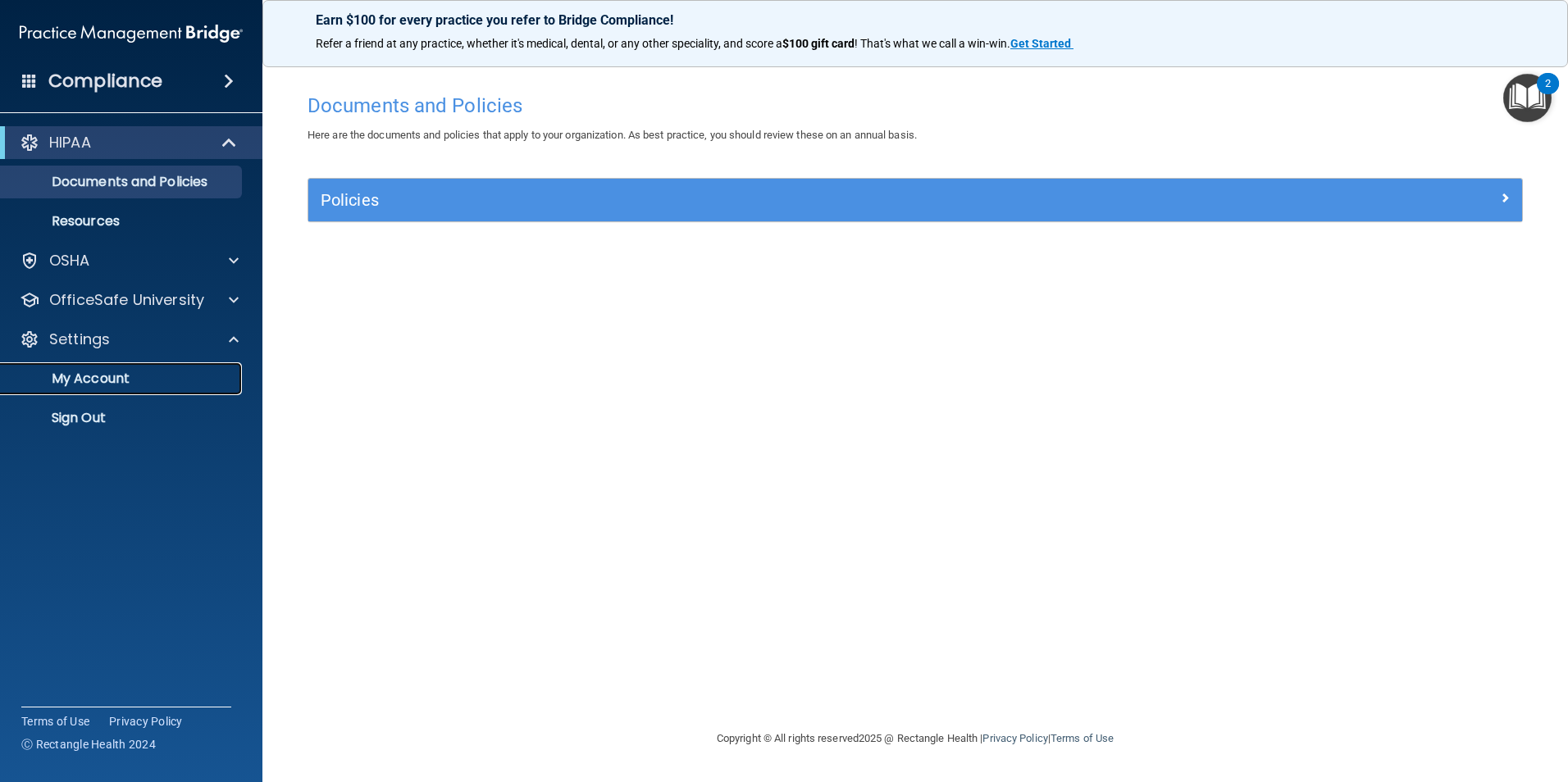
click at [153, 379] on p "My Account" at bounding box center [123, 379] width 224 height 16
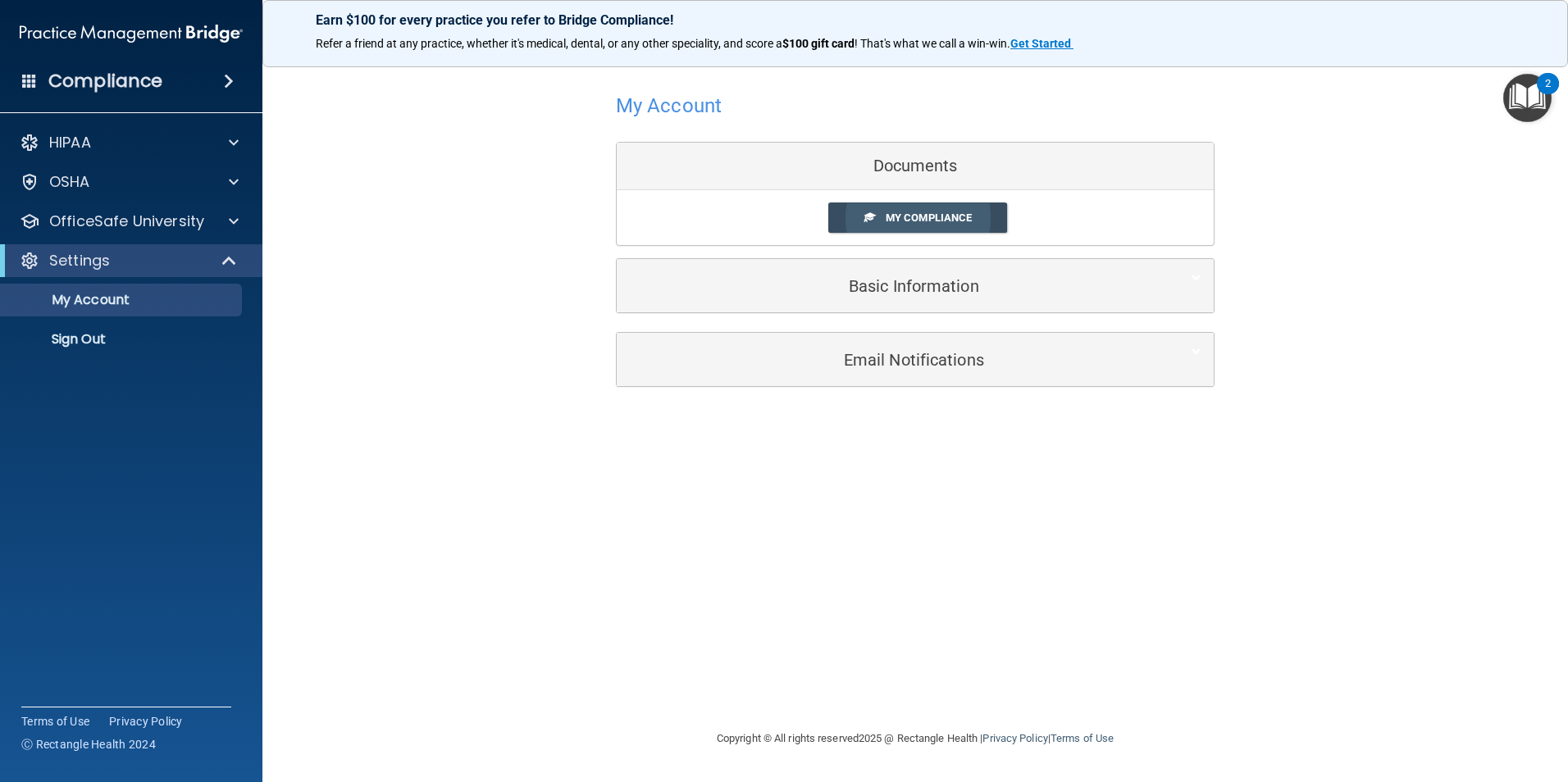
click at [890, 216] on span "My Compliance" at bounding box center [928, 218] width 86 height 12
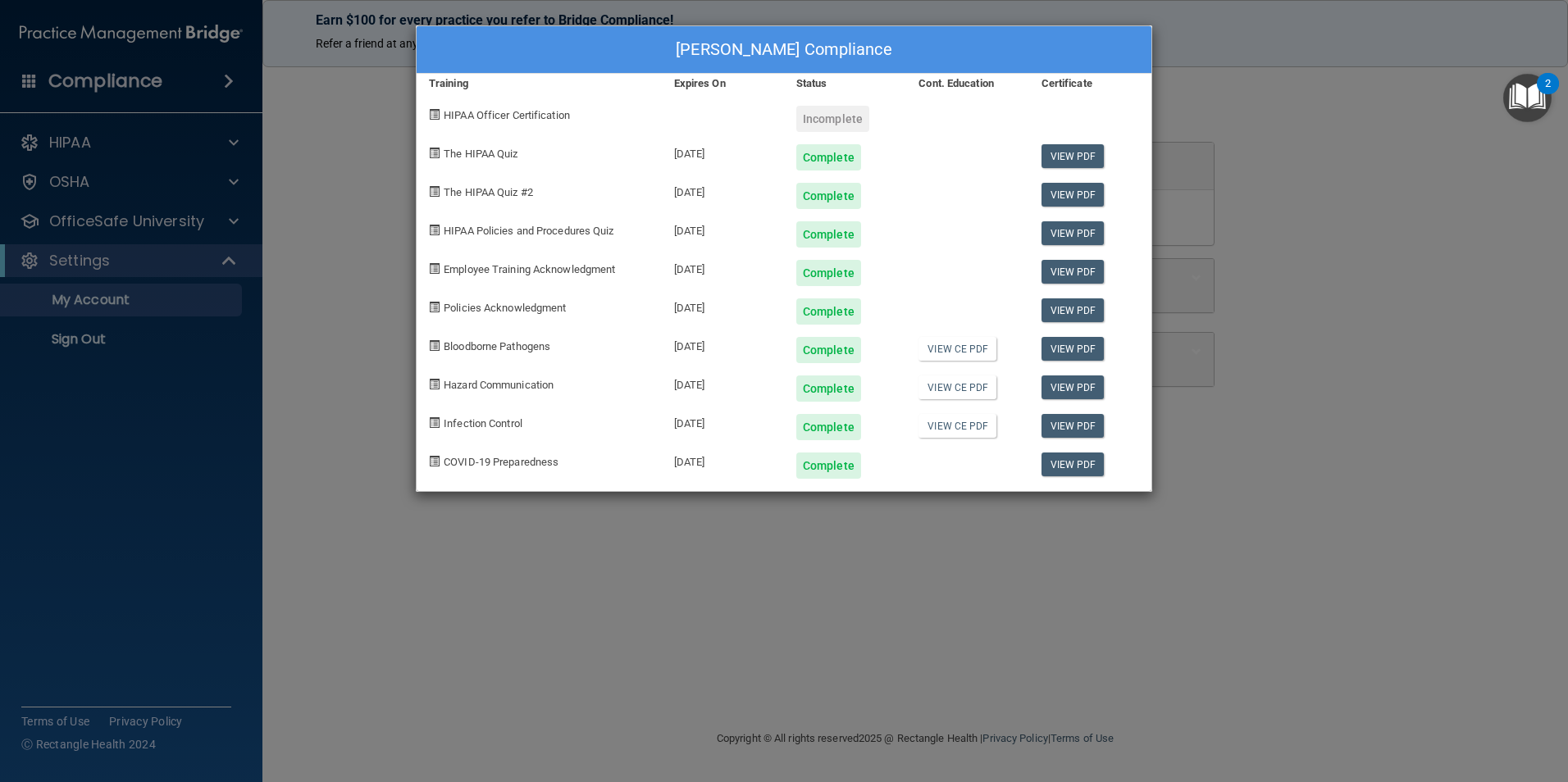
click at [805, 122] on div "Incomplete" at bounding box center [832, 119] width 73 height 26
click at [481, 116] on span "HIPAA Officer Certification" at bounding box center [507, 115] width 126 height 12
click at [533, 125] on div "HIPAA Officer Certification" at bounding box center [538, 112] width 245 height 39
click at [513, 125] on div "HIPAA Officer Certification" at bounding box center [538, 112] width 245 height 39
click at [622, 46] on div "April Munoz's Compliance" at bounding box center [783, 50] width 735 height 48
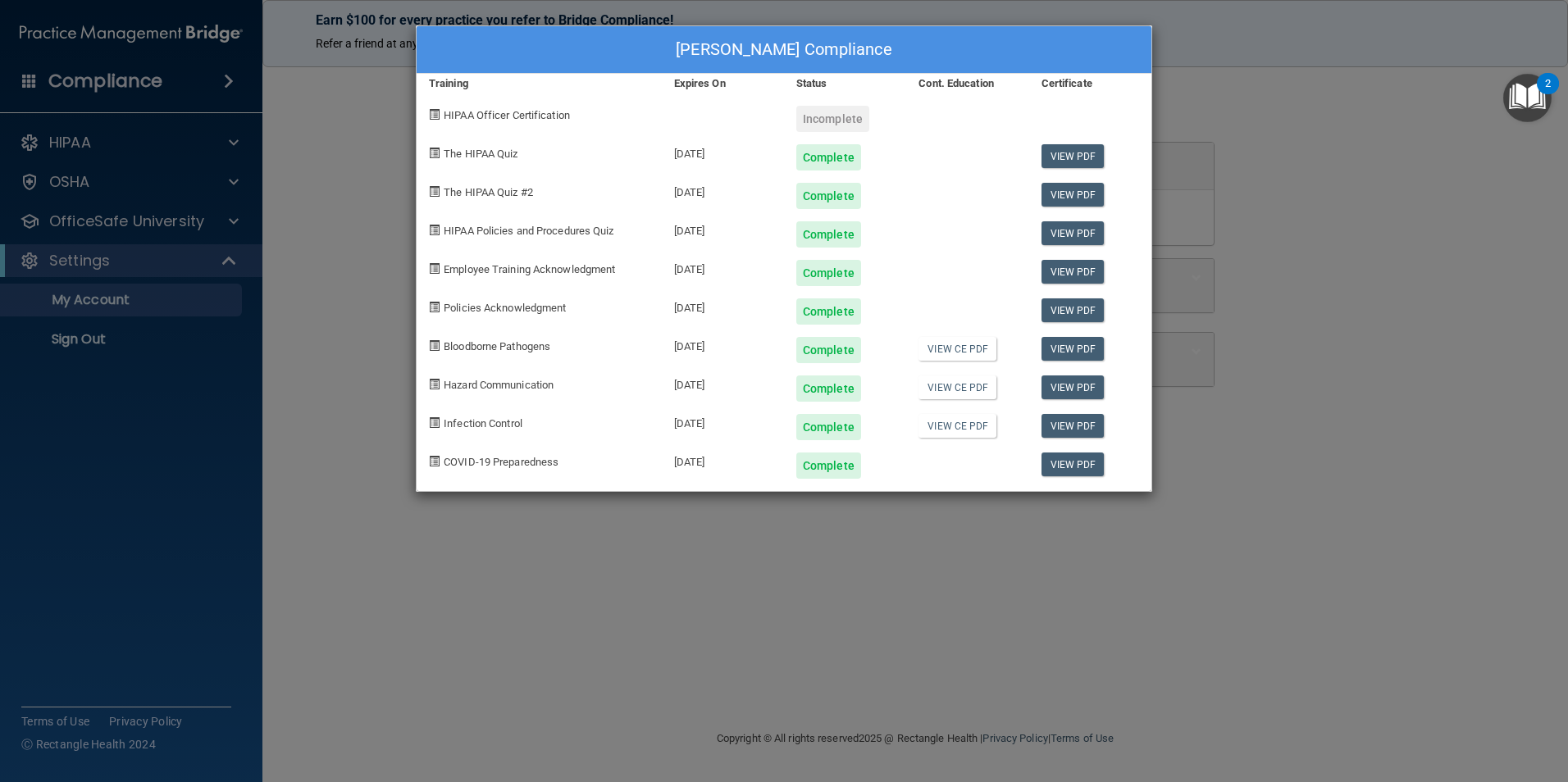
drag, startPoint x: 1054, startPoint y: 605, endPoint x: 1066, endPoint y: 556, distance: 50.7
click at [1064, 605] on div "April Munoz's Compliance Training Expires On Status Cont. Education Certificate…" at bounding box center [784, 391] width 1568 height 782
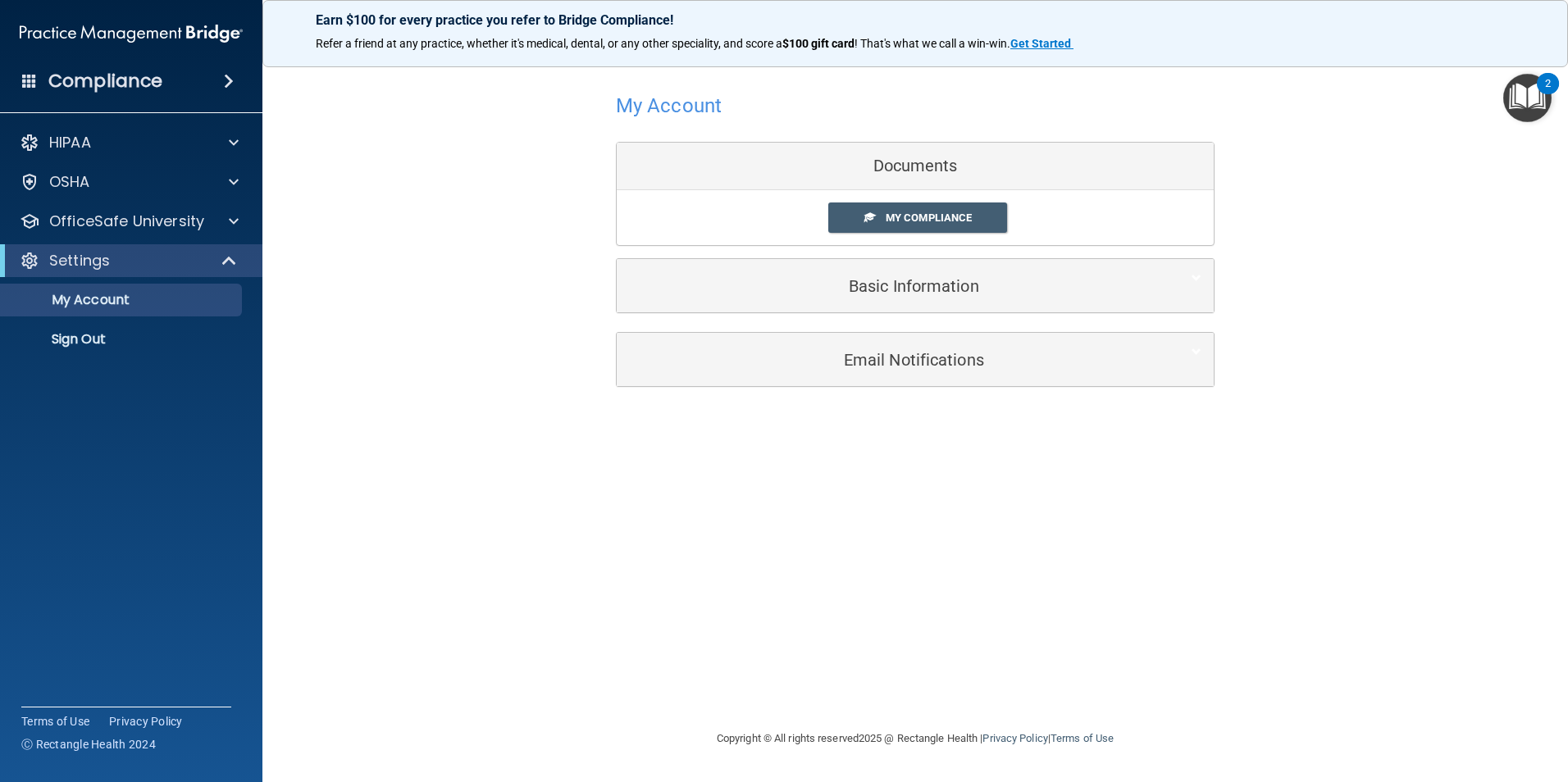
click at [156, 75] on h4 "Compliance" at bounding box center [105, 81] width 114 height 23
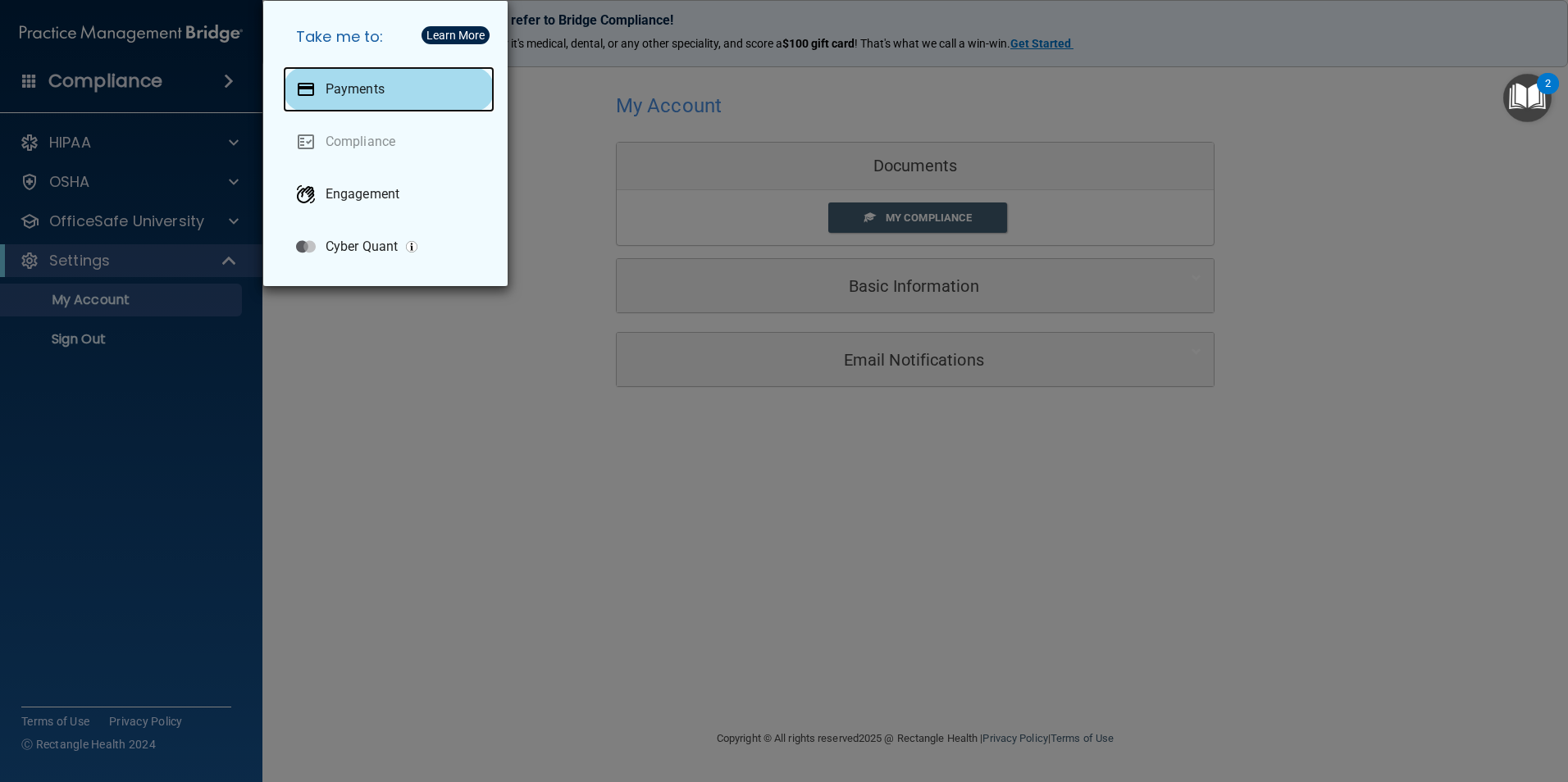
click at [361, 84] on p "Payments" at bounding box center [354, 89] width 59 height 16
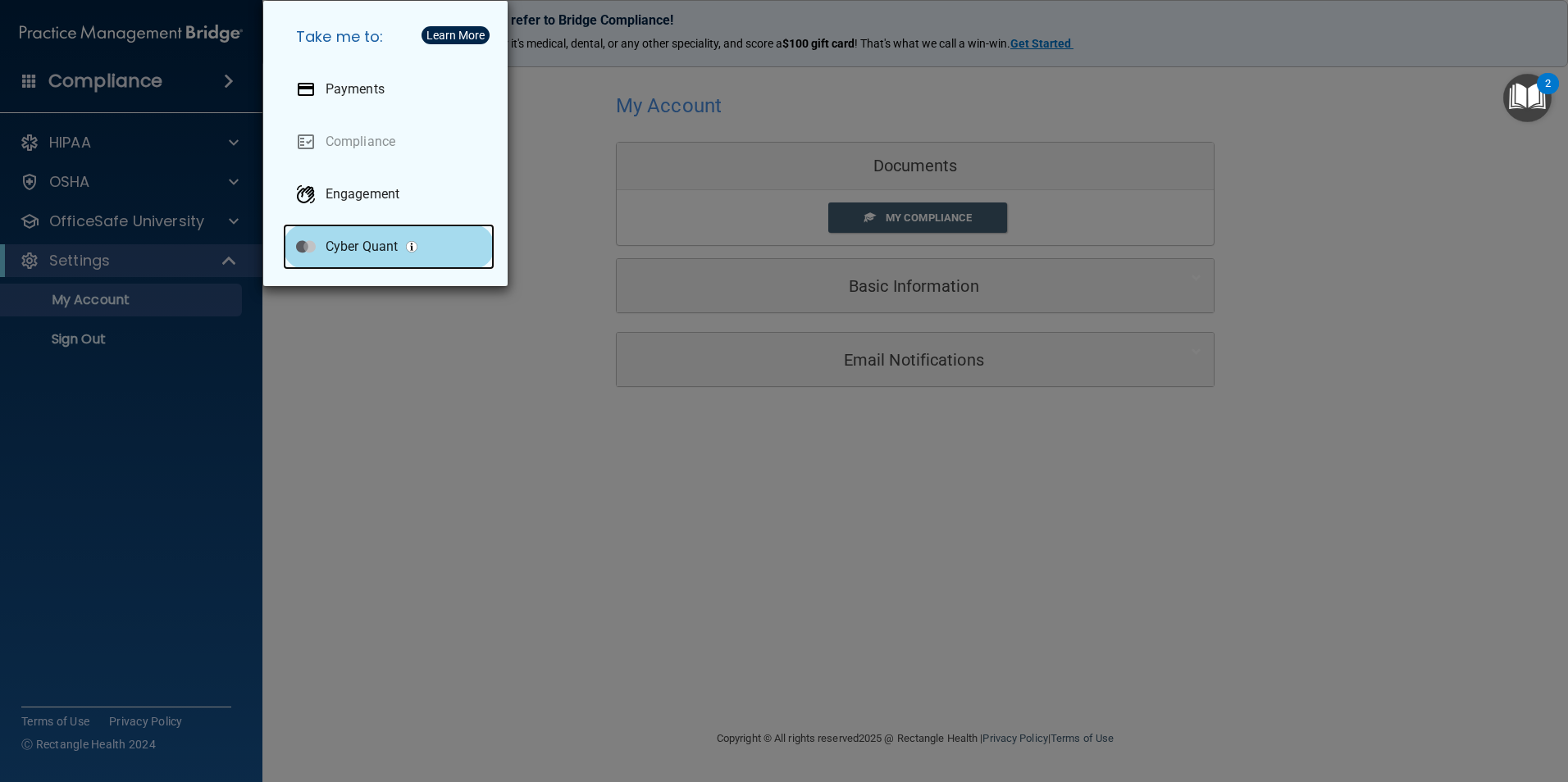
click at [344, 253] on p "Cyber Quant" at bounding box center [361, 247] width 72 height 16
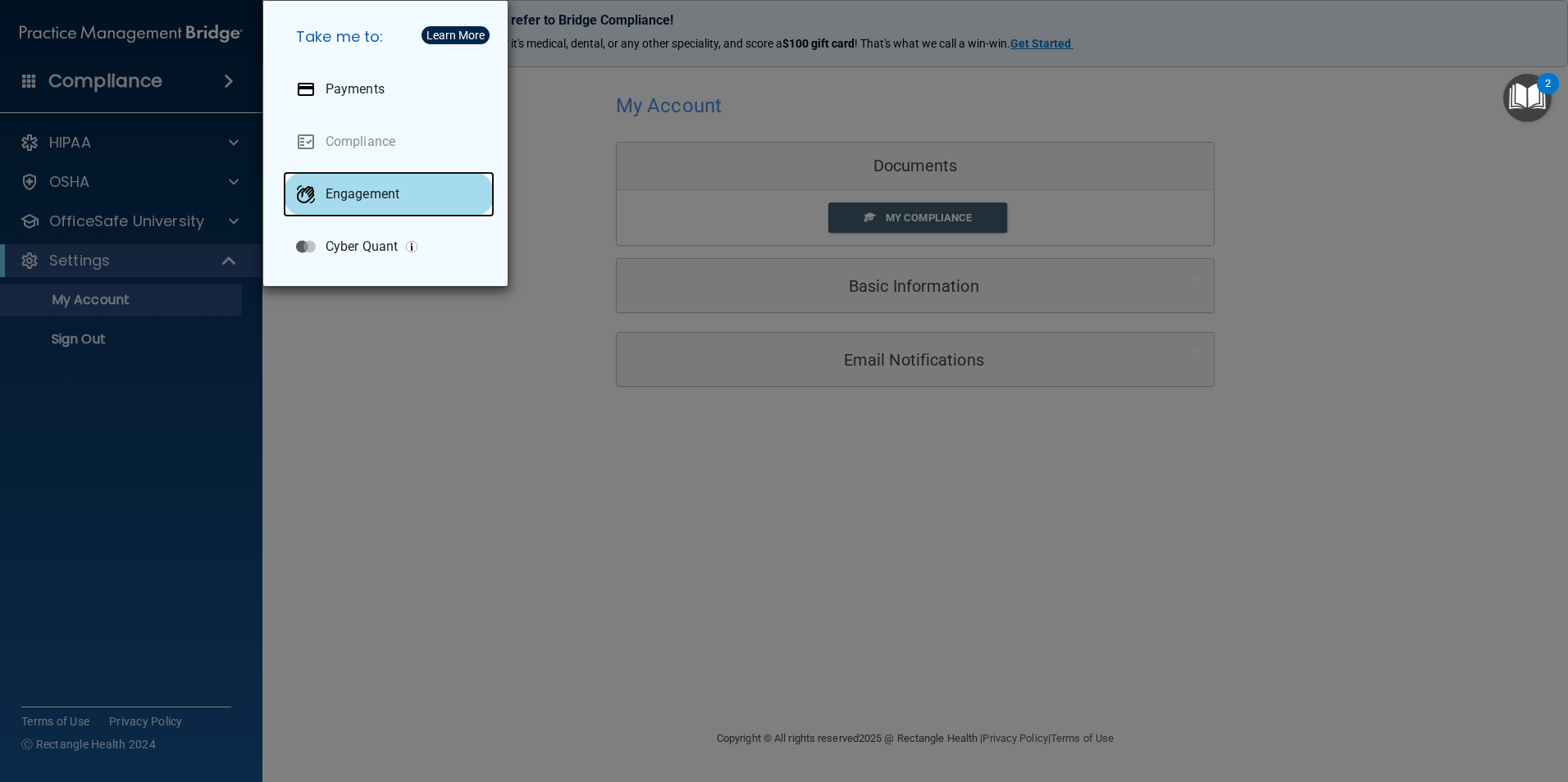
click at [309, 210] on div "Engagement" at bounding box center [389, 194] width 212 height 46
click at [150, 79] on div "Take me to: Payments Compliance Engagement Cyber Quant" at bounding box center [784, 391] width 1568 height 782
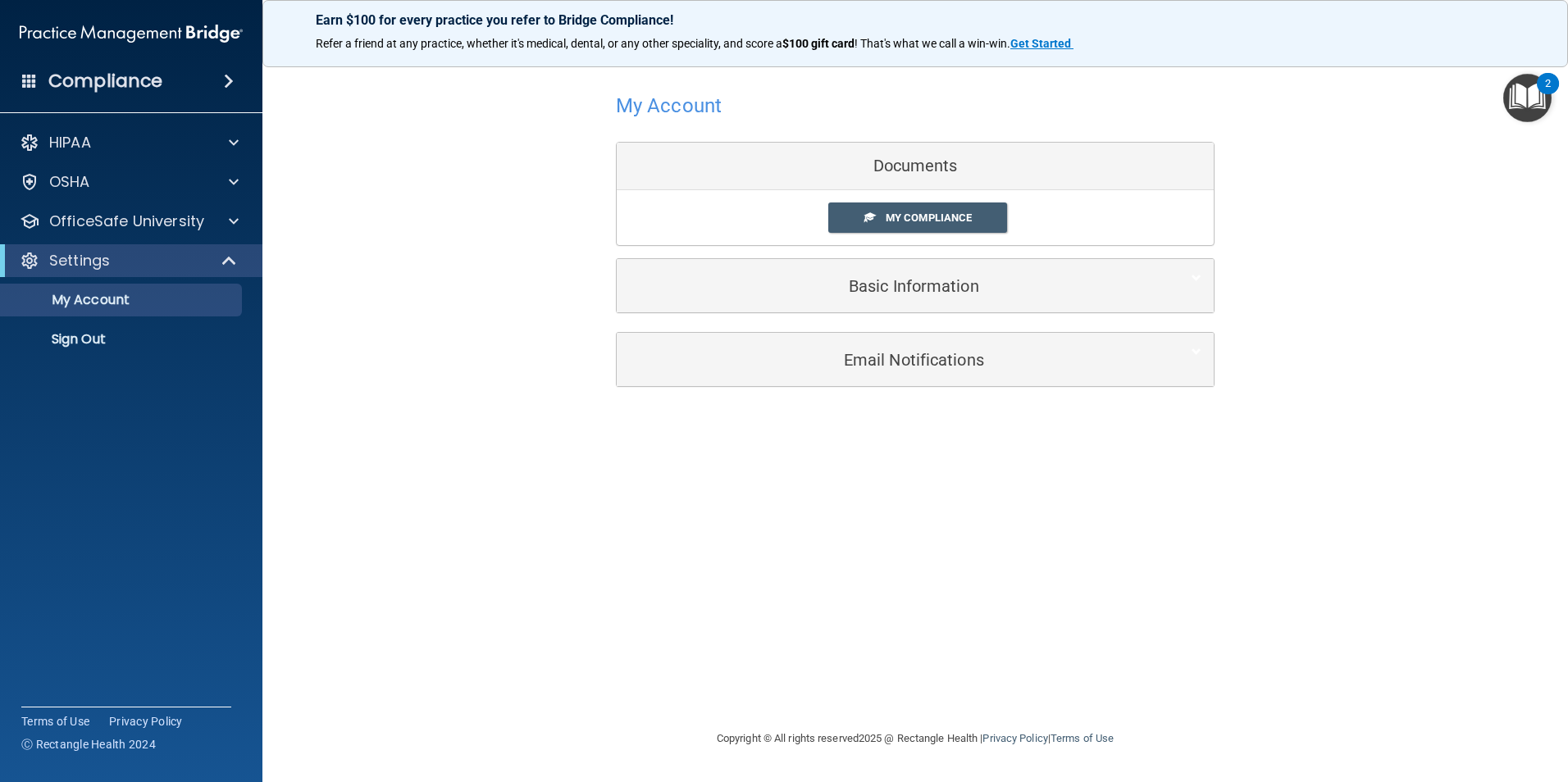
click at [149, 85] on h4 "Compliance" at bounding box center [105, 81] width 114 height 23
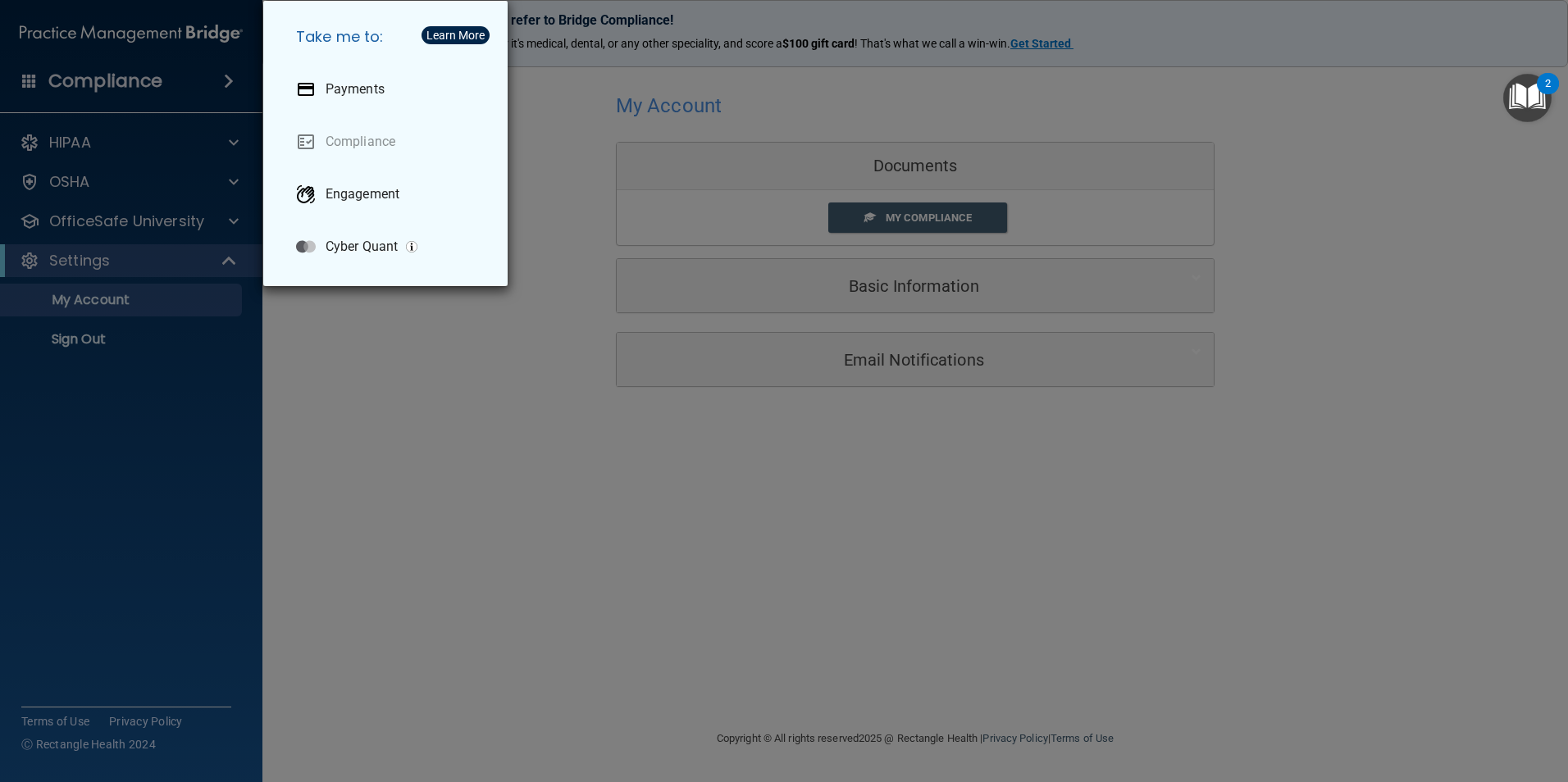
click at [224, 92] on div "Take me to: Payments Compliance Engagement Cyber Quant" at bounding box center [784, 391] width 1568 height 782
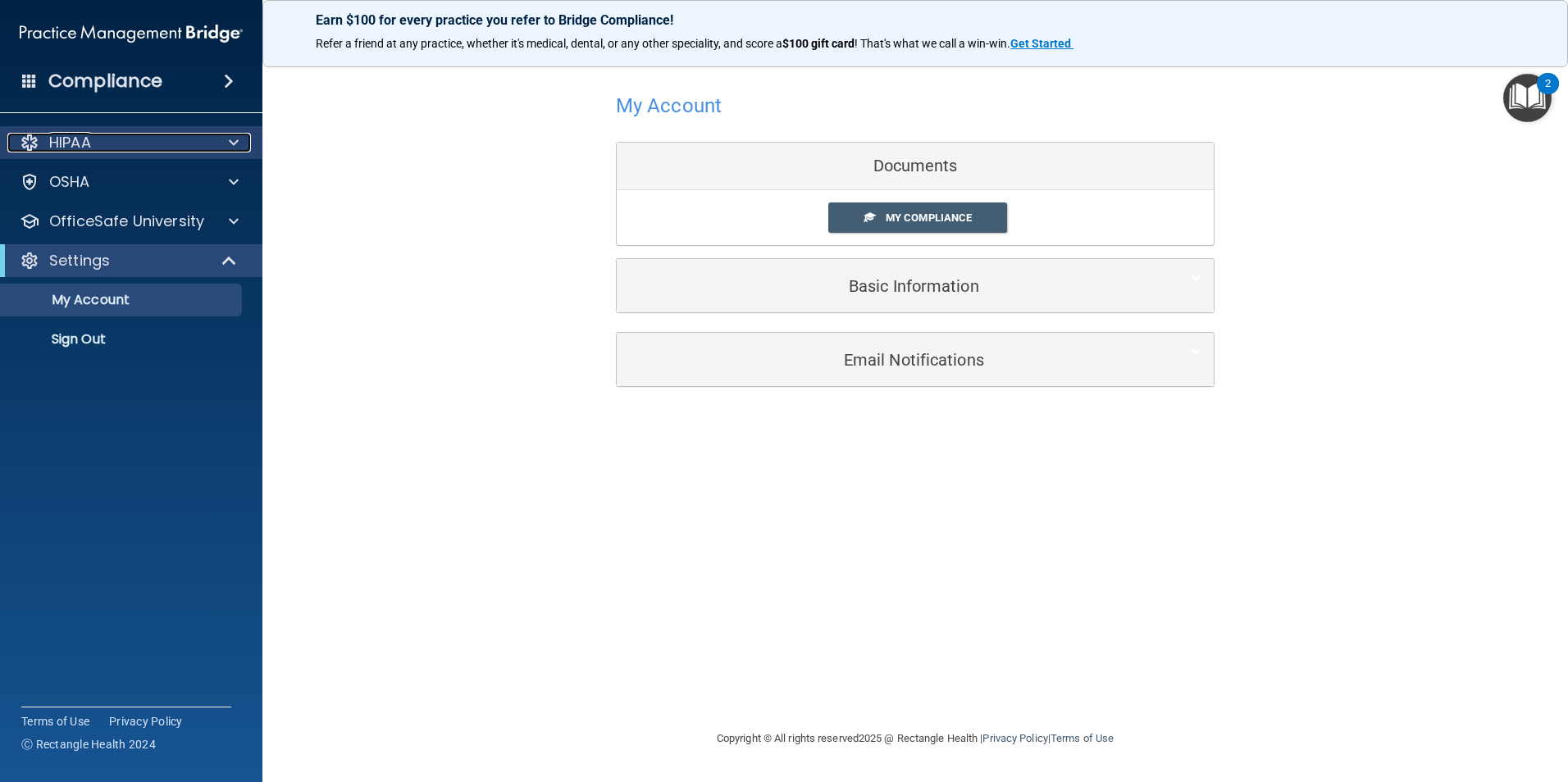
click at [113, 143] on div "HIPAA" at bounding box center [108, 143] width 203 height 20
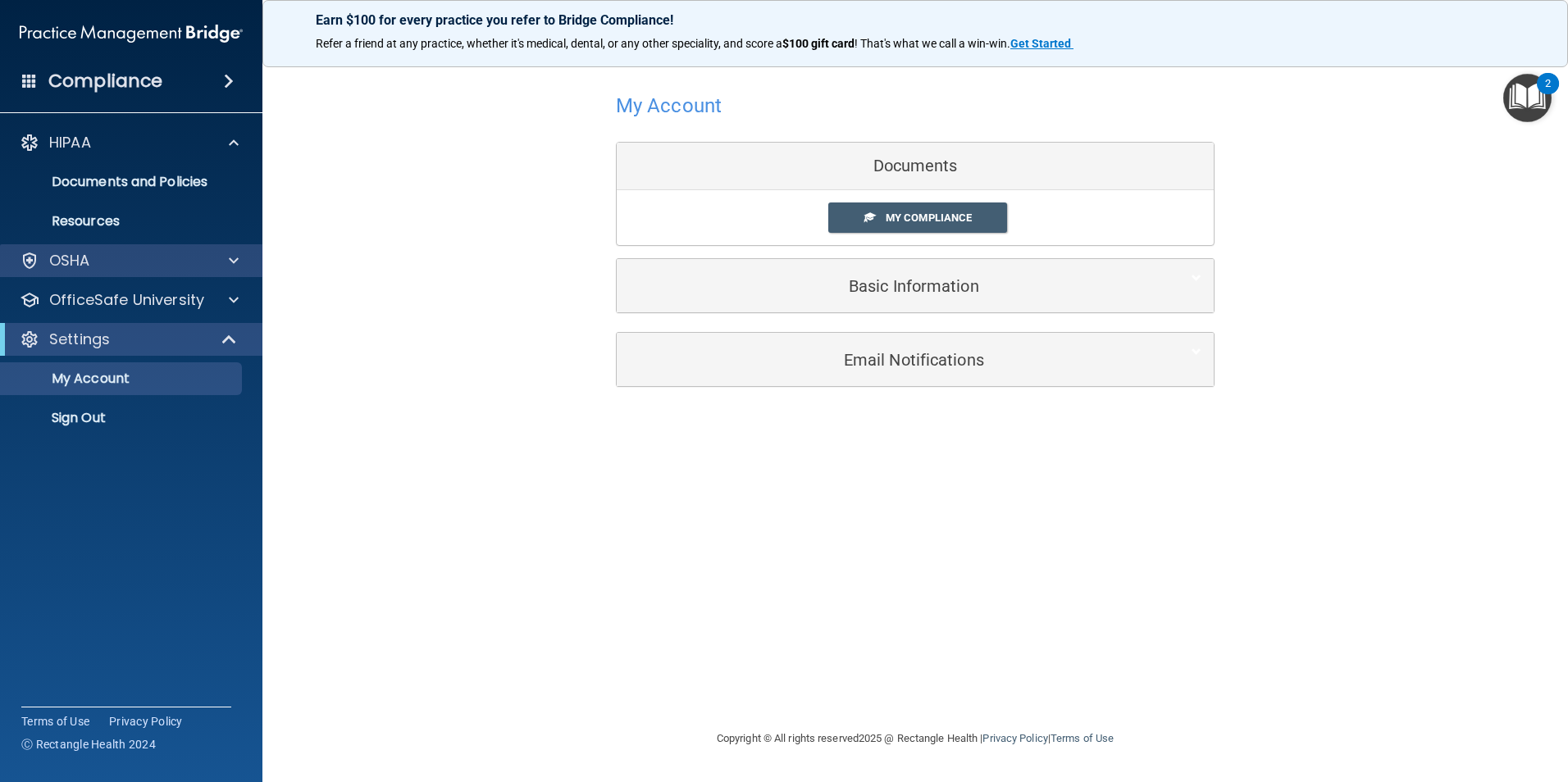
click at [115, 276] on div "OSHA" at bounding box center [131, 260] width 263 height 33
click at [45, 263] on div "OSHA" at bounding box center [108, 261] width 203 height 20
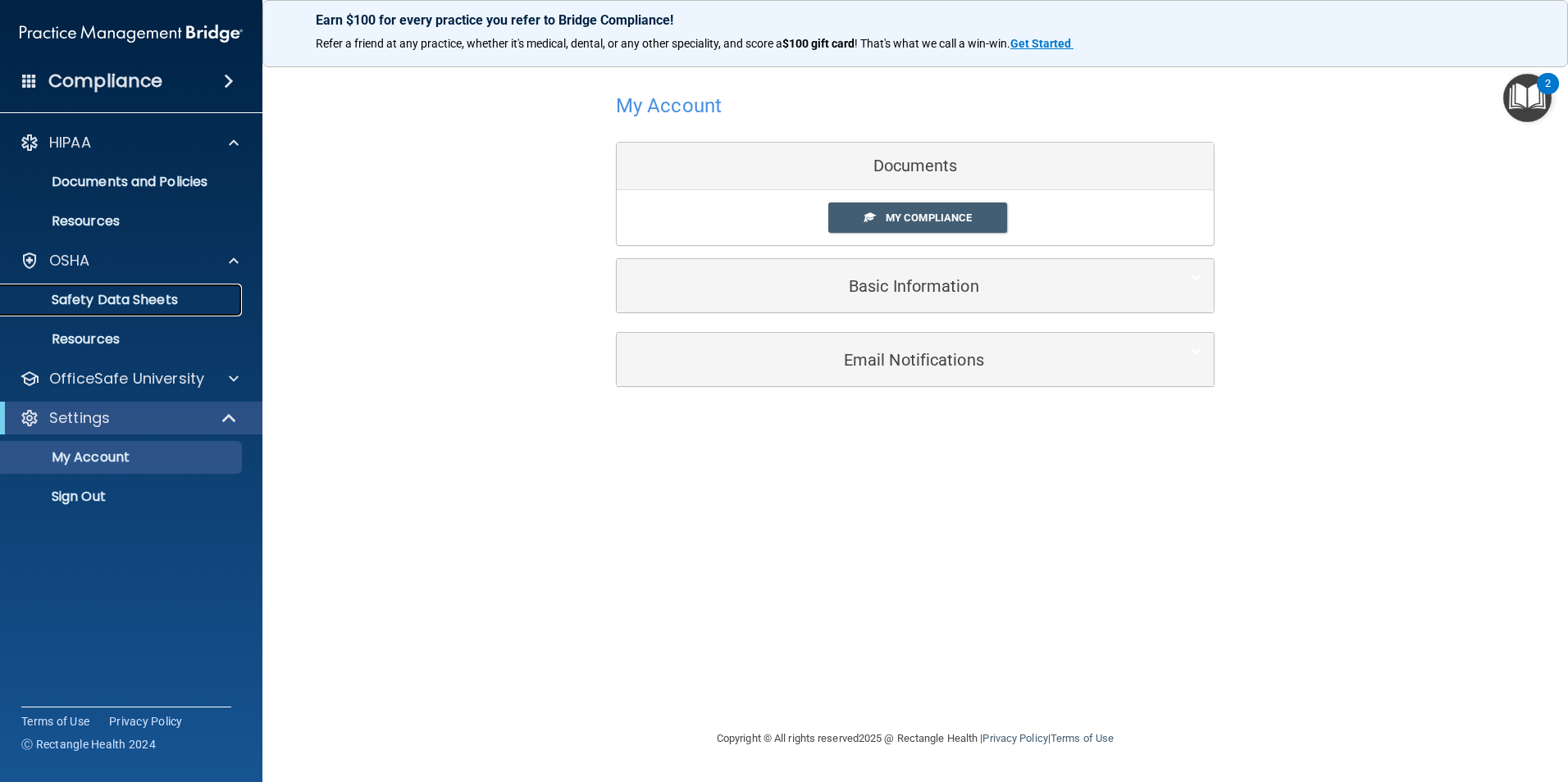
click at [161, 308] on p "Safety Data Sheets" at bounding box center [123, 300] width 224 height 16
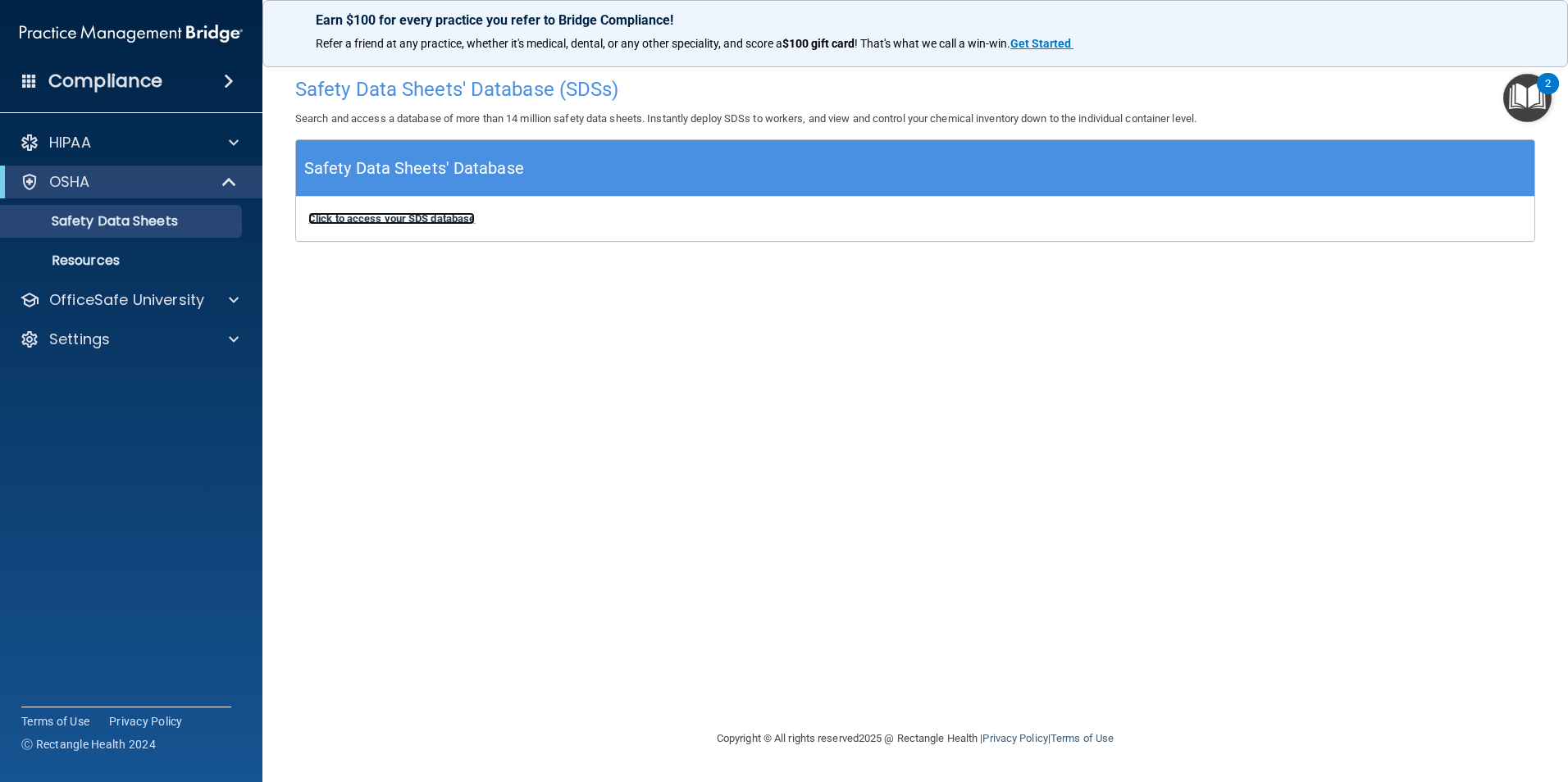
click at [350, 217] on b "Click to access your SDS database" at bounding box center [391, 218] width 166 height 12
click at [61, 27] on img at bounding box center [131, 33] width 223 height 33
click at [51, 40] on img at bounding box center [131, 33] width 223 height 33
click at [25, 75] on span at bounding box center [29, 80] width 15 height 15
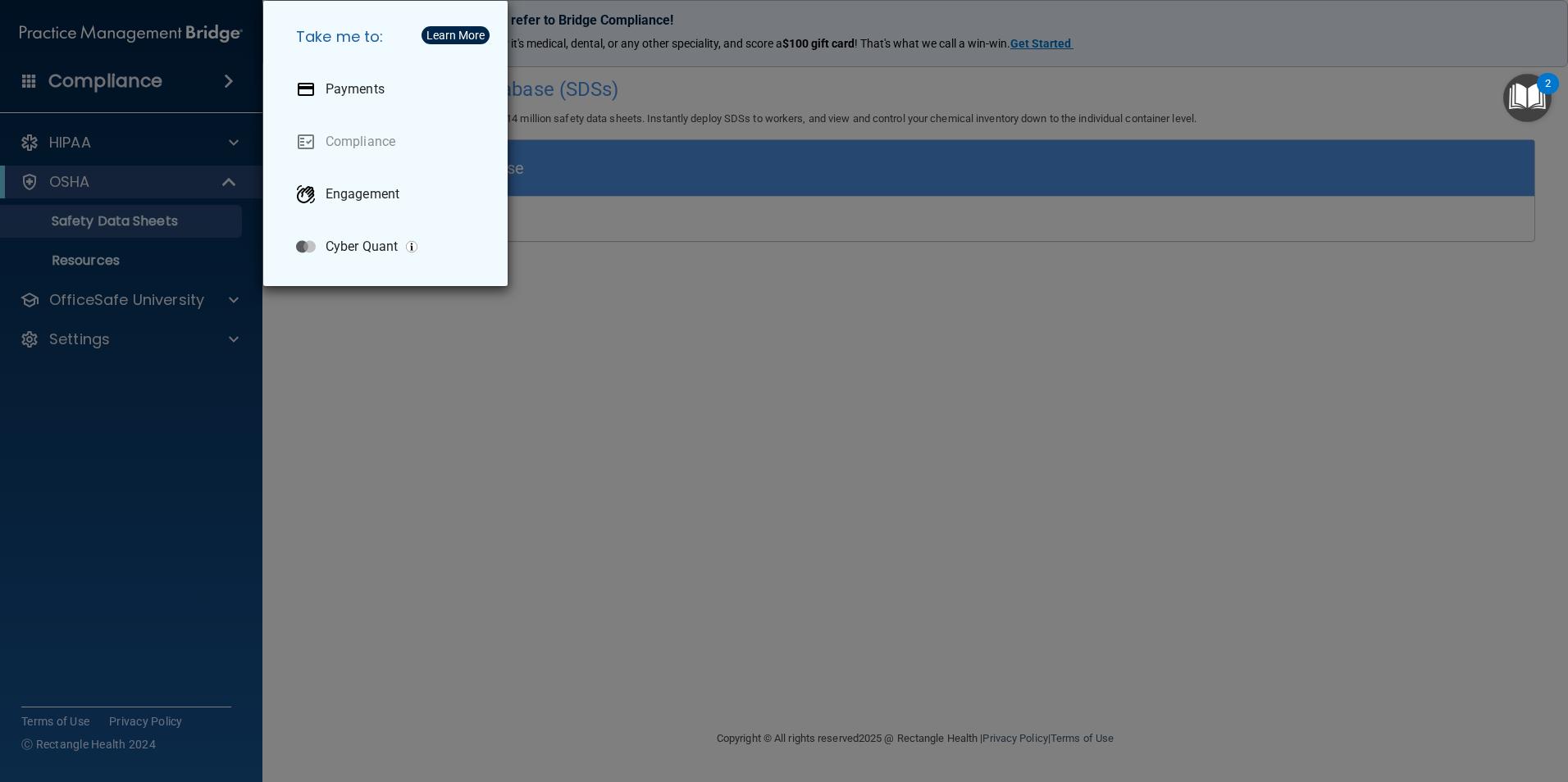
click at [343, 45] on h5 "Take me to:" at bounding box center [389, 37] width 212 height 46
click at [438, 38] on div "Learn More" at bounding box center [455, 35] width 58 height 11
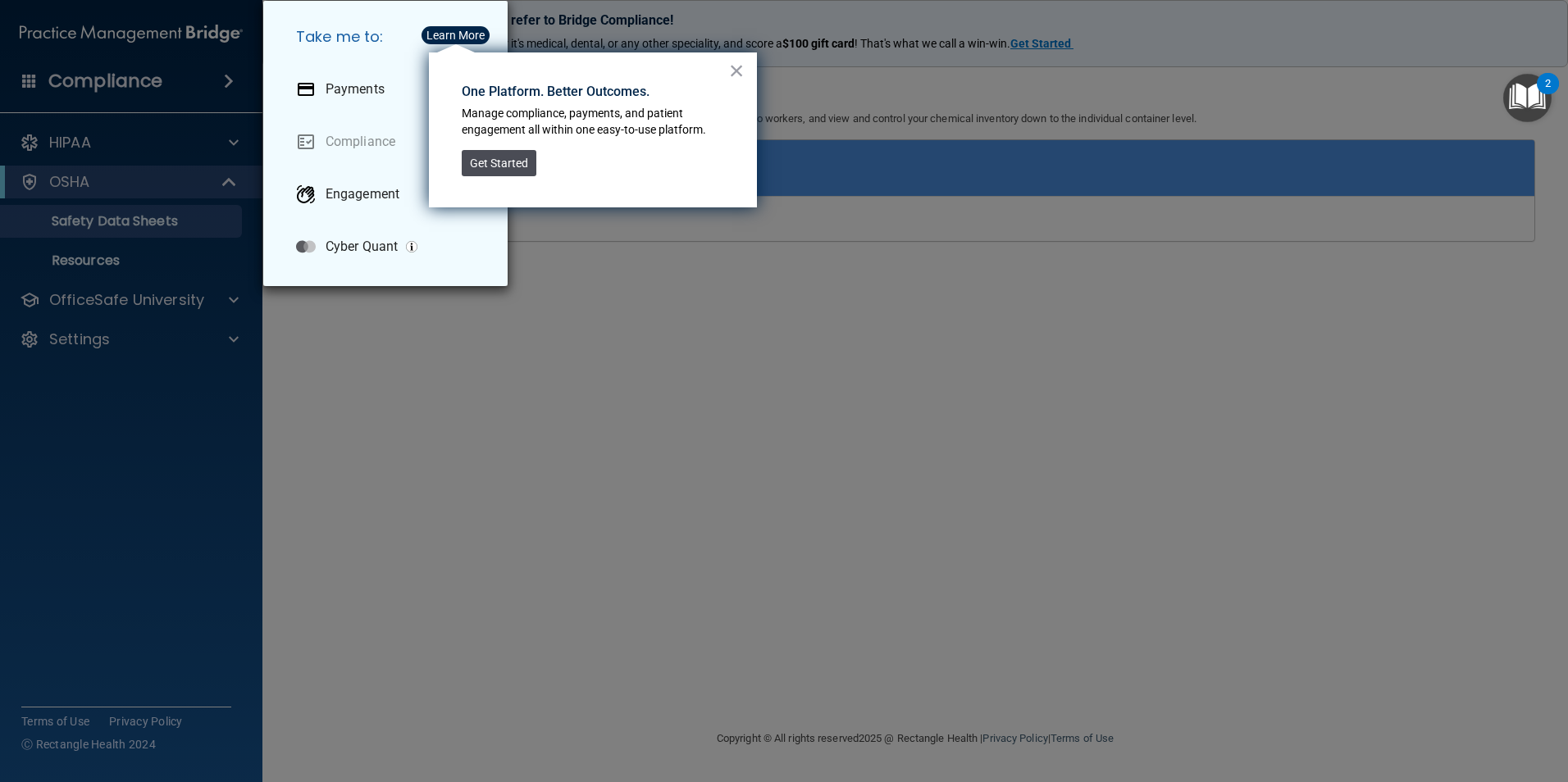
click at [503, 174] on button "Get Started" at bounding box center [499, 163] width 75 height 26
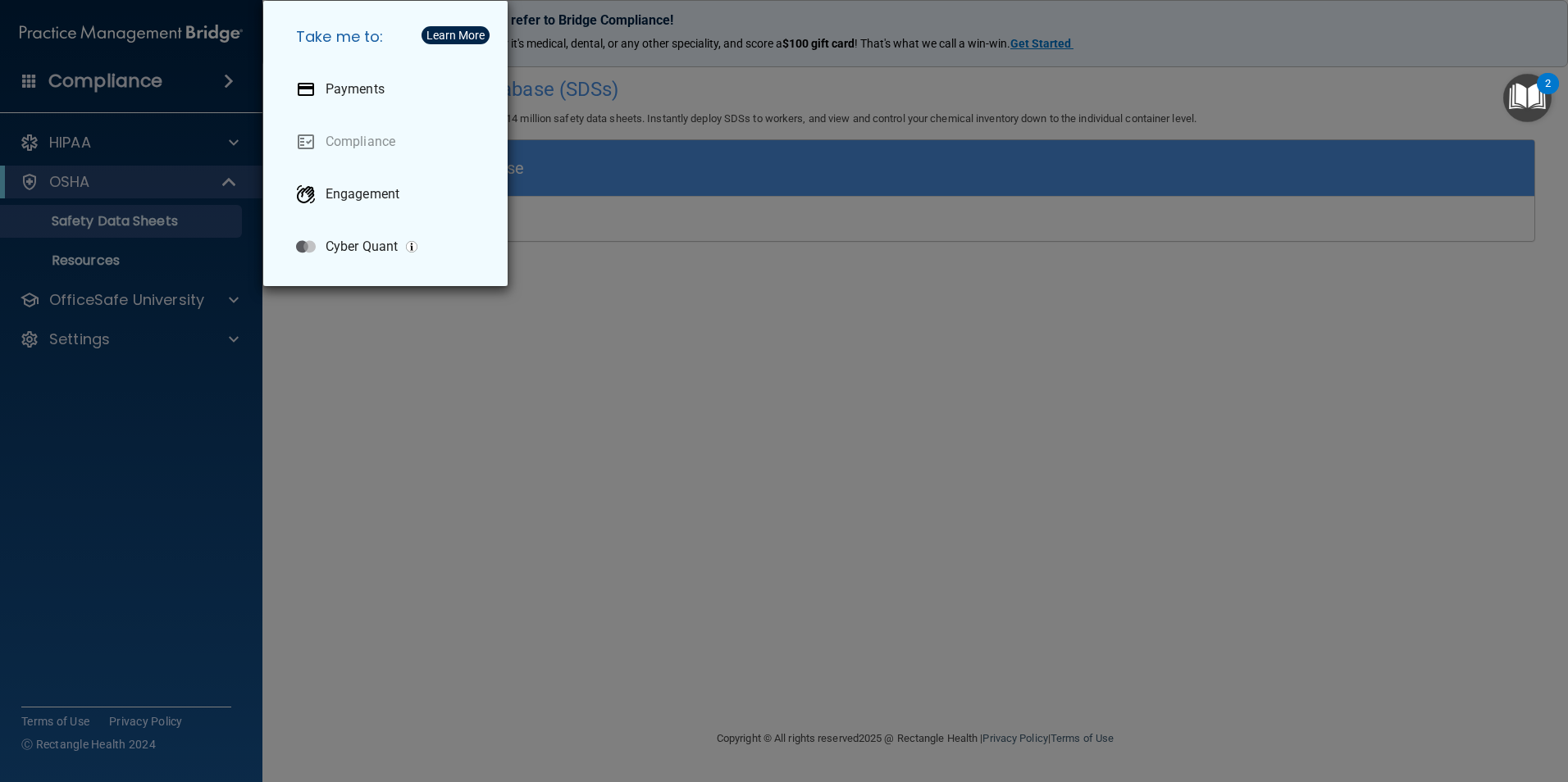
click at [765, 289] on div "Take me to: Payments Compliance Engagement Cyber Quant" at bounding box center [784, 391] width 1568 height 782
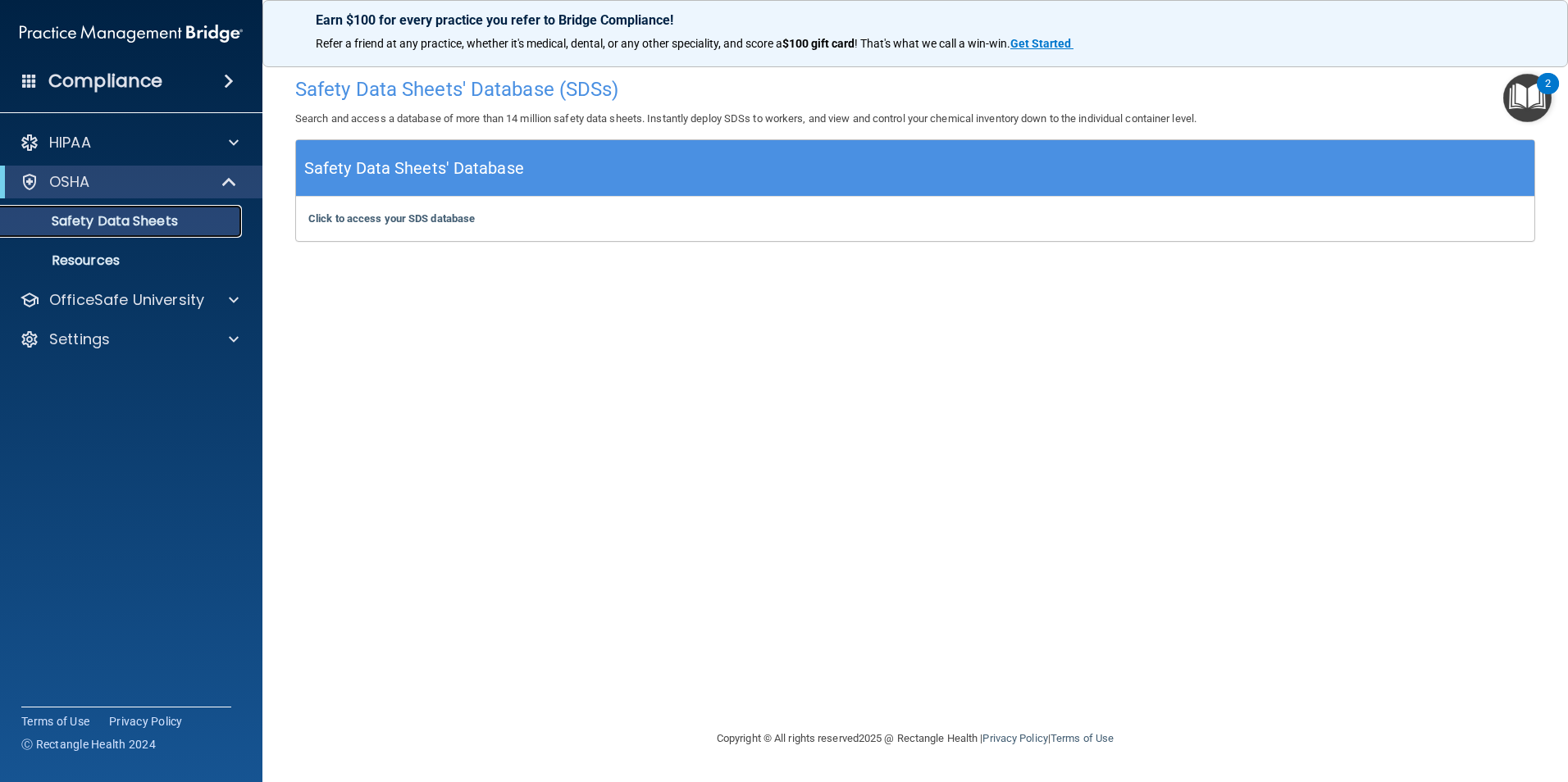
click at [156, 217] on p "Safety Data Sheets" at bounding box center [123, 221] width 224 height 16
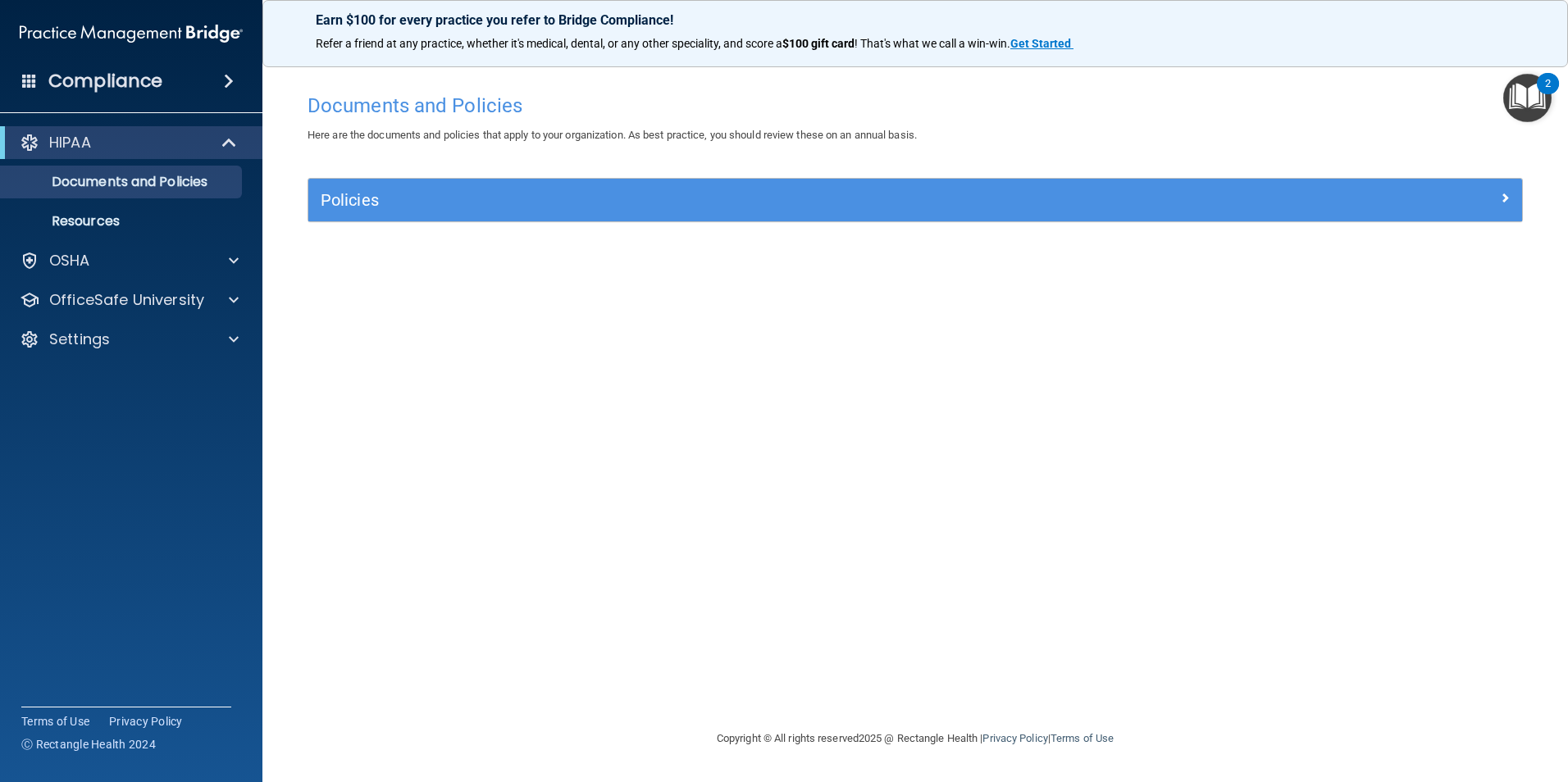
click at [139, 35] on img at bounding box center [131, 33] width 223 height 33
drag, startPoint x: 139, startPoint y: 35, endPoint x: 137, endPoint y: 48, distance: 13.2
click at [141, 35] on img at bounding box center [131, 33] width 223 height 33
drag, startPoint x: 30, startPoint y: 32, endPoint x: 26, endPoint y: 62, distance: 30.6
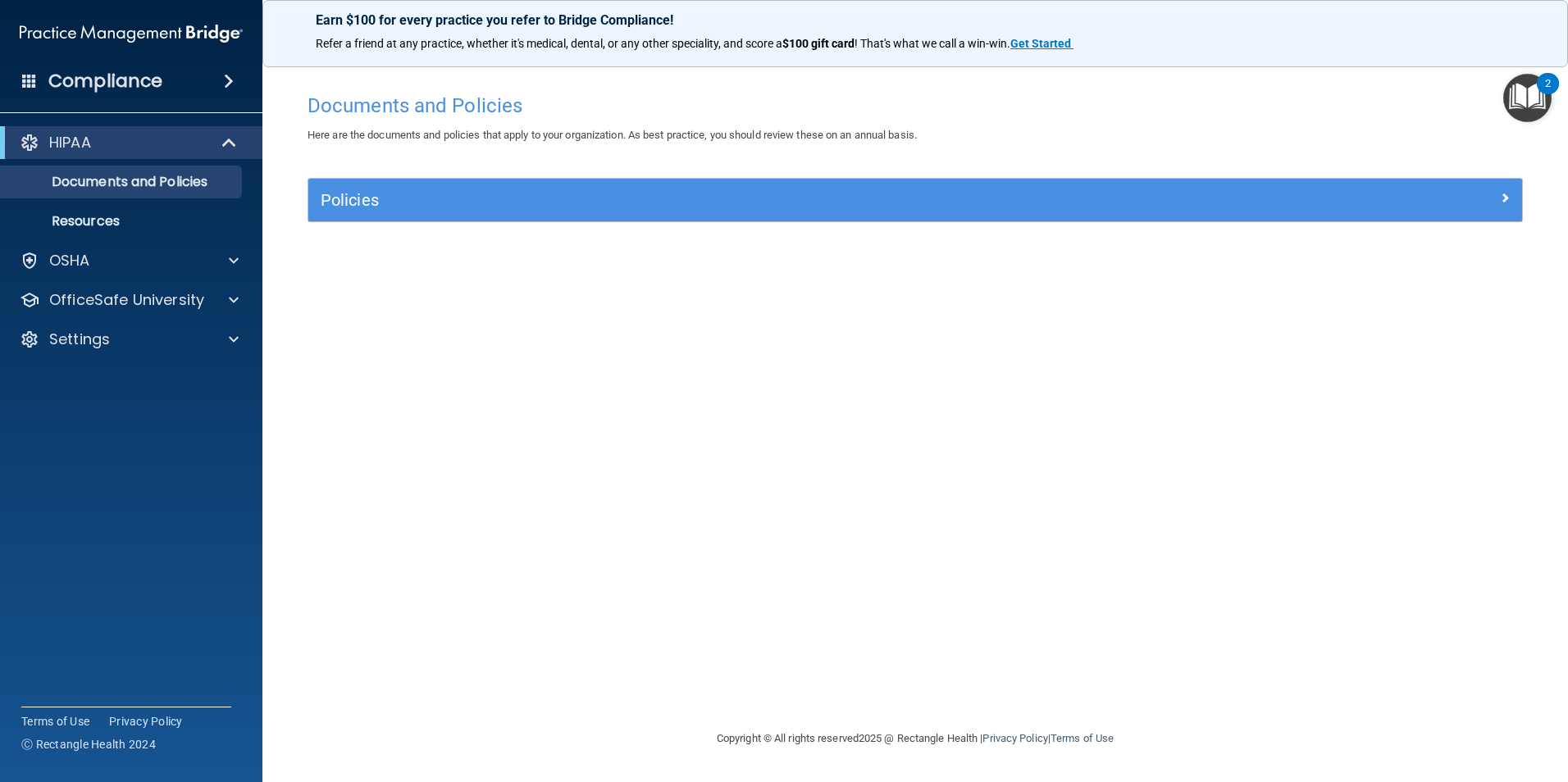
click at [31, 31] on img at bounding box center [131, 33] width 223 height 33
click at [18, 82] on div "Compliance" at bounding box center [131, 81] width 262 height 36
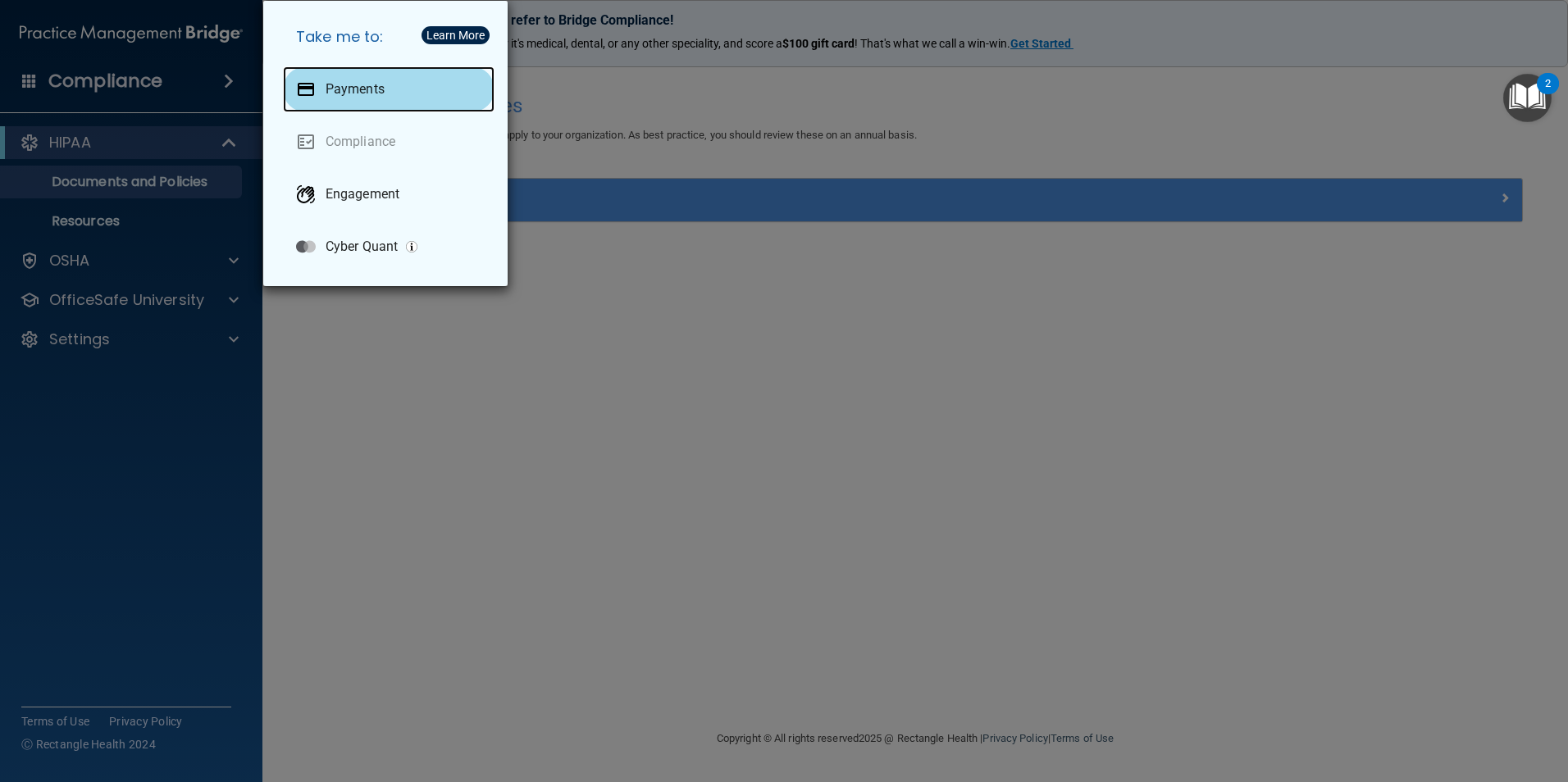
click at [321, 98] on div "Payments" at bounding box center [389, 89] width 212 height 46
click at [105, 135] on div "Take me to: Payments Compliance Engagement Cyber Quant" at bounding box center [784, 391] width 1568 height 782
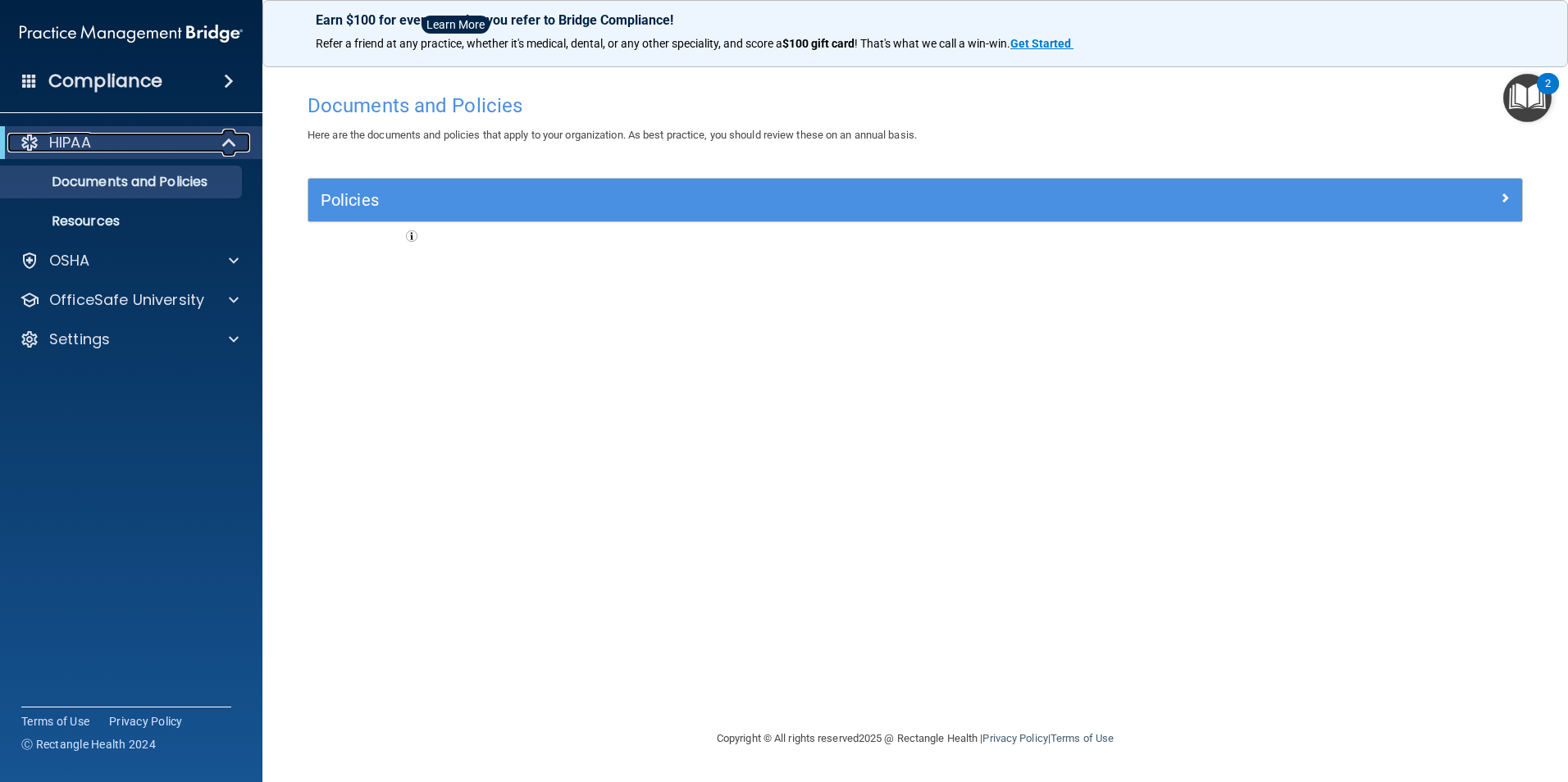
click at [215, 135] on div at bounding box center [230, 143] width 40 height 20
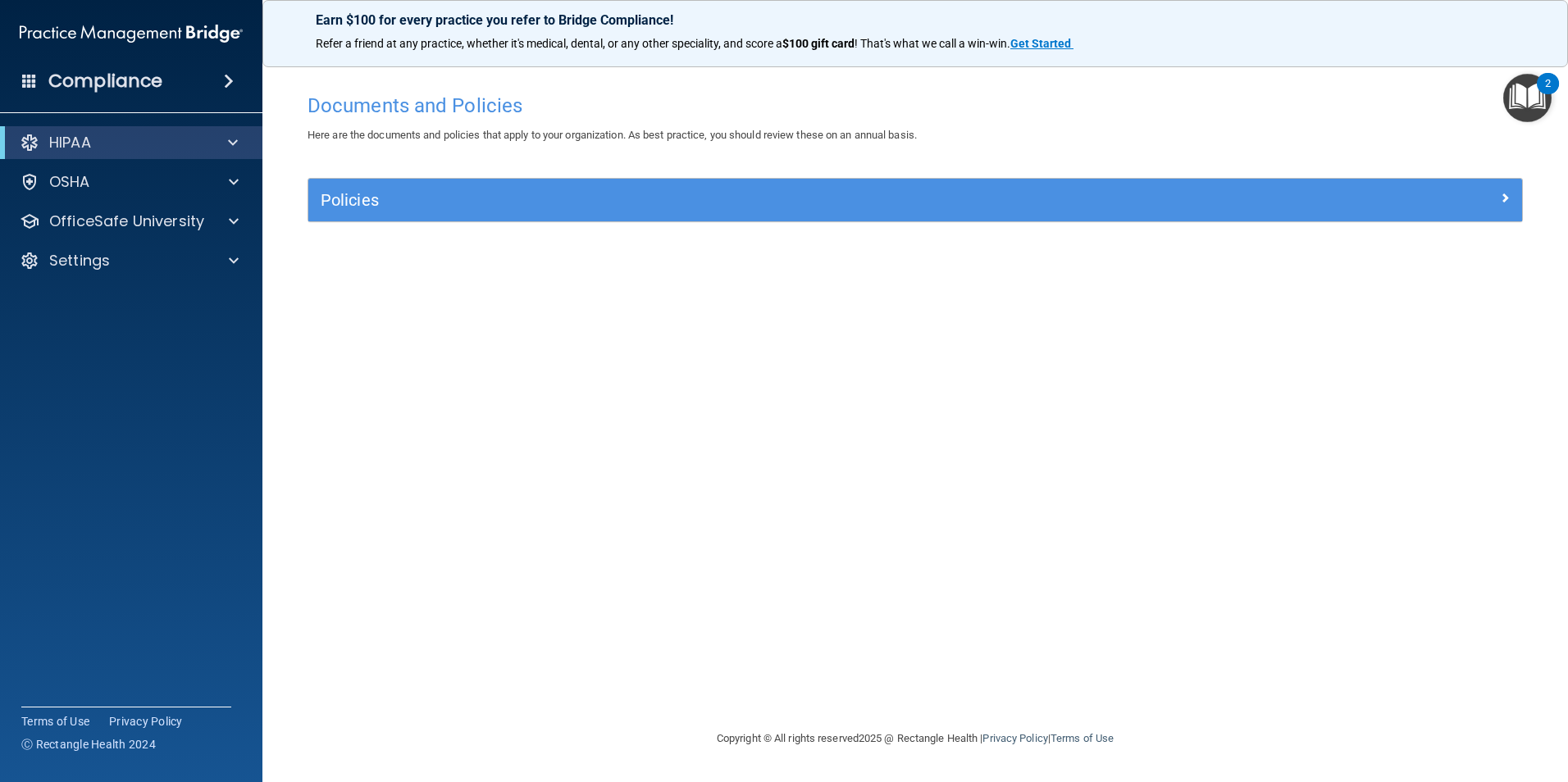
drag, startPoint x: 217, startPoint y: 137, endPoint x: 164, endPoint y: 158, distance: 57.4
click at [164, 158] on div "HIPAA" at bounding box center [131, 142] width 262 height 33
click at [21, 224] on div at bounding box center [30, 222] width 20 height 20
click at [73, 262] on p "HIPAA Training" at bounding box center [78, 261] width 135 height 16
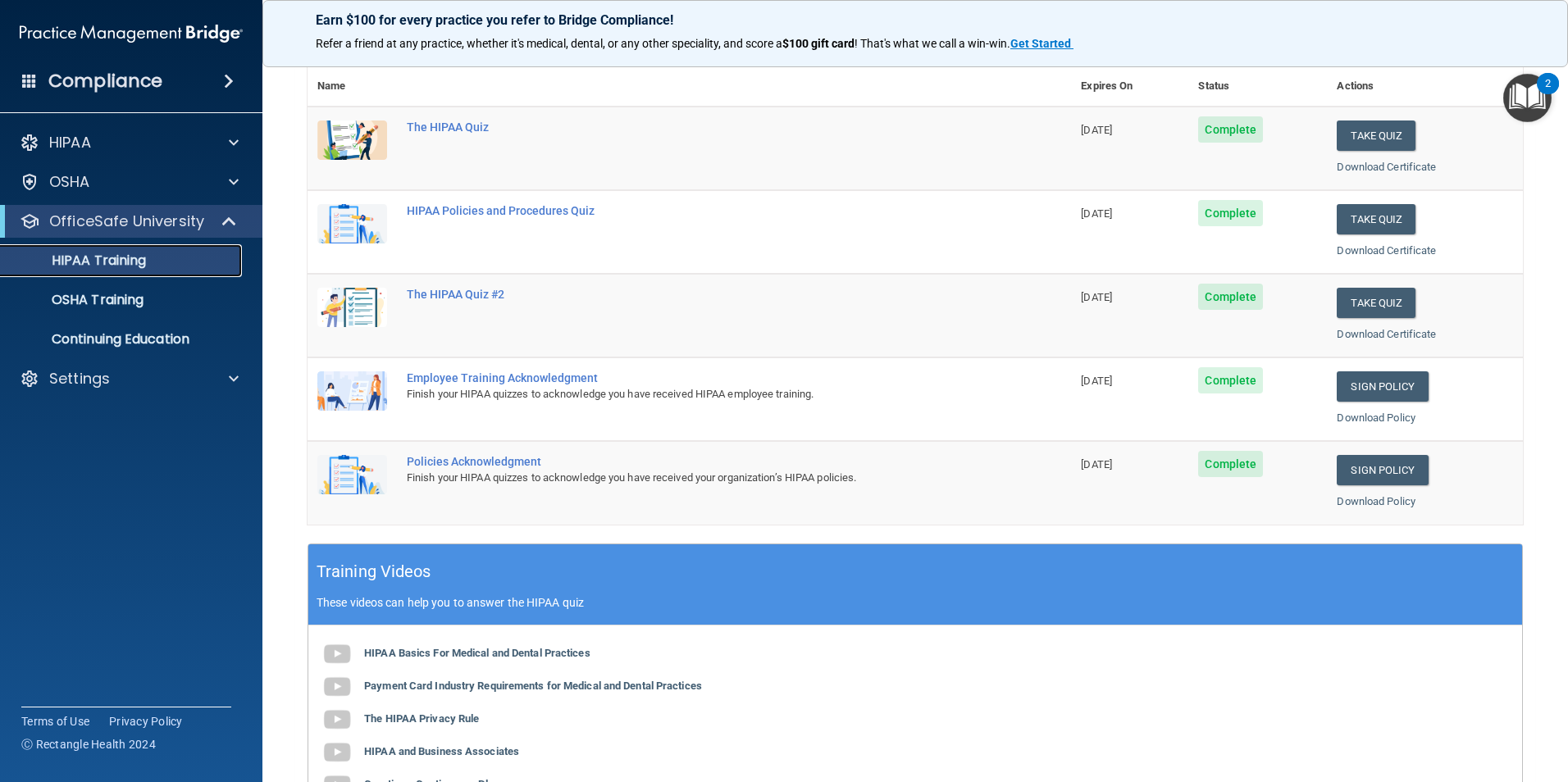
scroll to position [125, 0]
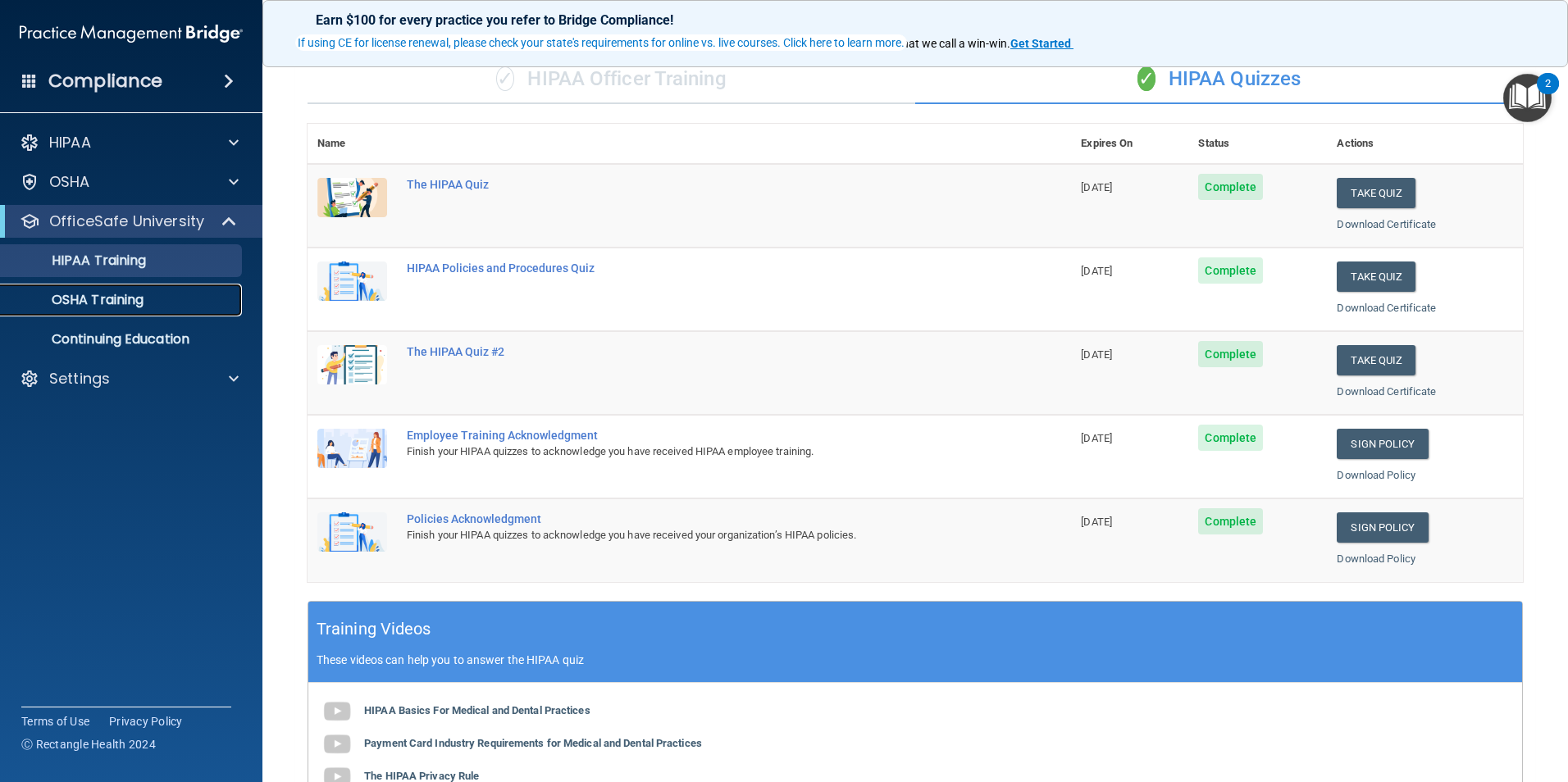
click at [156, 296] on div "OSHA Training" at bounding box center [123, 300] width 224 height 16
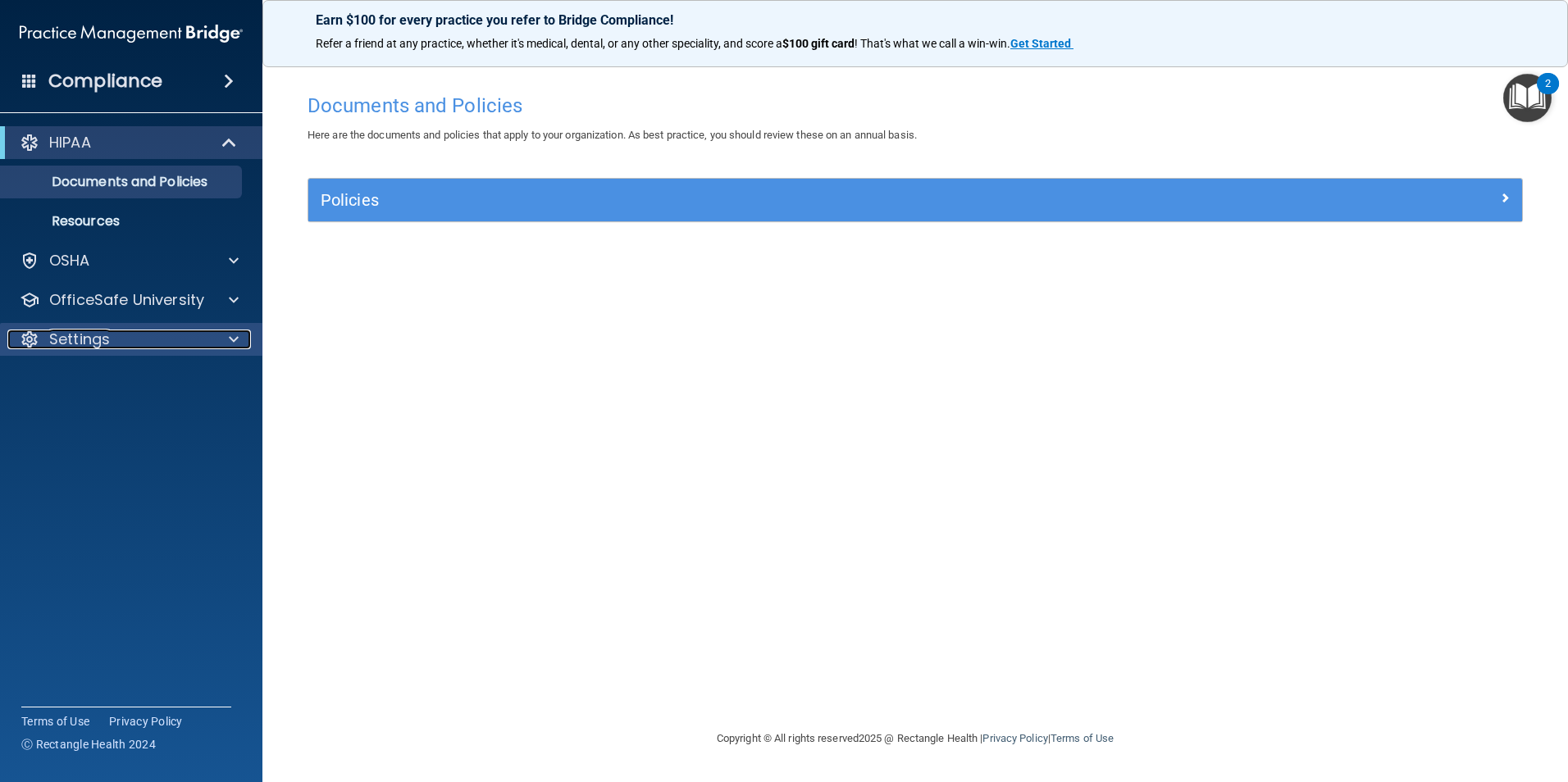
click at [111, 339] on div "Settings" at bounding box center [108, 340] width 203 height 20
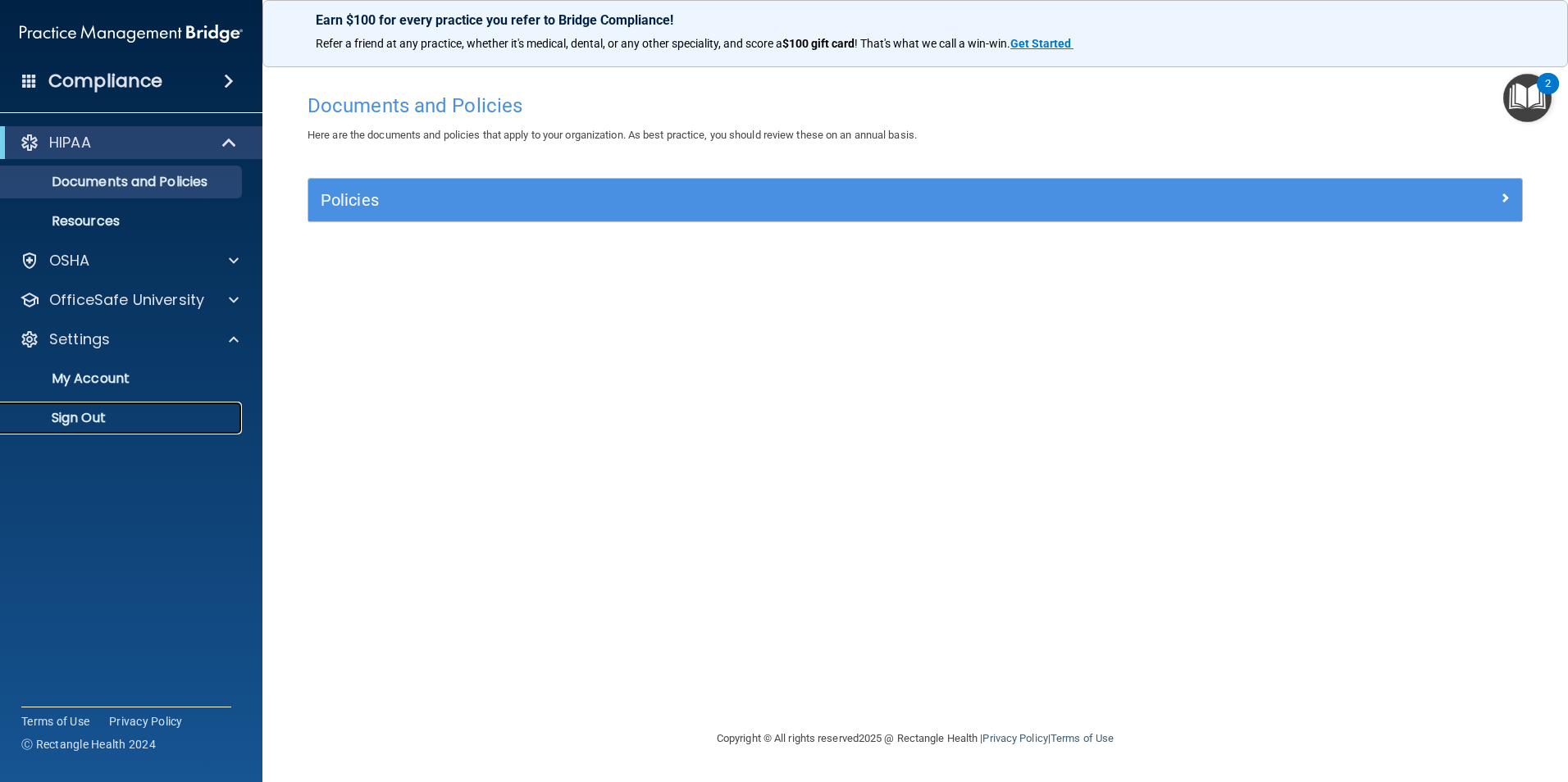
click at [108, 426] on link "Sign Out" at bounding box center [113, 418] width 258 height 33
